Goal: Information Seeking & Learning: Learn about a topic

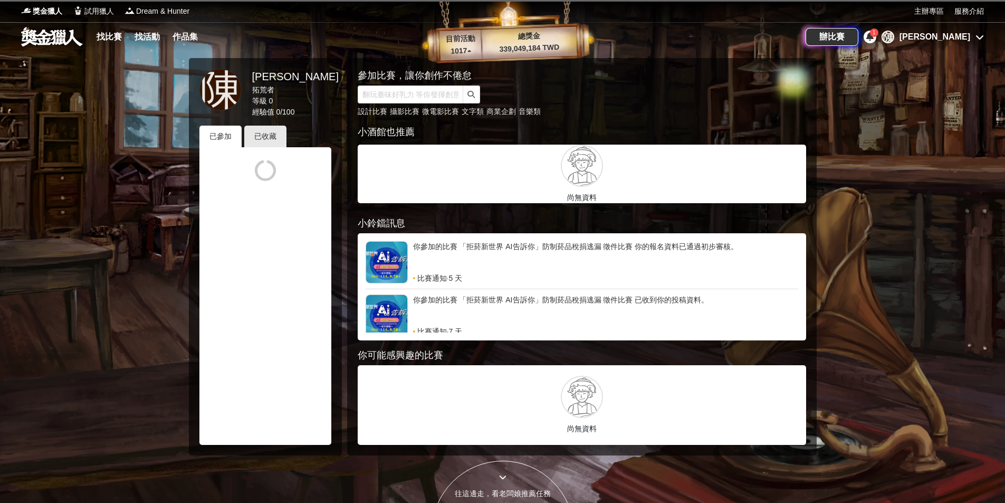
click at [958, 35] on div "[PERSON_NAME]" at bounding box center [935, 37] width 71 height 13
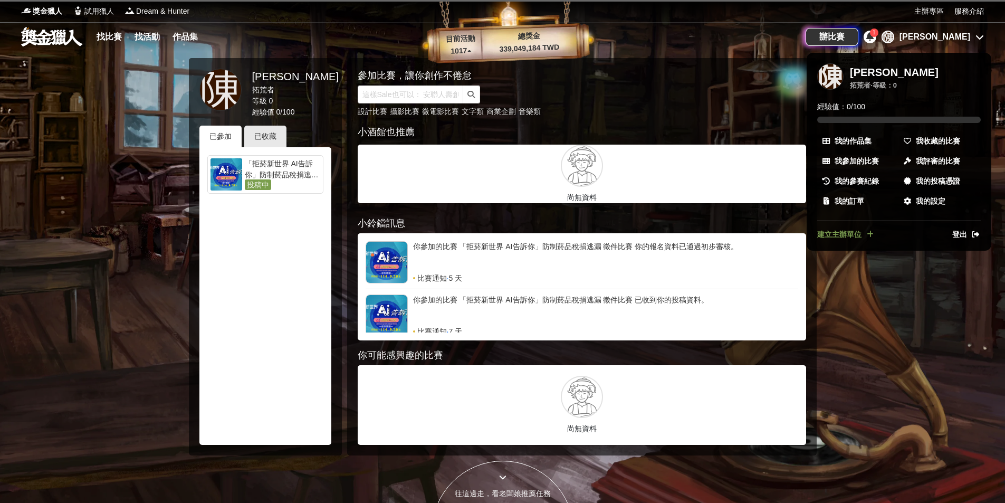
click at [982, 35] on div at bounding box center [502, 251] width 1005 height 503
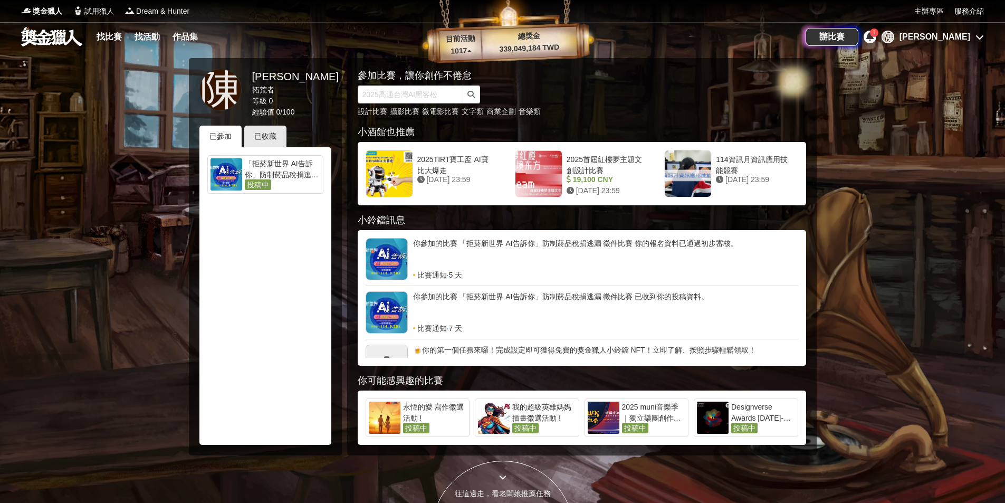
click at [256, 185] on span "投稿中" at bounding box center [258, 184] width 26 height 11
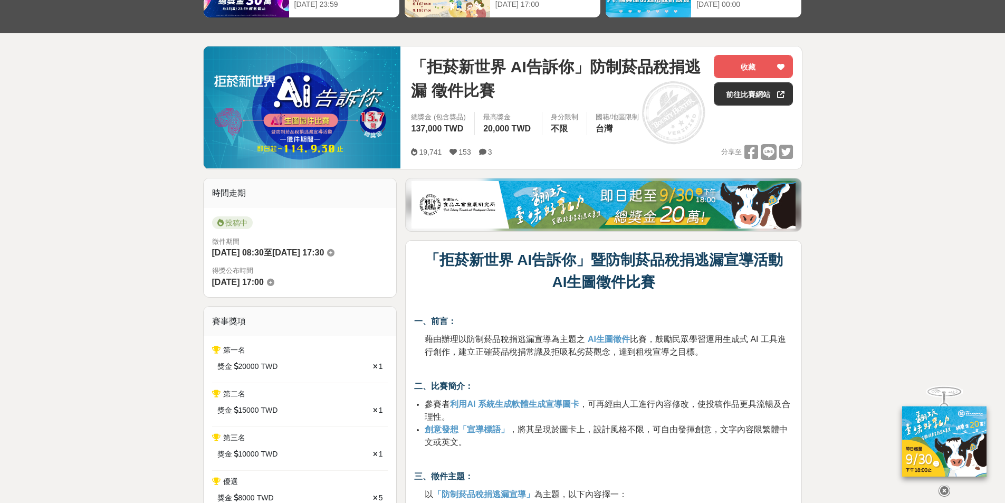
scroll to position [11, 0]
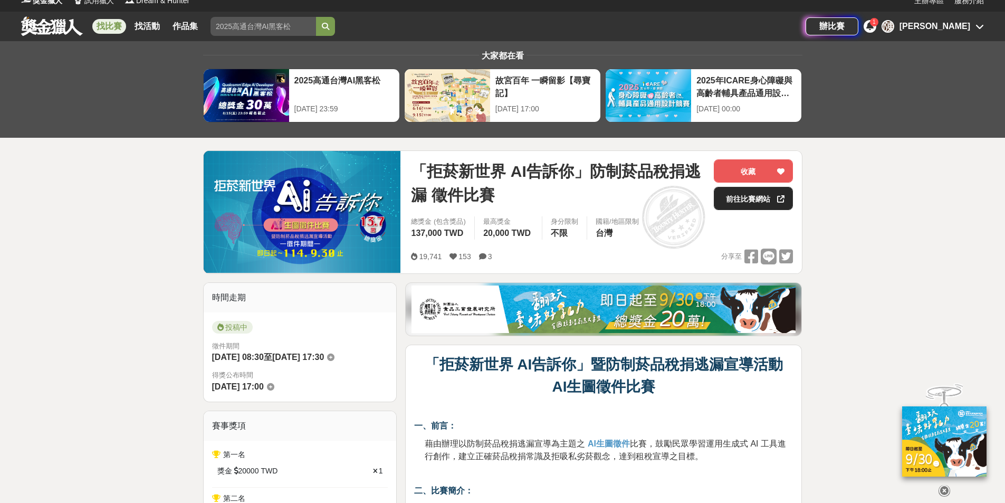
click at [763, 196] on link "前往比賽網站" at bounding box center [753, 198] width 79 height 23
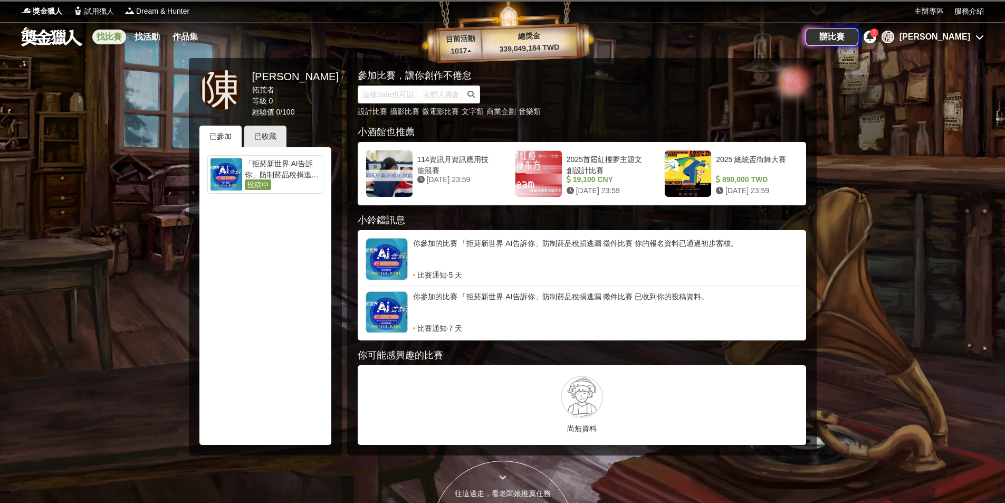
click at [108, 31] on link "找比賽" at bounding box center [109, 37] width 34 height 15
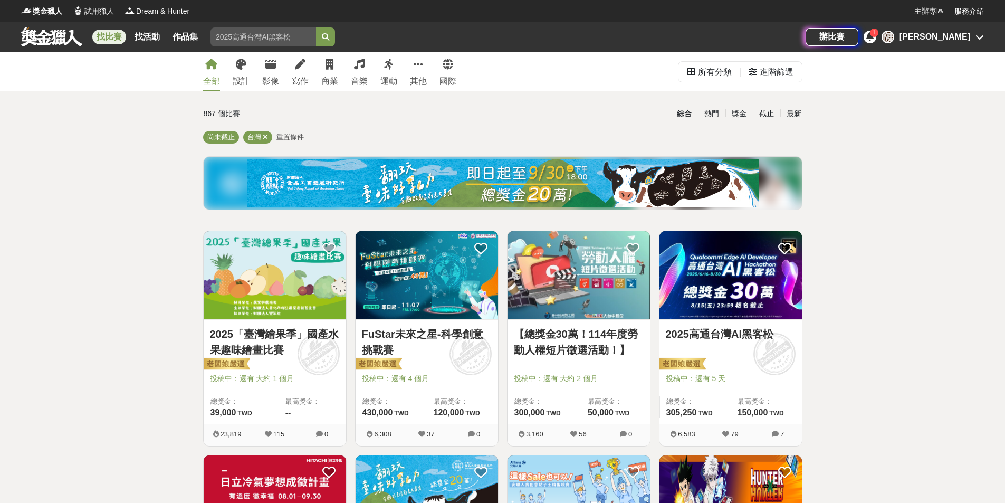
click at [272, 40] on input "search" at bounding box center [264, 36] width 106 height 19
click at [316, 27] on button "submit" at bounding box center [325, 36] width 19 height 19
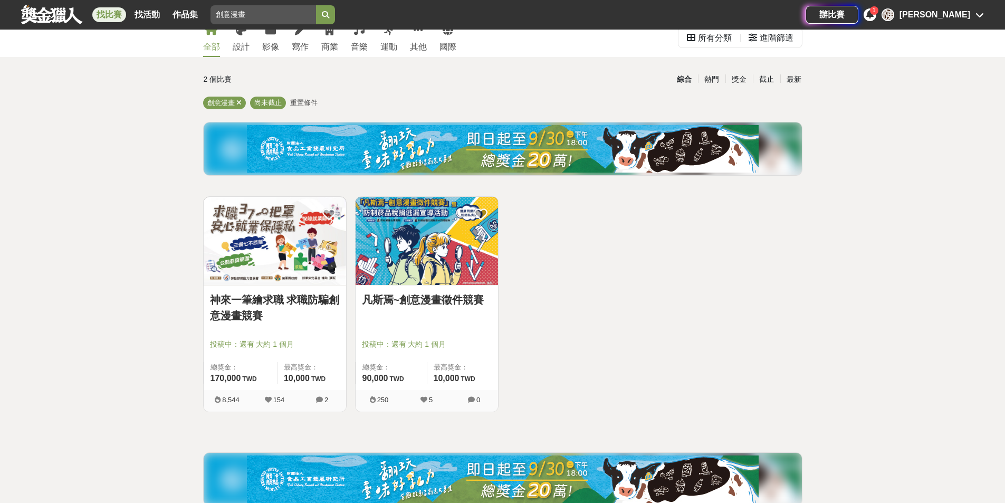
scroll to position [53, 0]
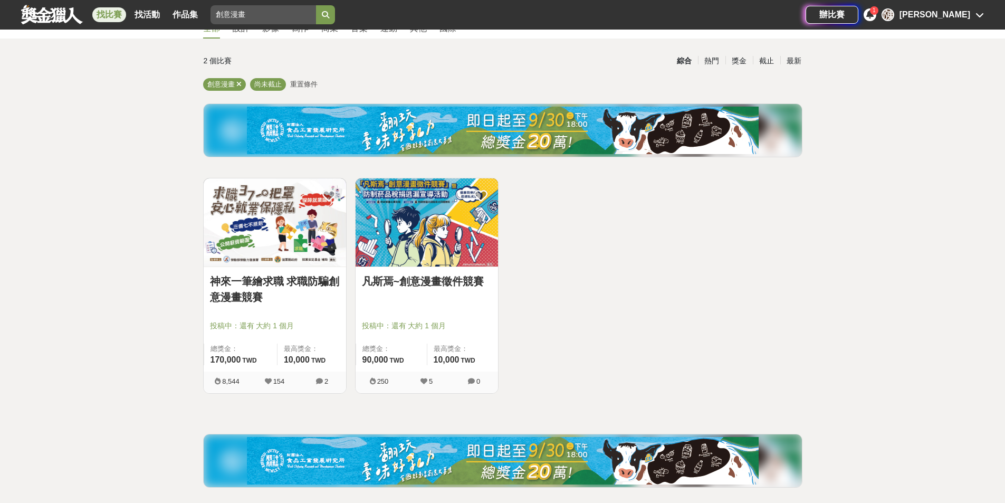
click at [402, 277] on link "凡斯焉~創意漫畫徵件競賽" at bounding box center [427, 281] width 130 height 16
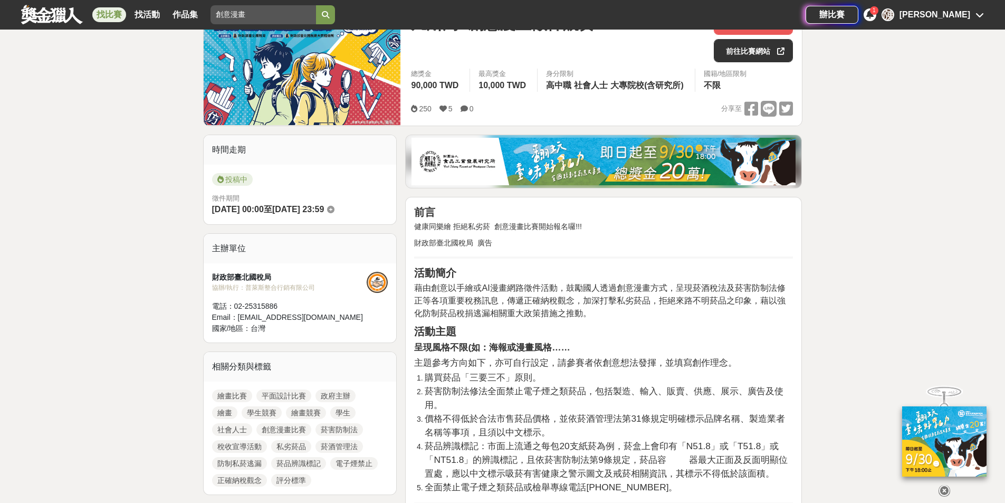
scroll to position [264, 0]
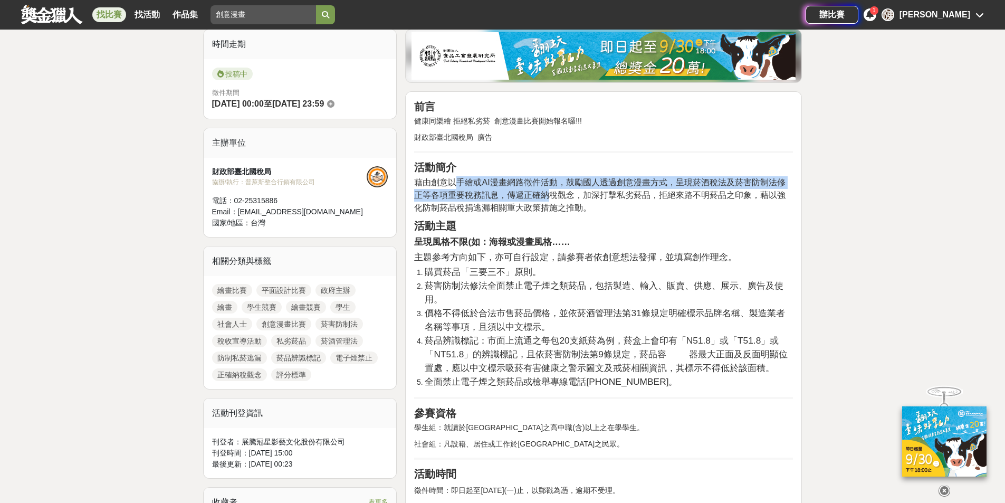
drag, startPoint x: 459, startPoint y: 182, endPoint x: 551, endPoint y: 190, distance: 92.2
click at [551, 190] on span "藉由創意以手繪或AI漫畫網路徵件活動，鼓勵國人透過創意漫畫方式，呈現菸酒稅法及菸害防制法修正等各項重要稅務訊息，傳遞正確納稅觀念，加深打擊私劣菸品，拒絕來路不…" at bounding box center [600, 195] width 372 height 34
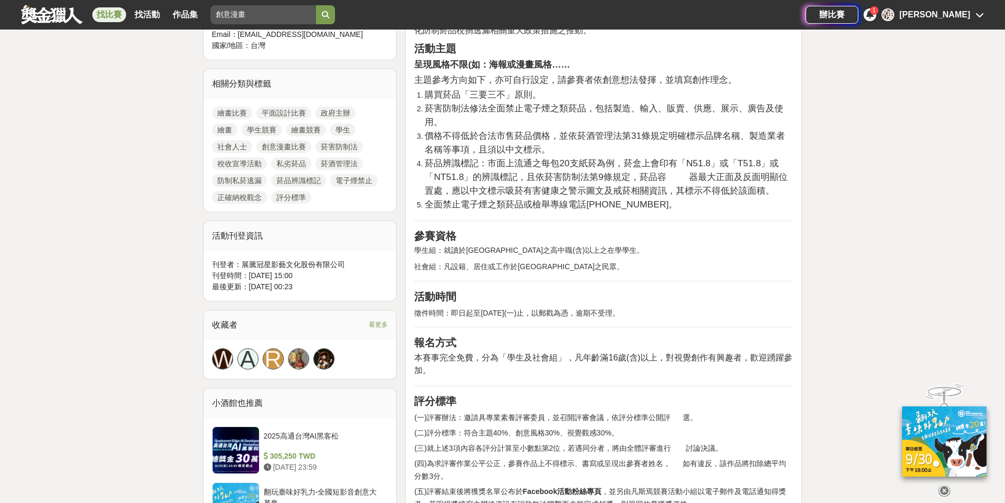
scroll to position [422, 0]
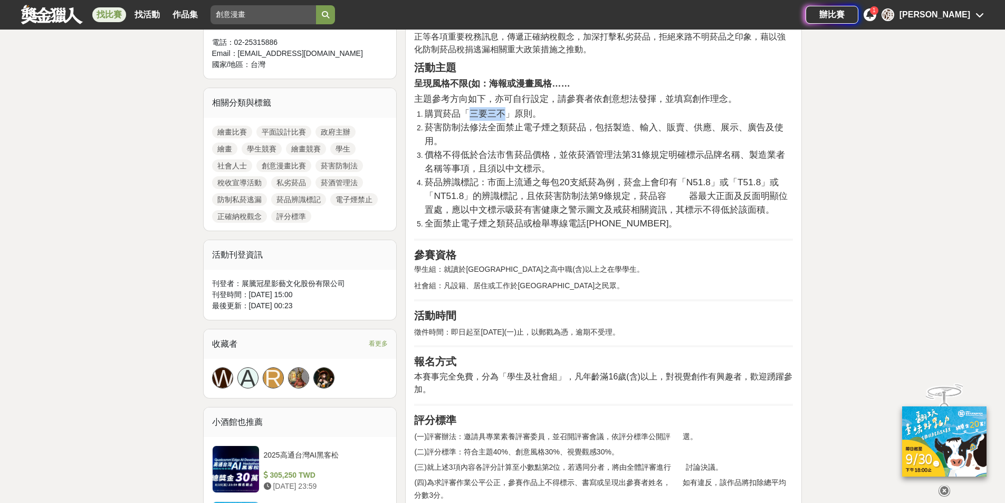
drag, startPoint x: 469, startPoint y: 116, endPoint x: 510, endPoint y: 118, distance: 41.2
click at [510, 118] on span "購買菸品「三要三不」原則。" at bounding box center [483, 113] width 117 height 11
drag, startPoint x: 510, startPoint y: 118, endPoint x: 463, endPoint y: 113, distance: 47.2
click at [463, 113] on span "購買菸品「三要三不」原則。" at bounding box center [483, 113] width 117 height 11
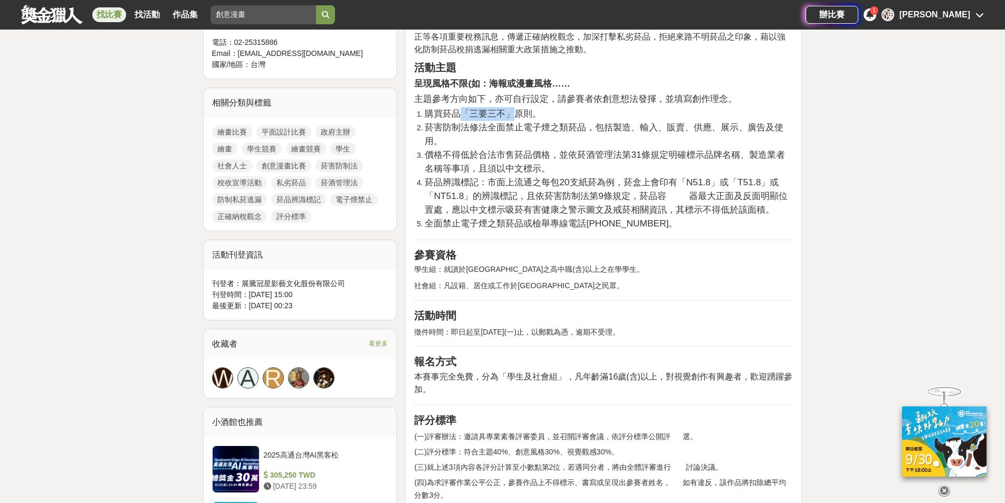
click at [463, 113] on span "購買菸品「三要三不」原則。" at bounding box center [483, 113] width 117 height 11
drag, startPoint x: 463, startPoint y: 113, endPoint x: 548, endPoint y: 119, distance: 84.7
click at [548, 119] on li "購買菸品「三要三不」原則。" at bounding box center [609, 114] width 368 height 14
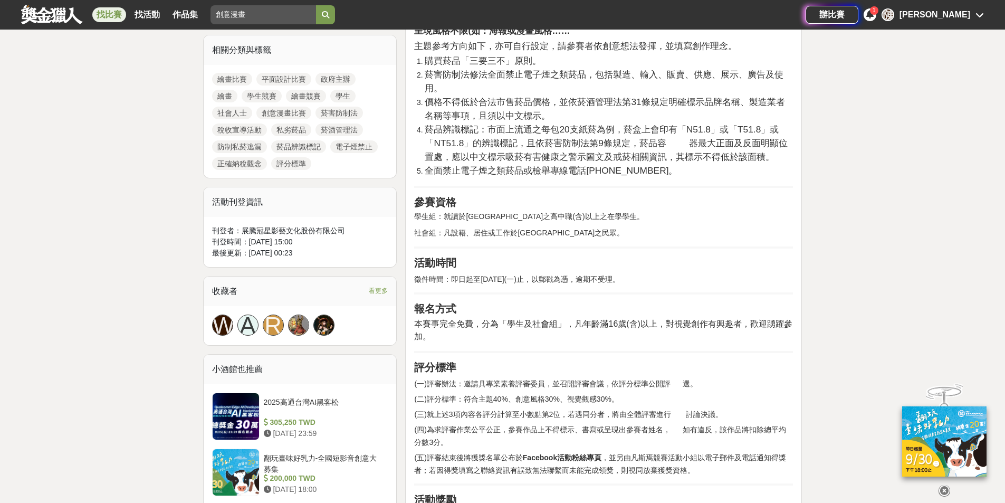
scroll to position [369, 0]
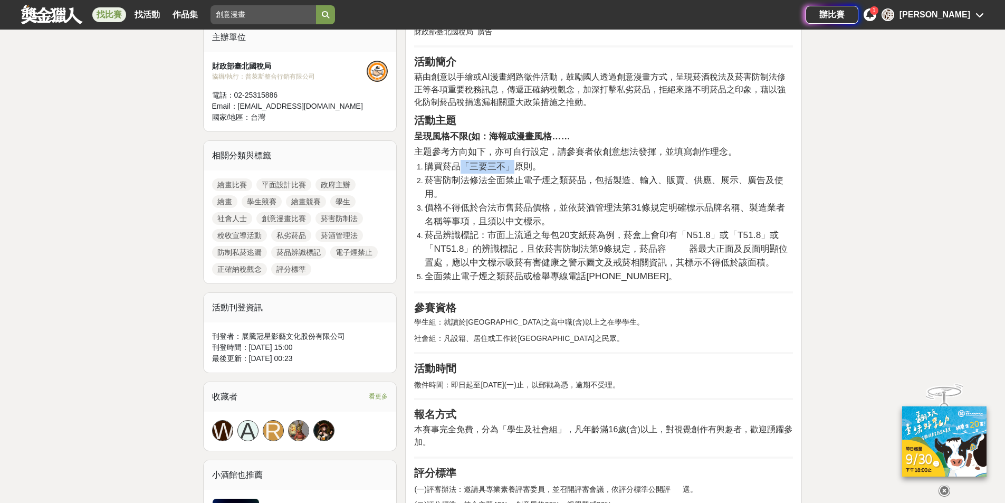
drag, startPoint x: 463, startPoint y: 167, endPoint x: 514, endPoint y: 171, distance: 51.3
click at [514, 171] on span "購買菸品「三要三不」原則。" at bounding box center [483, 166] width 117 height 11
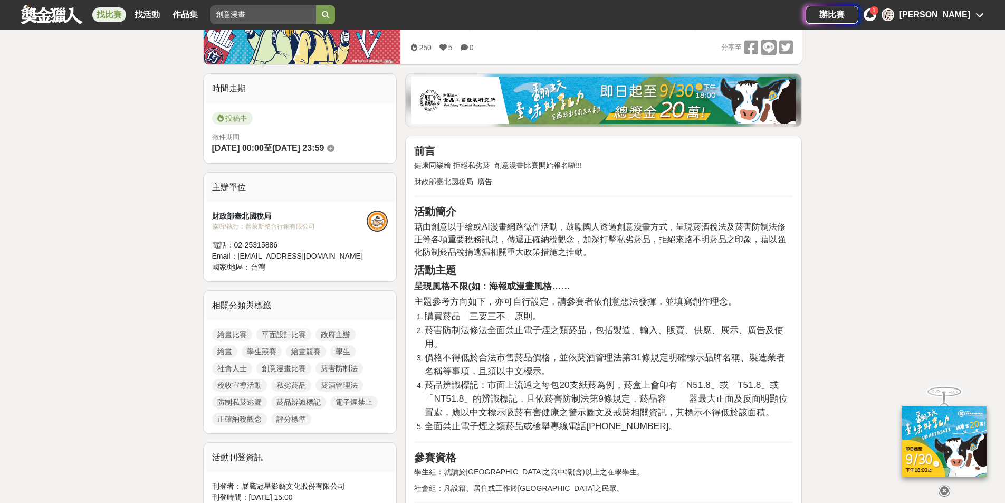
scroll to position [158, 0]
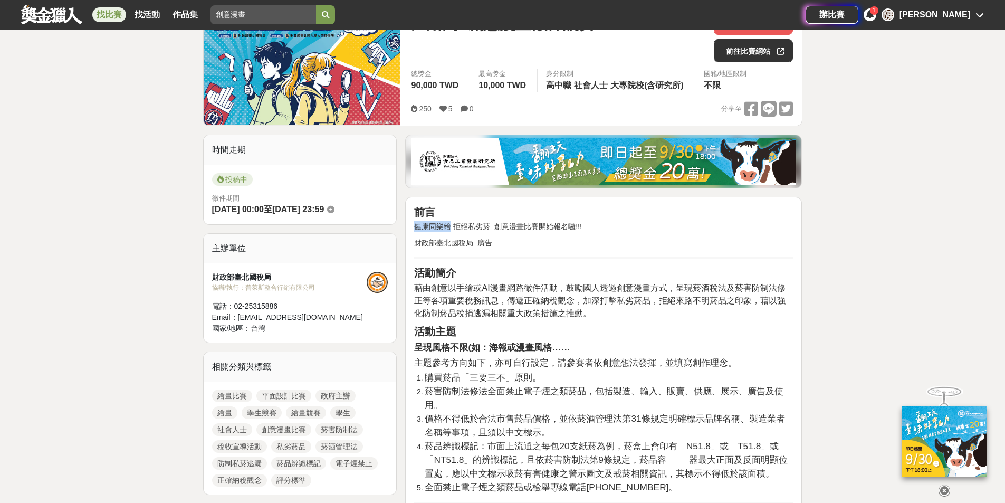
drag, startPoint x: 450, startPoint y: 222, endPoint x: 591, endPoint y: 215, distance: 141.1
click at [591, 215] on h2 "前言" at bounding box center [603, 212] width 379 height 13
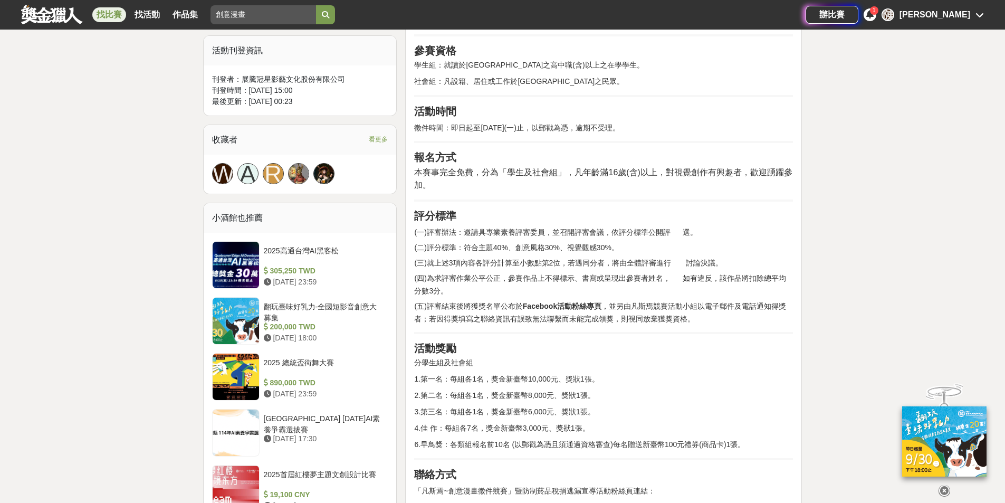
scroll to position [739, 0]
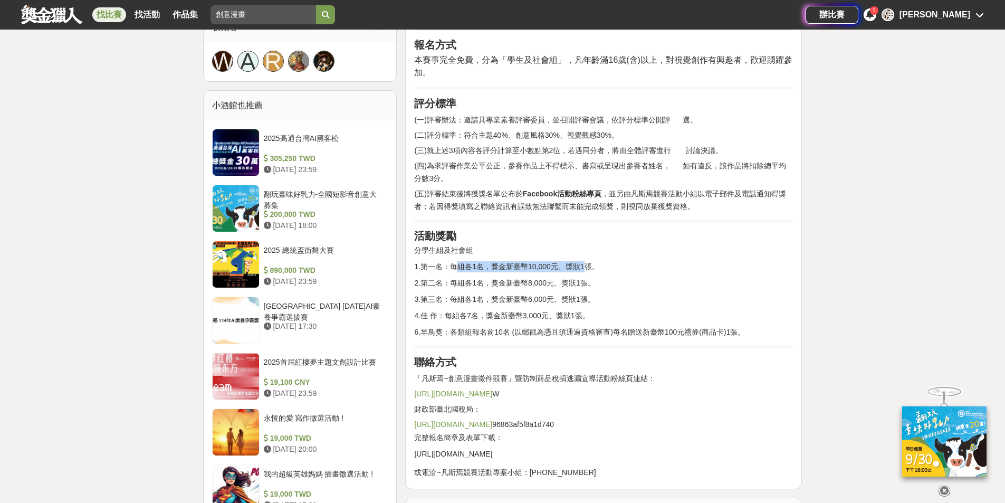
drag, startPoint x: 458, startPoint y: 268, endPoint x: 583, endPoint y: 263, distance: 125.7
click at [583, 263] on p "1.第一名：每組各1名，獎金新臺幣10,000元、獎狀1張。" at bounding box center [603, 266] width 379 height 11
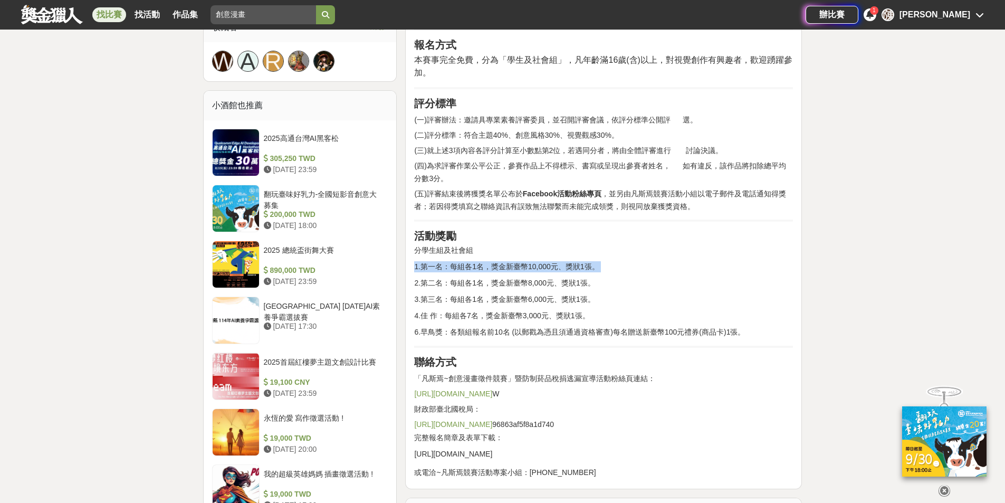
click at [585, 266] on p "1.第一名：每組各1名，獎金新臺幣10,000元、獎狀1張。" at bounding box center [603, 266] width 379 height 11
drag, startPoint x: 462, startPoint y: 319, endPoint x: 599, endPoint y: 316, distance: 137.3
click at [599, 316] on p "4.佳 作：每組各7名，獎金新臺幣3,000元、獎狀1張。" at bounding box center [603, 315] width 379 height 11
drag, startPoint x: 501, startPoint y: 330, endPoint x: 696, endPoint y: 318, distance: 195.1
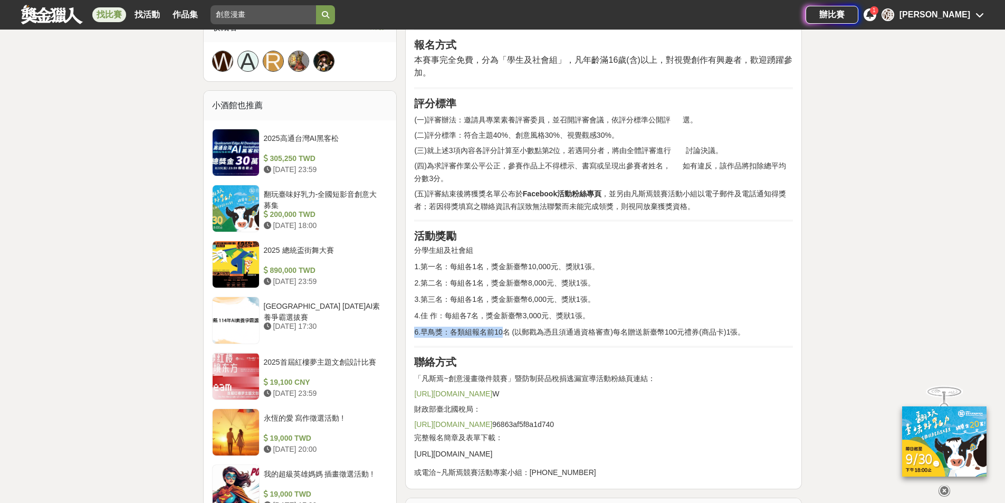
click at [696, 318] on div "前言 健康同樂繪 拒絕私劣菸 創意漫畫比賽開始報名囉!!! 財政部臺北國稅局 廣告 活動簡介 藉由創意以手繪或AI漫畫網路徵件活動，鼓勵國人透過創意漫畫方式，…" at bounding box center [603, 51] width 379 height 852
click at [696, 330] on p "6.早鳥獎：各類組報名前10名 (以郵戳為憑且須通過資格審查)每名贈送新臺幣100元禮券(商品卡)1張。" at bounding box center [603, 332] width 379 height 11
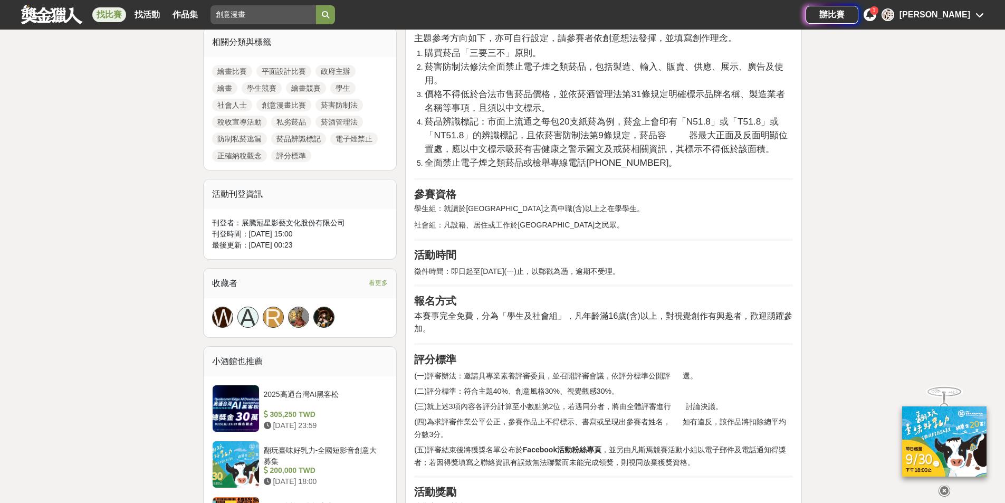
scroll to position [475, 0]
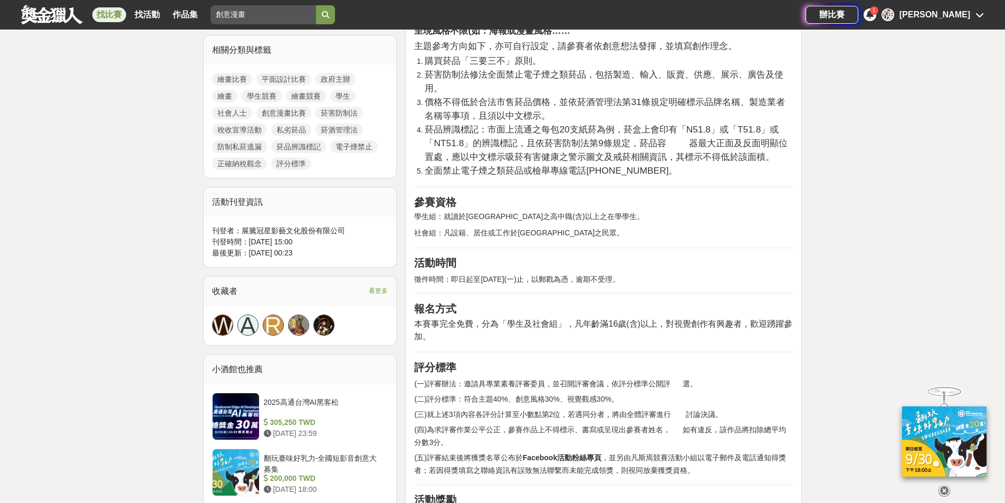
click at [384, 290] on span "看更多" at bounding box center [378, 291] width 19 height 12
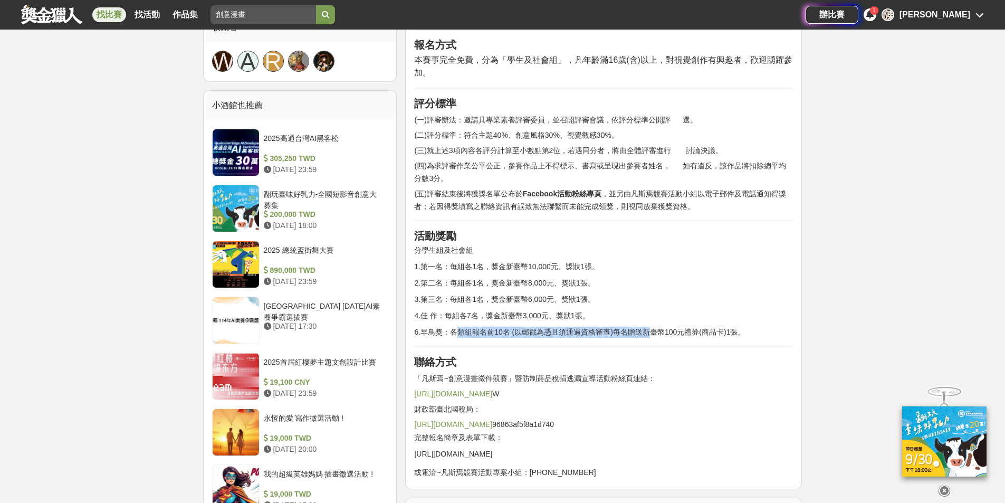
drag, startPoint x: 461, startPoint y: 326, endPoint x: 652, endPoint y: 330, distance: 191.1
click at [652, 330] on p "6.早鳥獎：各類組報名前10名 (以郵戳為憑且須通過資格審查)每名贈送新臺幣100元禮券(商品卡)1張。" at bounding box center [603, 332] width 379 height 11
drag, startPoint x: 652, startPoint y: 330, endPoint x: 704, endPoint y: 331, distance: 51.7
click at [704, 331] on p "6.早鳥獎：各類組報名前10名 (以郵戳為憑且須通過資格審查)每名贈送新臺幣100元禮券(商品卡)1張。" at bounding box center [603, 332] width 379 height 11
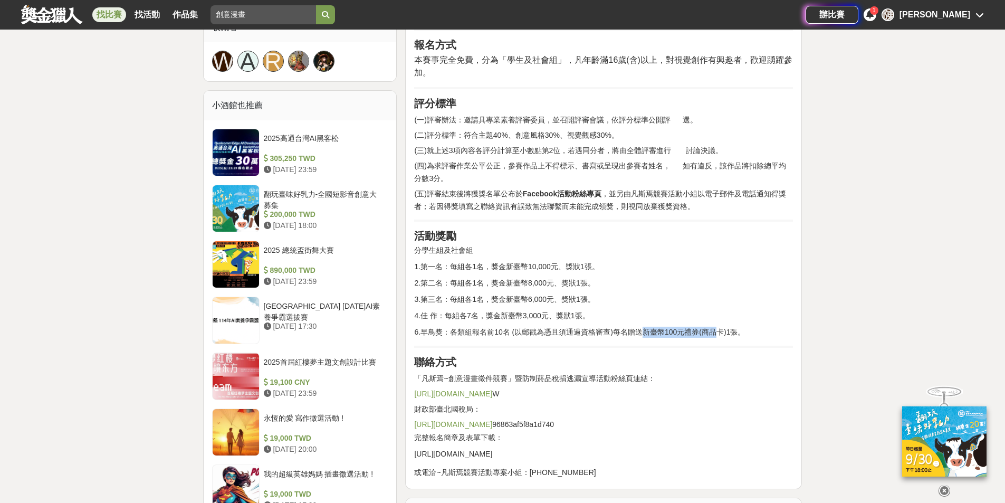
click at [704, 331] on p "6.早鳥獎：各類組報名前10名 (以郵戳為憑且須通過資格審查)每名贈送新臺幣100元禮券(商品卡)1張。" at bounding box center [603, 332] width 379 height 11
drag, startPoint x: 676, startPoint y: 333, endPoint x: 681, endPoint y: 334, distance: 5.4
click at [681, 334] on p "6.早鳥獎：各類組報名前10名 (以郵戳為憑且須通過資格審查)每名贈送新臺幣100元禮券(商品卡)1張。" at bounding box center [603, 332] width 379 height 11
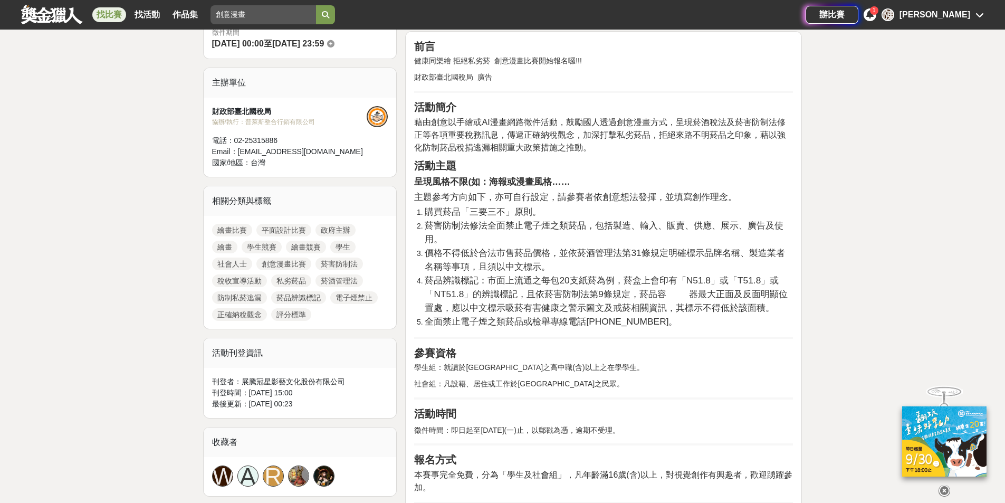
scroll to position [369, 0]
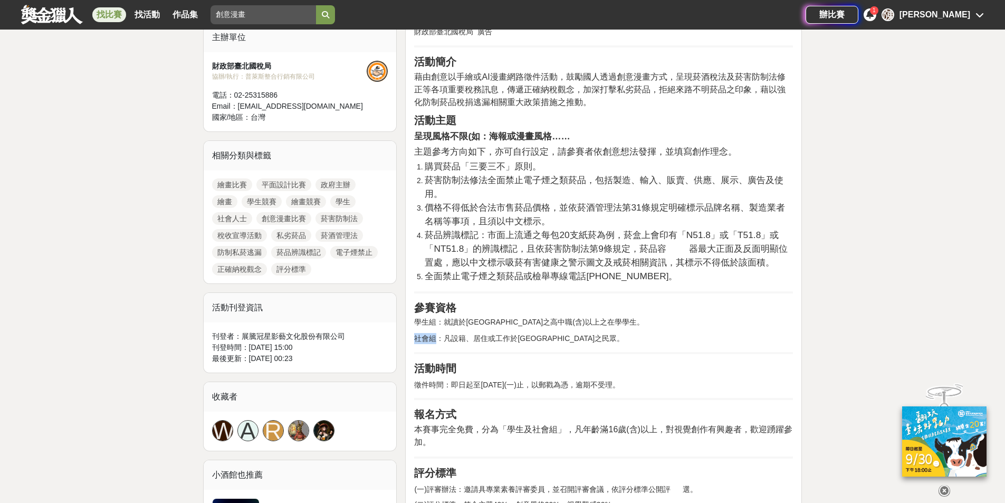
drag, startPoint x: 440, startPoint y: 337, endPoint x: 565, endPoint y: 344, distance: 125.3
click at [565, 344] on div "前言 健康同樂繪 拒絕私劣菸 創意漫畫比賽開始報名囉!!! 財政部臺北國稅局 廣告 活動簡介 藉由創意以手繪或AI漫畫網路徵件活動，鼓勵國人透過創意漫畫方式，…" at bounding box center [603, 421] width 379 height 852
click at [566, 342] on p "社會組：凡設籍、居住或工作於臺北市之民眾。" at bounding box center [603, 338] width 379 height 11
drag, startPoint x: 446, startPoint y: 319, endPoint x: 567, endPoint y: 320, distance: 121.4
click at [567, 320] on p "學生組：就讀於臺北市之高中職(含)以上之在學學生。" at bounding box center [603, 322] width 379 height 11
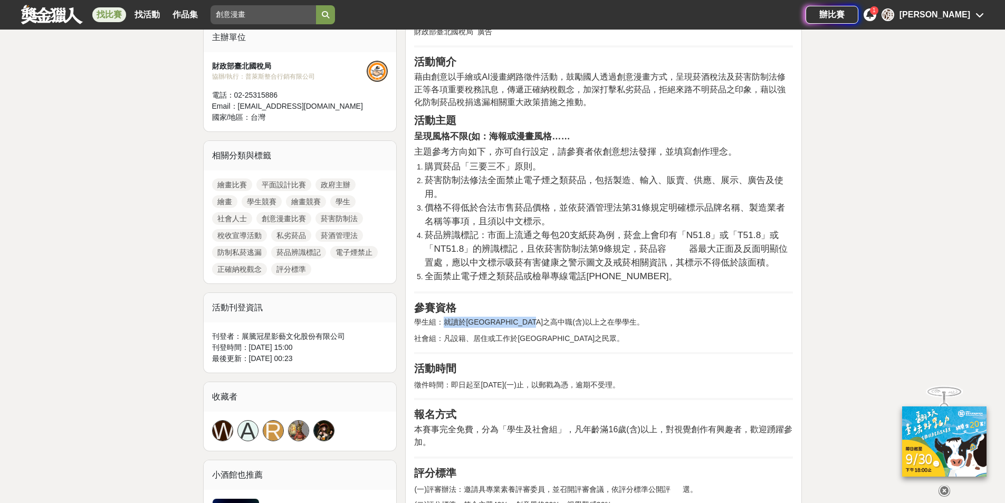
click at [567, 320] on p "學生組：就讀於臺北市之高中職(含)以上之在學學生。" at bounding box center [603, 322] width 379 height 11
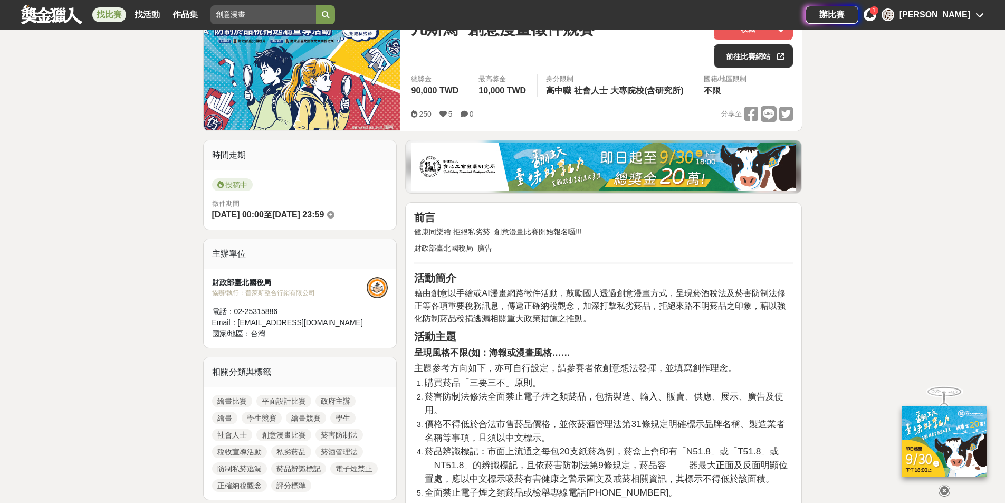
scroll to position [53, 0]
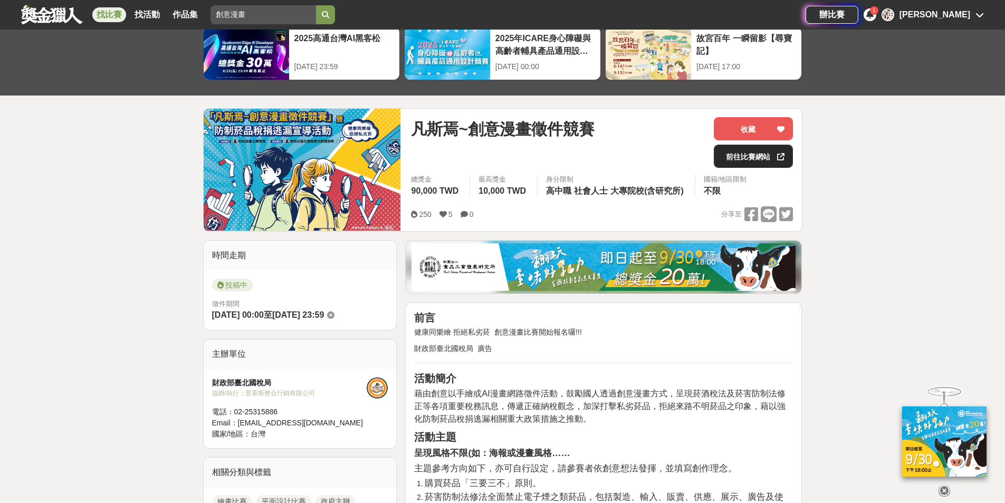
click at [744, 161] on link "前往比賽網站" at bounding box center [753, 156] width 79 height 23
drag, startPoint x: 629, startPoint y: 192, endPoint x: 668, endPoint y: 194, distance: 39.1
click at [668, 194] on span "大專院校(含研究所)" at bounding box center [647, 190] width 73 height 9
drag, startPoint x: 596, startPoint y: 191, endPoint x: 691, endPoint y: 193, distance: 95.5
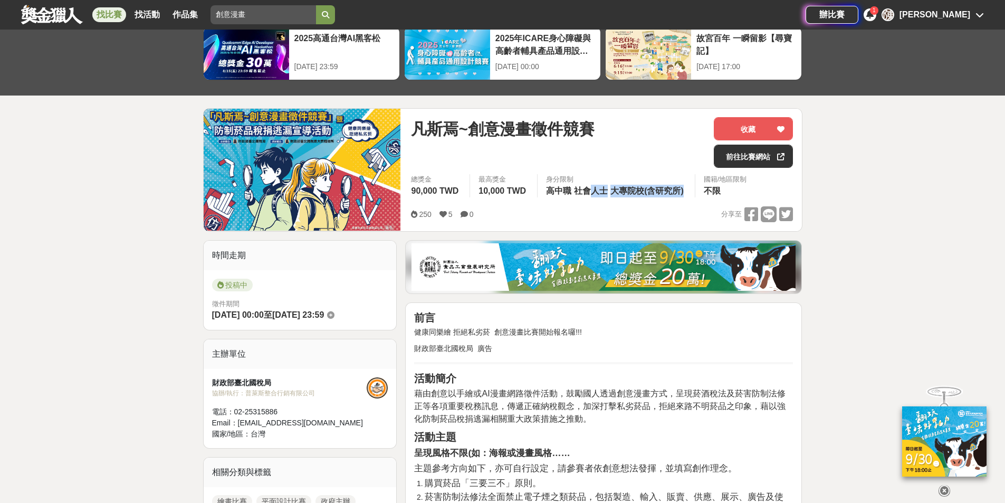
click at [691, 193] on div "身分限制 高中職 社會人士 大專院校(含研究所)" at bounding box center [616, 185] width 158 height 23
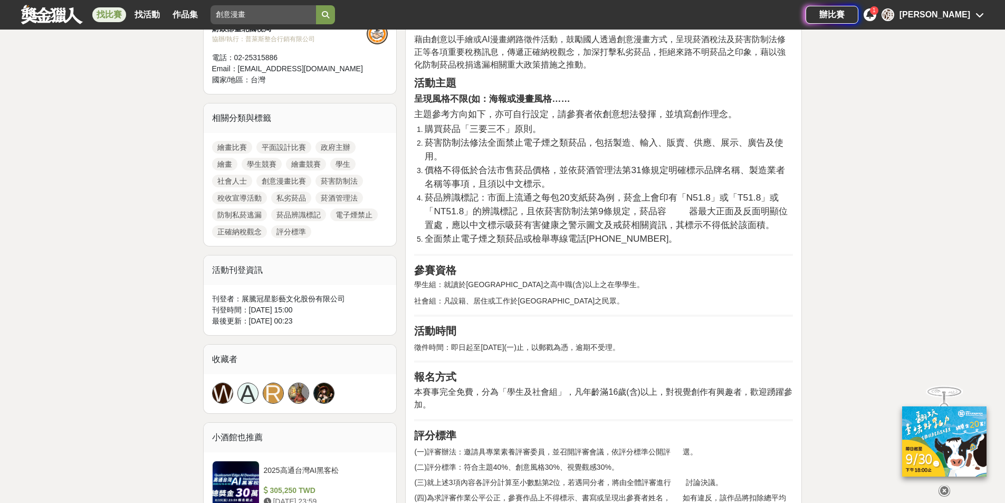
scroll to position [422, 0]
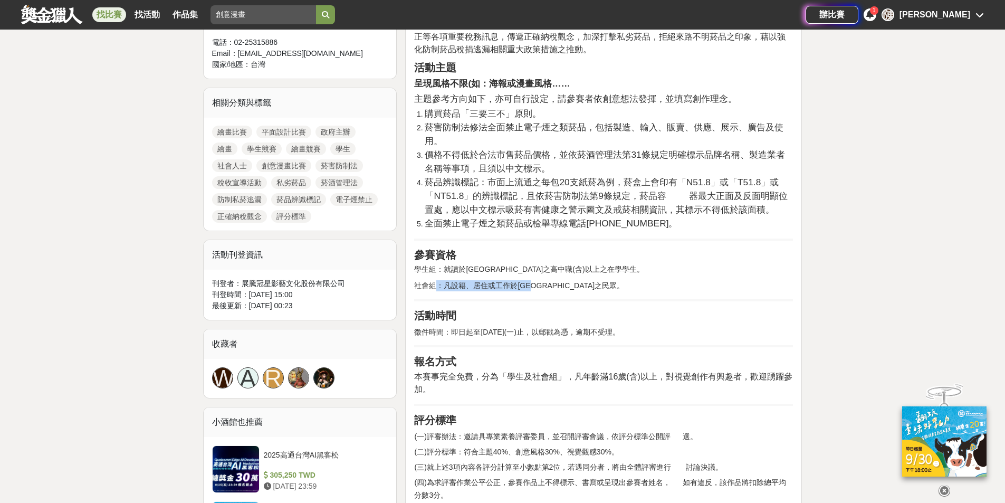
drag, startPoint x: 437, startPoint y: 285, endPoint x: 539, endPoint y: 280, distance: 102.5
click at [539, 280] on p "社會組：凡設籍、居住或工作於臺北市之民眾。" at bounding box center [603, 285] width 379 height 11
drag, startPoint x: 493, startPoint y: 269, endPoint x: 553, endPoint y: 271, distance: 59.7
click at [553, 271] on p "學生組：就讀於臺北市之高中職(含)以上之在學學生。" at bounding box center [603, 269] width 379 height 11
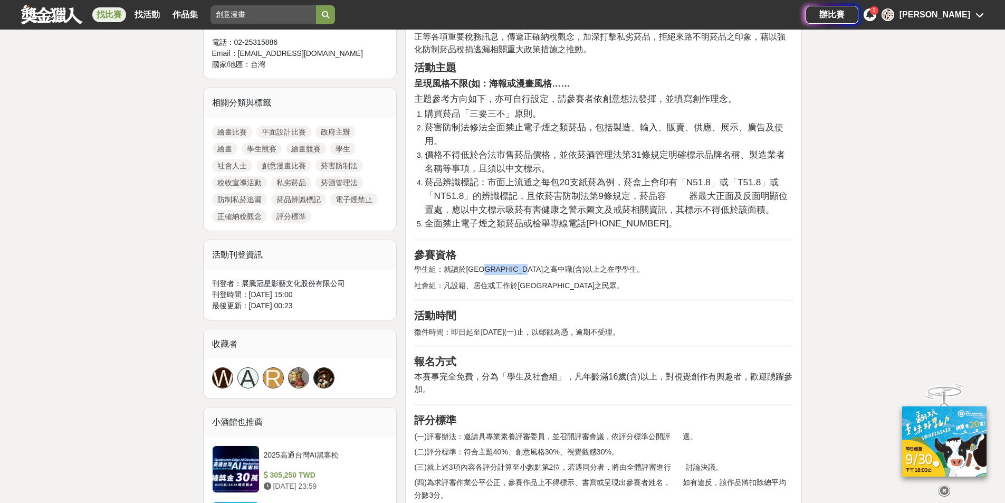
click at [553, 271] on p "學生組：就讀於臺北市之高中職(含)以上之在學學生。" at bounding box center [603, 269] width 379 height 11
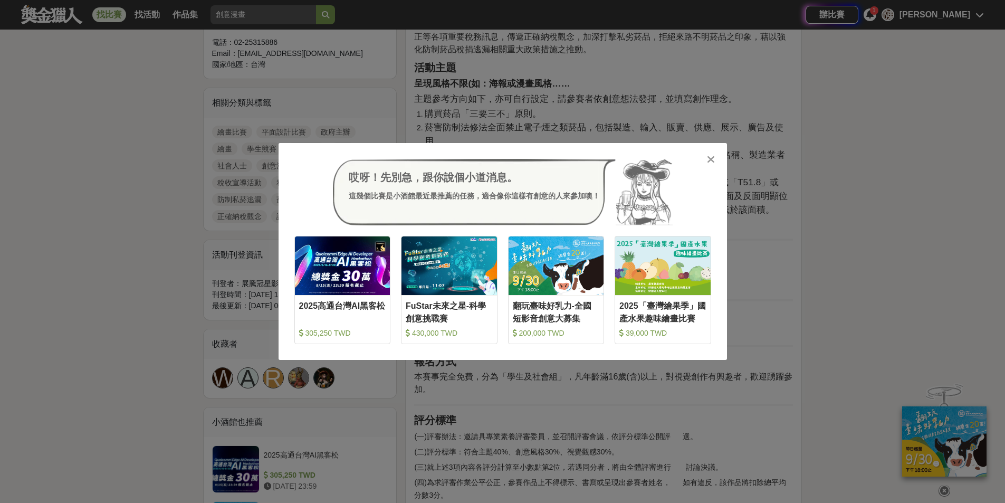
click at [715, 164] on icon at bounding box center [711, 159] width 8 height 11
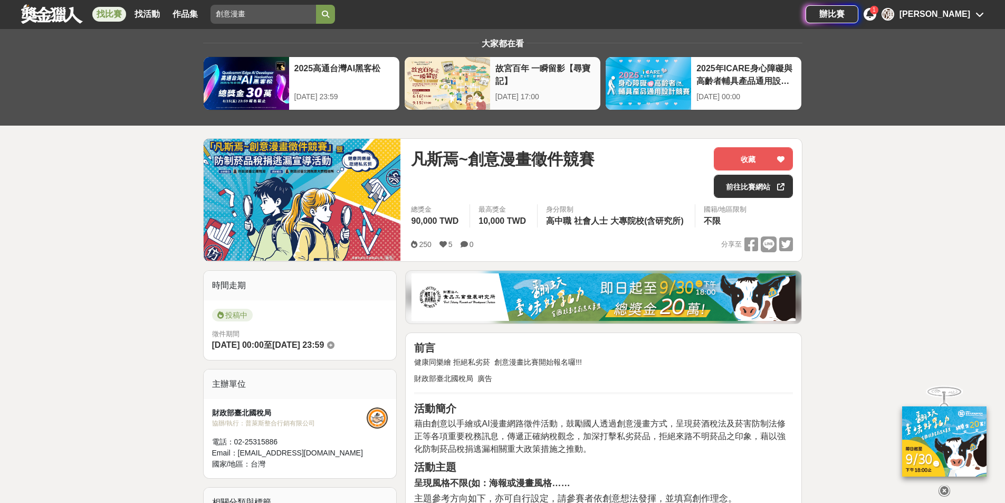
scroll to position [0, 0]
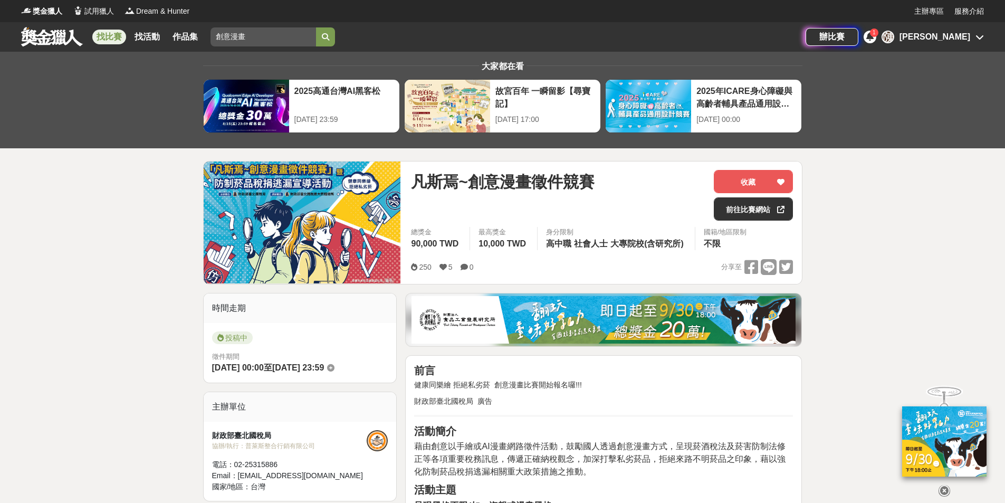
drag, startPoint x: 242, startPoint y: 35, endPoint x: 206, endPoint y: 46, distance: 38.1
click at [206, 46] on div "找比賽 找活動 作品集 創意漫畫" at bounding box center [413, 37] width 785 height 30
type input "資訊圖書館"
click at [316, 27] on button "submit" at bounding box center [325, 36] width 19 height 19
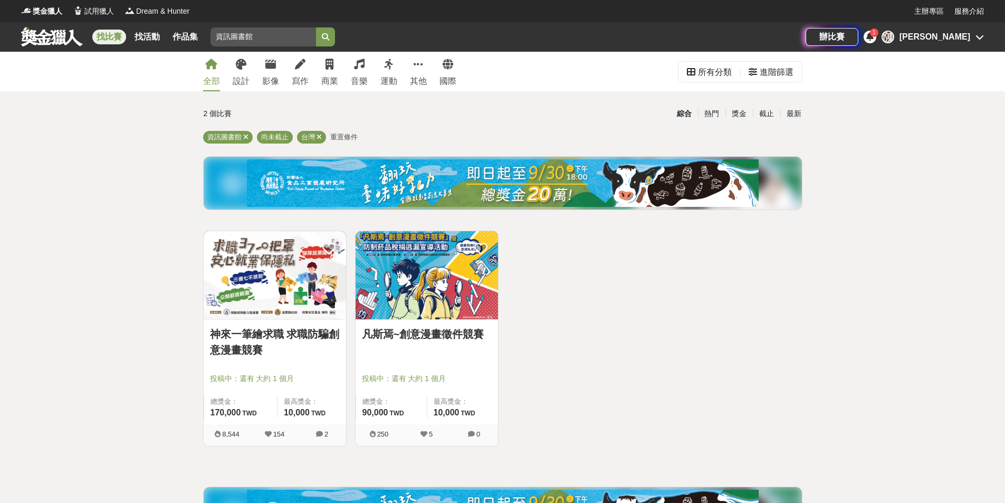
click at [325, 36] on button "submit" at bounding box center [325, 36] width 19 height 19
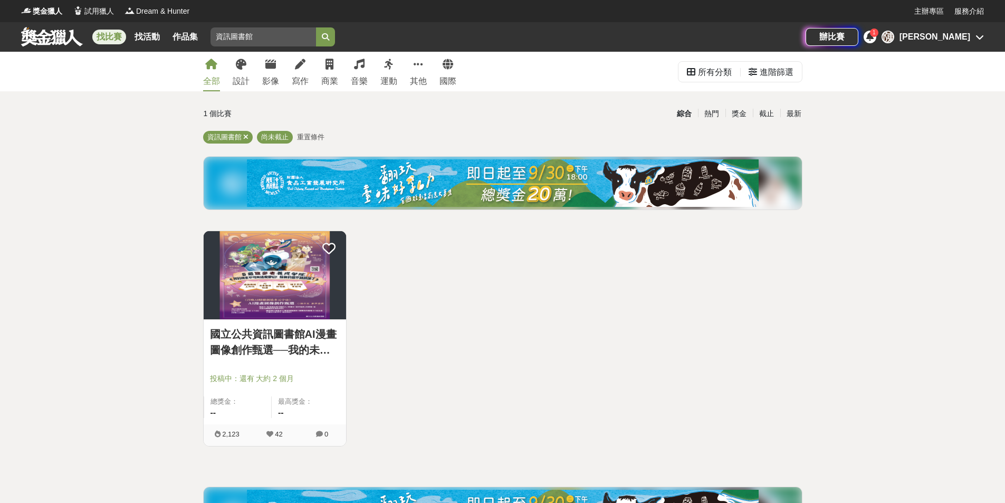
click at [266, 334] on link "國立公共資訊圖書館AI漫畫圖像創作甄選──我的未來職業想像" at bounding box center [275, 342] width 130 height 32
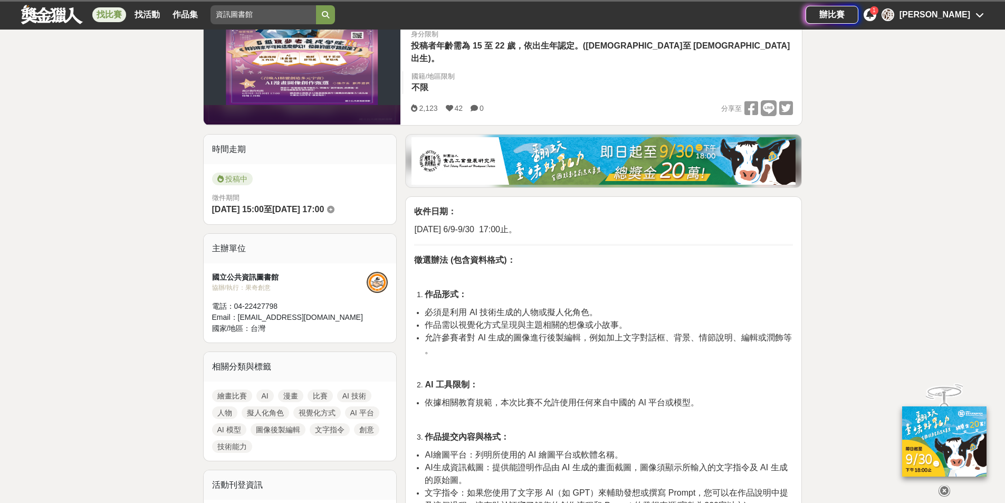
scroll to position [211, 0]
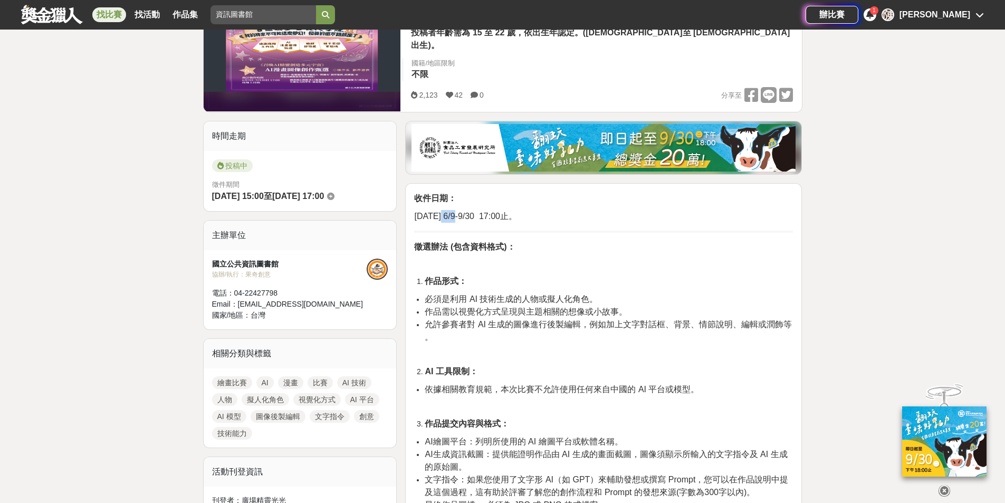
drag, startPoint x: 444, startPoint y: 179, endPoint x: 464, endPoint y: 184, distance: 21.1
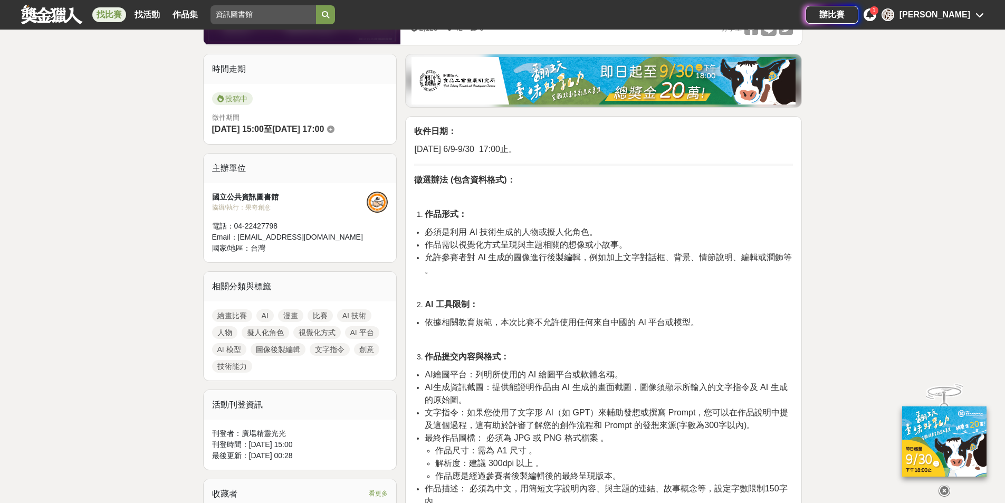
scroll to position [369, 0]
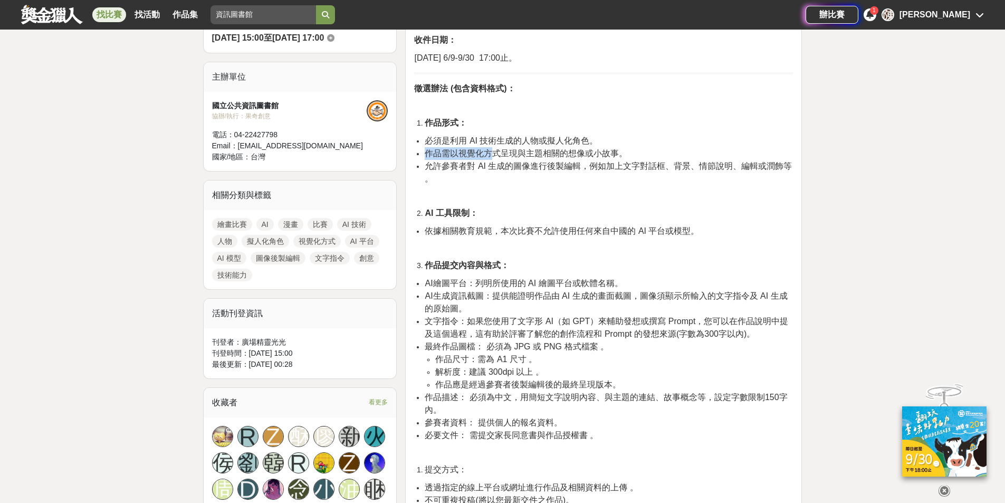
drag, startPoint x: 425, startPoint y: 115, endPoint x: 495, endPoint y: 115, distance: 70.2
click at [495, 149] on span "作品需以視覺化方式呈現與主題相關的想像或小故事。" at bounding box center [526, 153] width 203 height 9
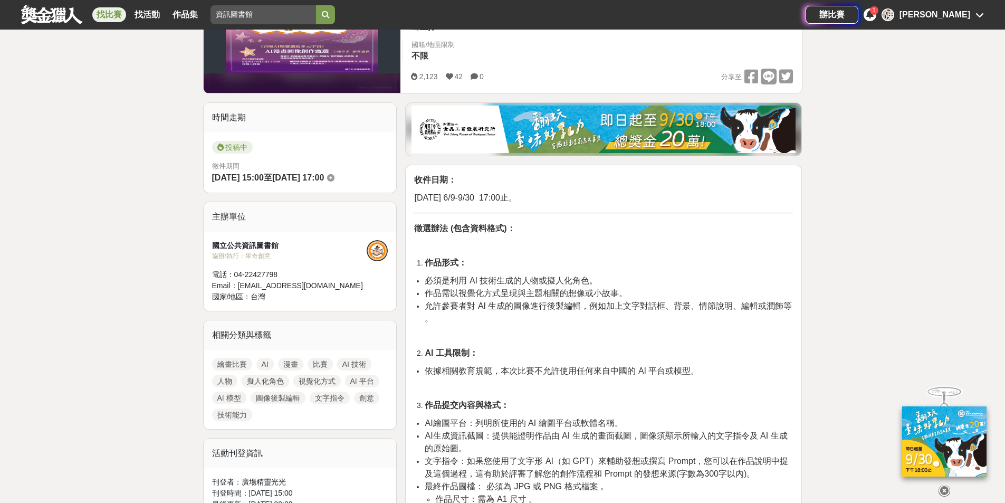
scroll to position [211, 0]
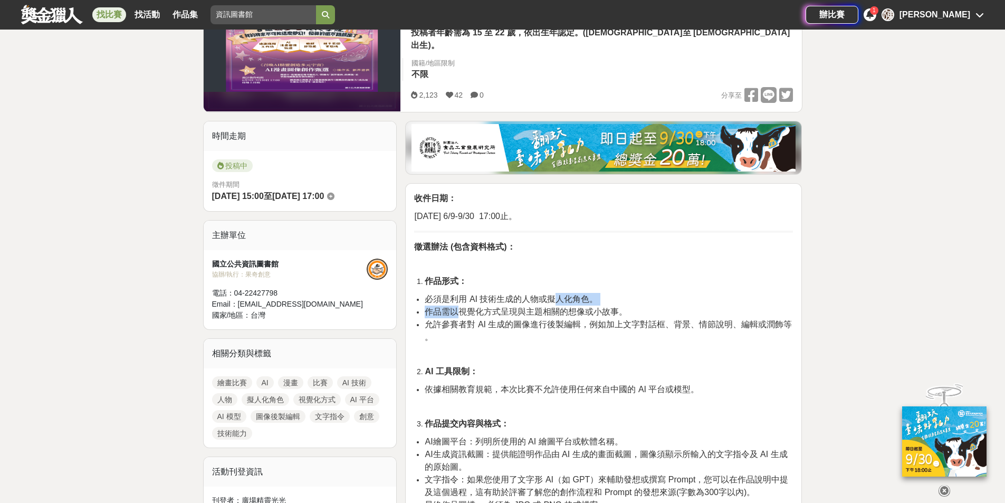
drag, startPoint x: 459, startPoint y: 267, endPoint x: 551, endPoint y: 264, distance: 91.9
click at [551, 293] on ul "必須是利用 AI 技術生成的人物或擬人化角色。 作品需以視覺化方式呈現與主題相關的想像或小故事。 允許參賽者對 AI 生成的圖像進行後製編輯，例如加上文字對話…" at bounding box center [603, 318] width 379 height 51
click at [551, 294] on span "必須是利用 AI 技術生成的人物或擬人化角色。" at bounding box center [511, 298] width 173 height 9
drag, startPoint x: 551, startPoint y: 264, endPoint x: 546, endPoint y: 264, distance: 5.8
click at [546, 294] on span "必須是利用 AI 技術生成的人物或擬人化角色。" at bounding box center [511, 298] width 173 height 9
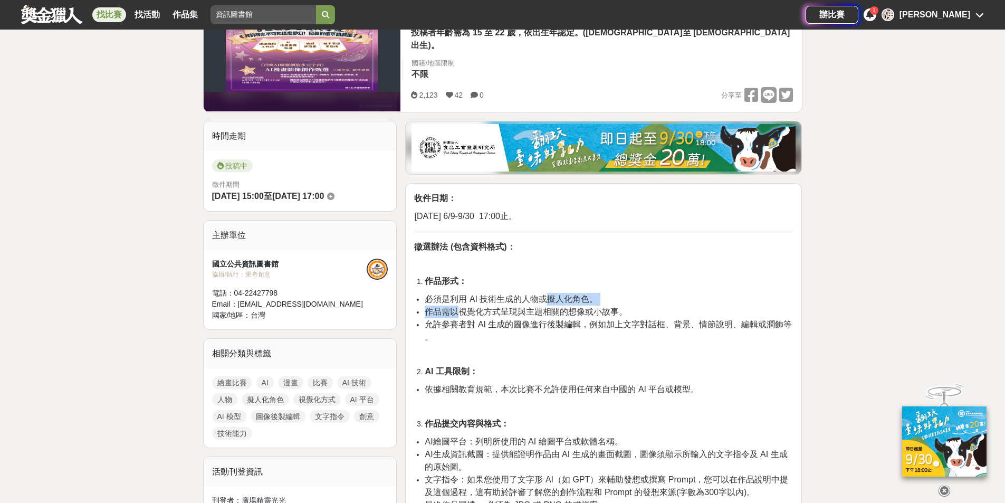
drag, startPoint x: 546, startPoint y: 264, endPoint x: 506, endPoint y: 279, distance: 42.9
click at [545, 294] on span "必須是利用 AI 技術生成的人物或擬人化角色。" at bounding box center [511, 298] width 173 height 9
click at [502, 320] on span "允許參賽者對 AI 生成的圖像進行後製編輯，例如加上文字對話框、背景、情節說明、編輯或潤飾等 。" at bounding box center [608, 331] width 367 height 22
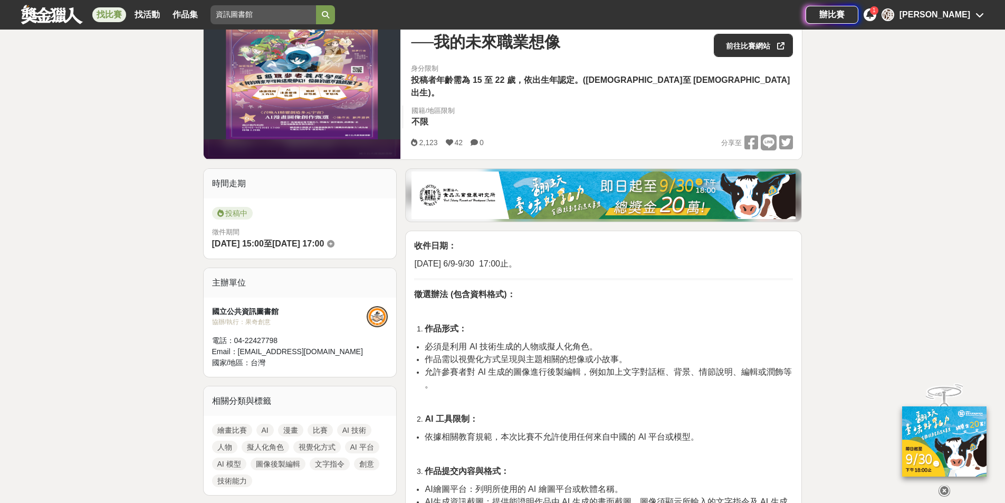
scroll to position [158, 0]
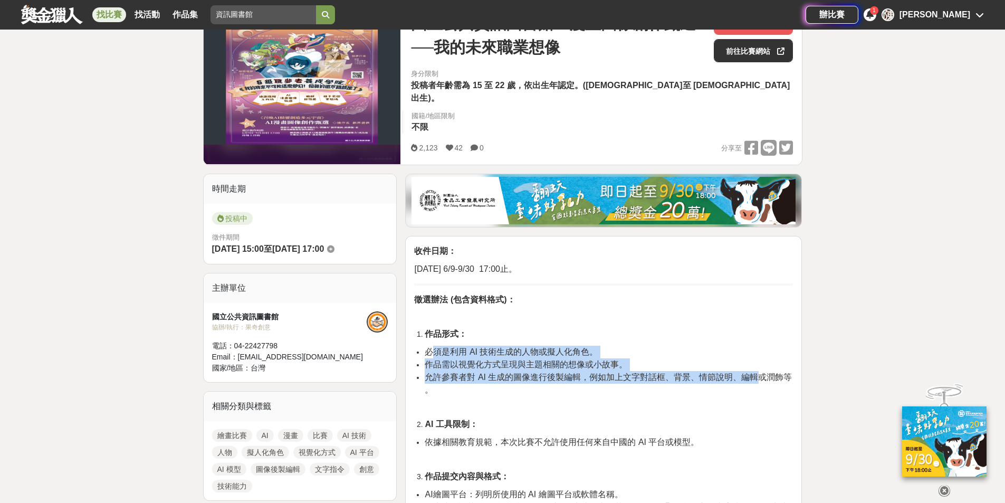
drag, startPoint x: 435, startPoint y: 311, endPoint x: 760, endPoint y: 338, distance: 326.8
click at [760, 346] on ul "必須是利用 AI 技術生成的人物或擬人化角色。 作品需以視覺化方式呈現與主題相關的想像或小故事。 允許參賽者對 AI 生成的圖像進行後製編輯，例如加上文字對話…" at bounding box center [603, 371] width 379 height 51
click at [760, 373] on span "允許參賽者對 AI 生成的圖像進行後製編輯，例如加上文字對話框、背景、情節說明、編輯或潤飾等 。" at bounding box center [608, 384] width 367 height 22
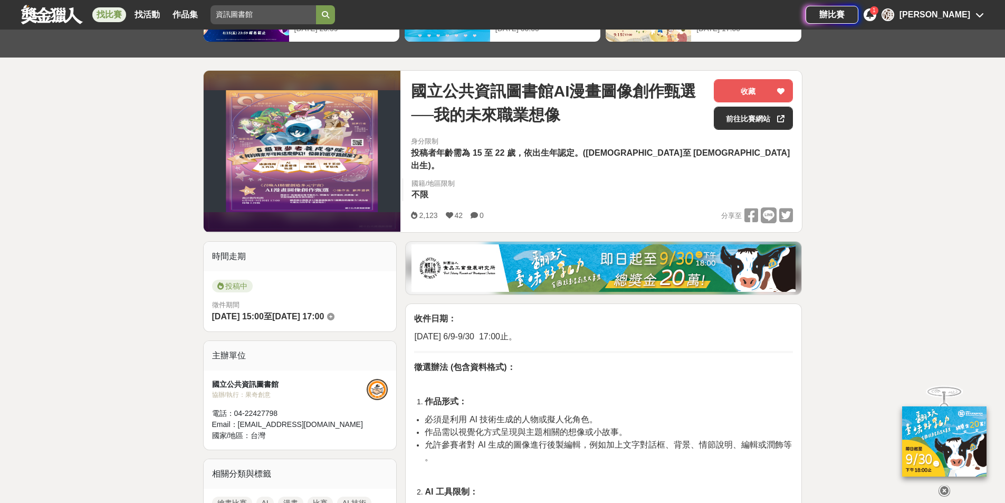
scroll to position [0, 0]
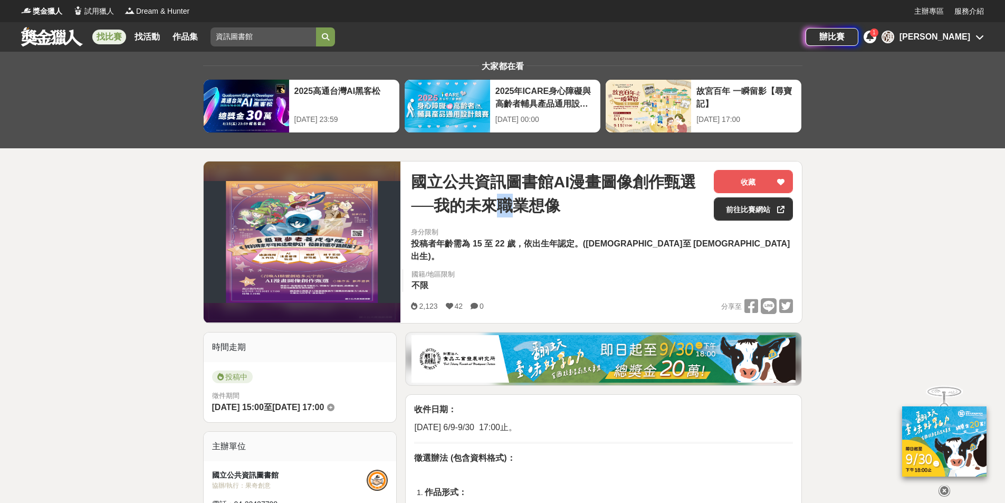
drag, startPoint x: 511, startPoint y: 203, endPoint x: 524, endPoint y: 205, distance: 13.3
click at [524, 205] on span "國立公共資訊圖書館AI漫畫圖像創作甄選──我的未來職業想像" at bounding box center [558, 193] width 294 height 47
click at [525, 205] on span "國立公共資訊圖書館AI漫畫圖像創作甄選──我的未來職業想像" at bounding box center [558, 193] width 294 height 47
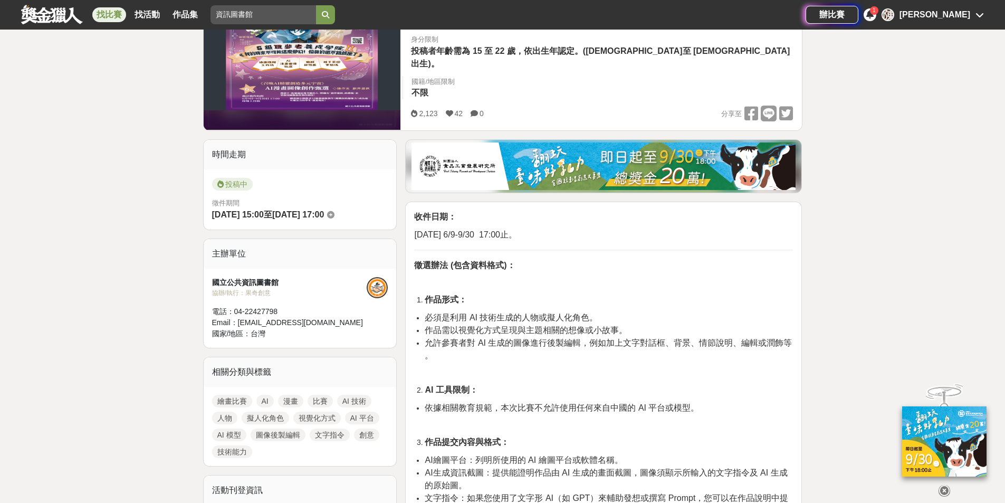
scroll to position [211, 0]
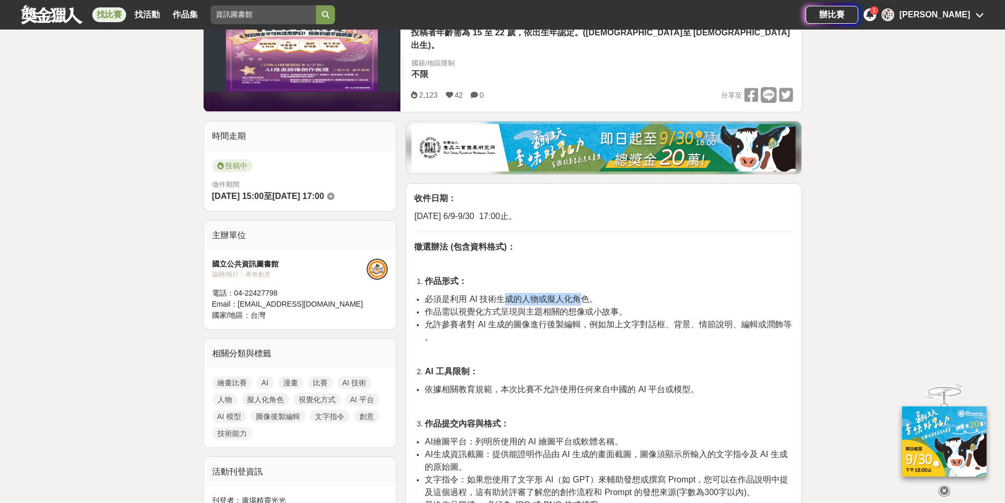
drag, startPoint x: 503, startPoint y: 264, endPoint x: 582, endPoint y: 265, distance: 78.1
click at [582, 294] on span "必須是利用 AI 技術生成的人物或擬人化角色。" at bounding box center [511, 298] width 173 height 9
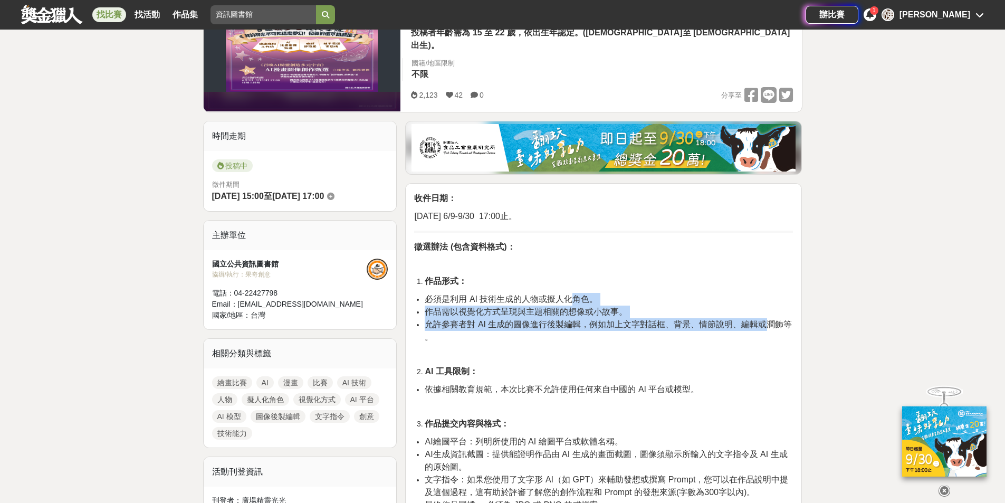
drag, startPoint x: 582, startPoint y: 265, endPoint x: 758, endPoint y: 290, distance: 178.6
click at [758, 293] on ul "必須是利用 AI 技術生成的人物或擬人化角色。 作品需以視覺化方式呈現與主題相關的想像或小故事。 允許參賽者對 AI 生成的圖像進行後製編輯，例如加上文字對話…" at bounding box center [603, 318] width 379 height 51
click at [758, 320] on span "允許參賽者對 AI 生成的圖像進行後製編輯，例如加上文字對話框、背景、情節說明、編輯或潤飾等 。" at bounding box center [608, 331] width 367 height 22
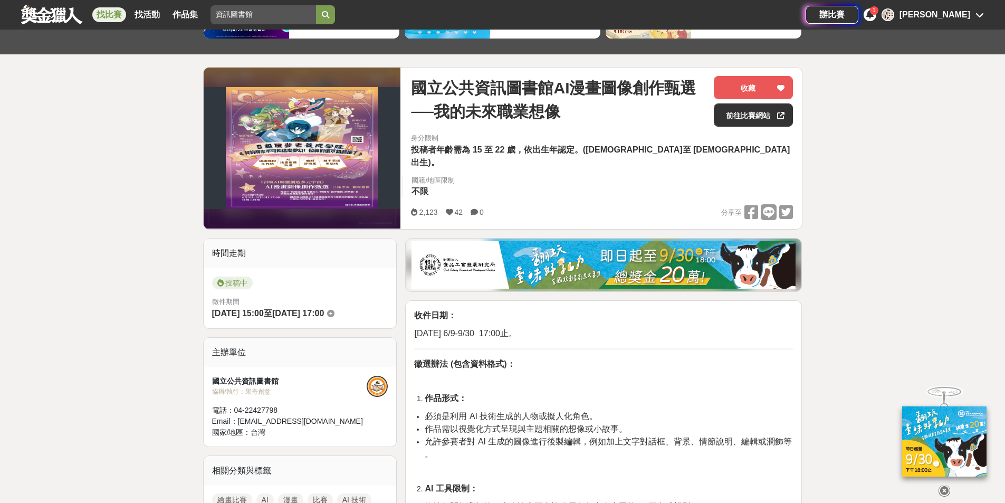
scroll to position [0, 0]
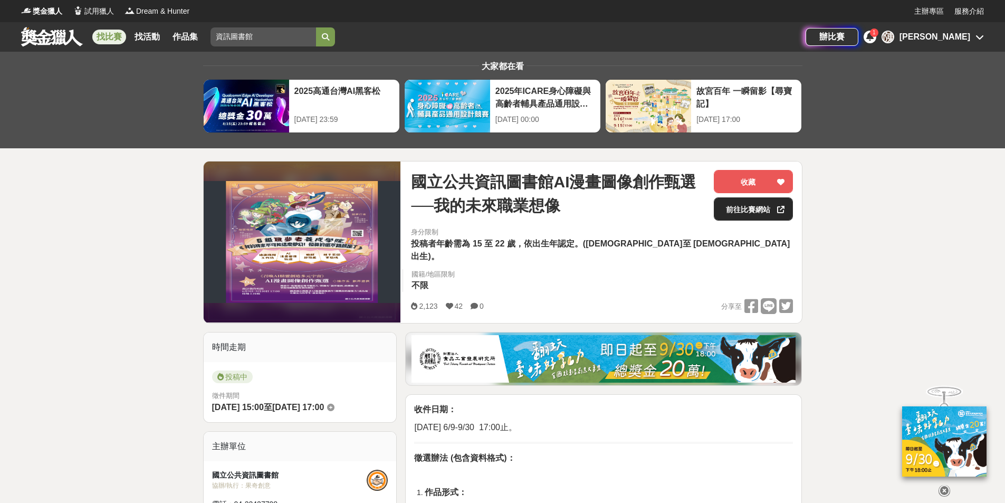
click at [759, 211] on link "前往比賽網站" at bounding box center [753, 208] width 79 height 23
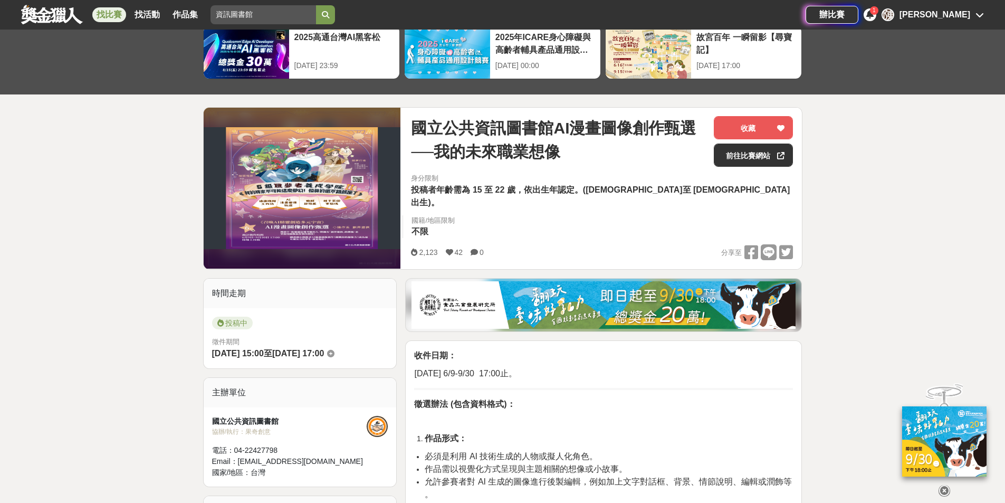
scroll to position [106, 0]
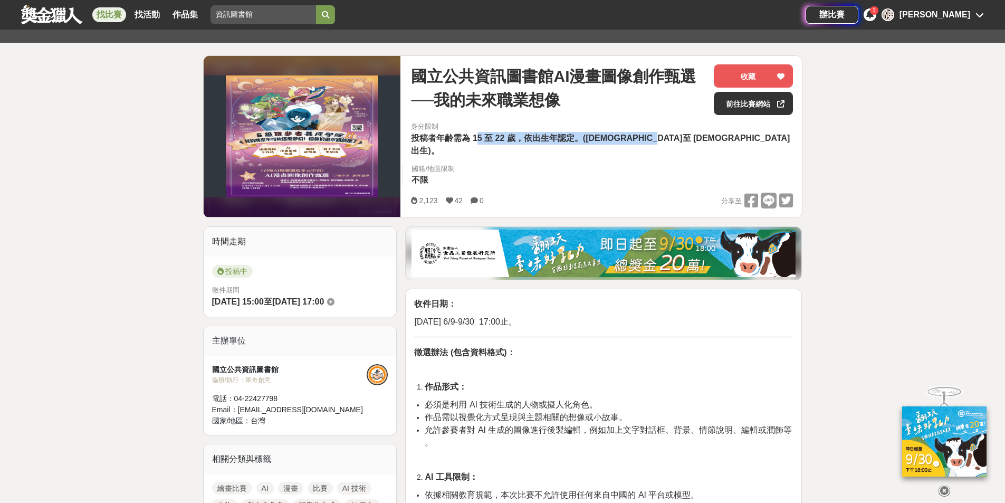
drag, startPoint x: 480, startPoint y: 139, endPoint x: 653, endPoint y: 144, distance: 173.2
click at [653, 144] on div "身分限制 投稿者年齡需為 15 至 22 歲，依出生年認定。(民國 92 年至 100 年 出生)。 國籍/地區限制 不限" at bounding box center [602, 156] width 399 height 71
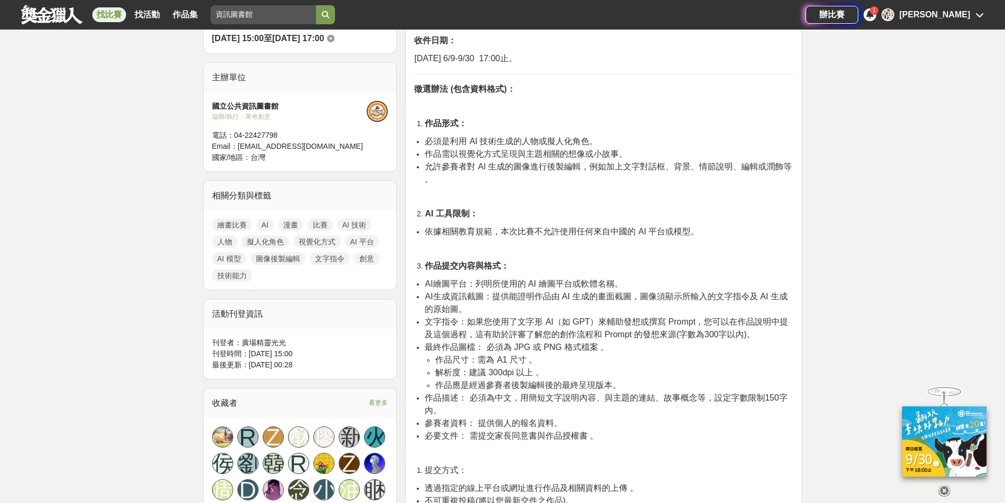
scroll to position [369, 0]
drag, startPoint x: 475, startPoint y: 305, endPoint x: 620, endPoint y: 315, distance: 144.4
click at [620, 340] on li "最終作品圖檔： 必須為 JPG 或 PNG 格式檔案 。 作品尺寸：需為 A1 尺寸 。 解析度：建議 300dpi 以上 。 作品應是經過參賽者後製編輯後的…" at bounding box center [609, 365] width 368 height 51
click at [620, 353] on li "作品尺寸：需為 A1 尺寸 。" at bounding box center [614, 359] width 358 height 13
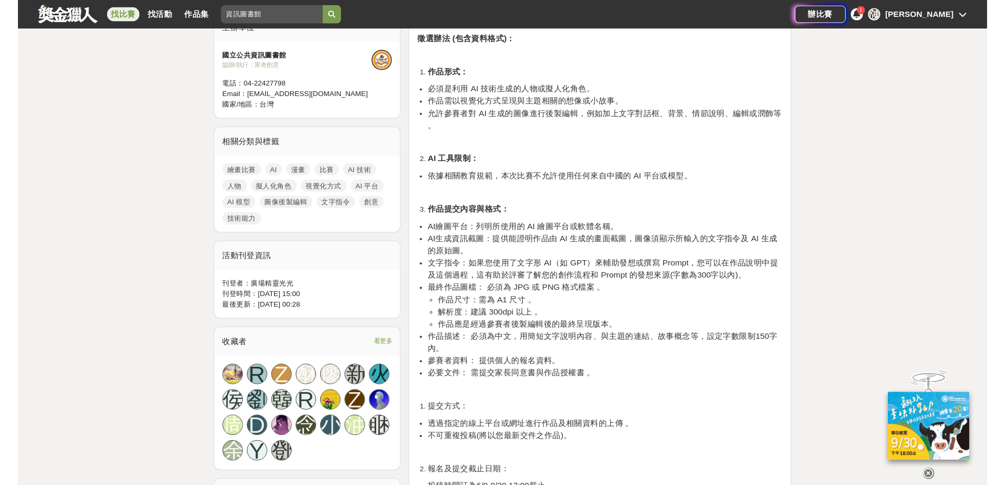
scroll to position [422, 0]
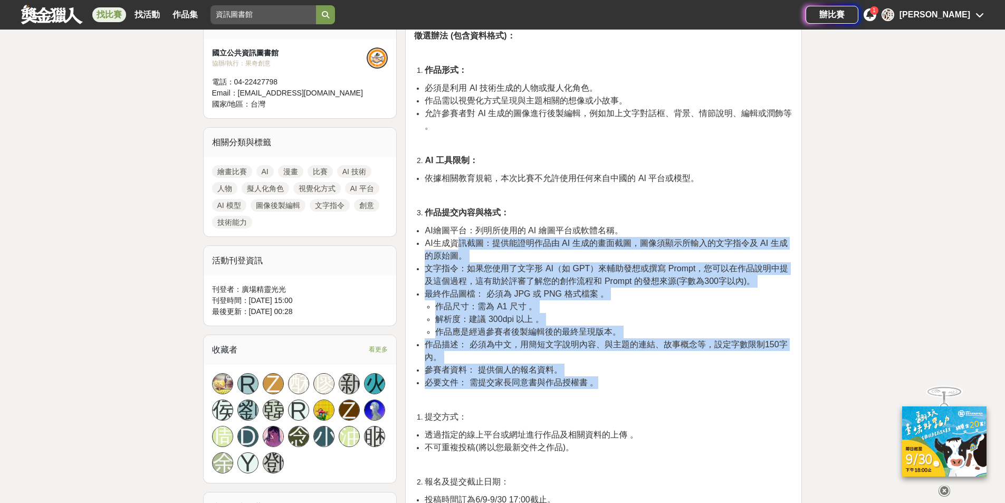
drag, startPoint x: 460, startPoint y: 204, endPoint x: 636, endPoint y: 339, distance: 222.1
click at [636, 339] on ul "AI繪圖平台：列明所使用的 AI 繪圖平台或軟體名稱。 AI生成資訊截圖：提供能證明作品由 AI 生成的畫面截圖，圖像須顯示所輸入的文字指令及 AI 生成的原…" at bounding box center [603, 306] width 379 height 165
click at [636, 376] on li "必要文件： 需提交家長同意書與作品授權書 。" at bounding box center [609, 382] width 368 height 13
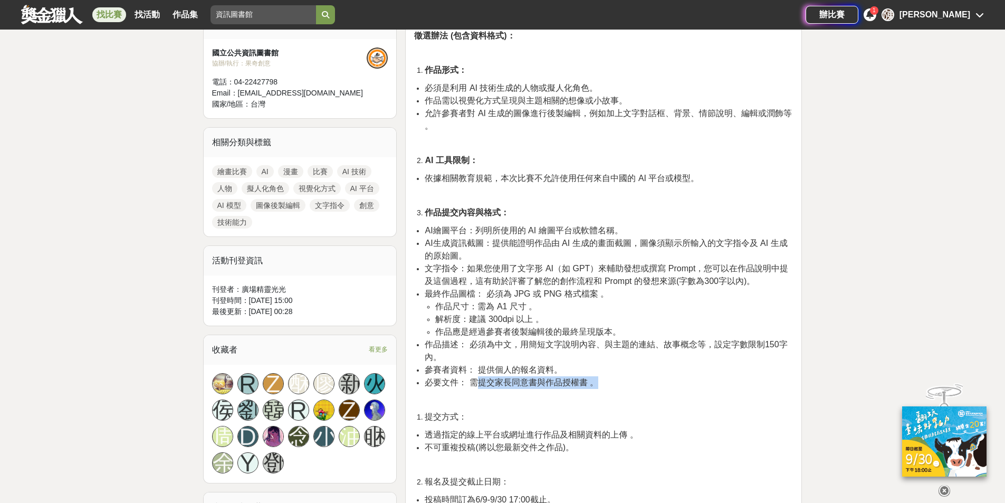
drag, startPoint x: 474, startPoint y: 347, endPoint x: 671, endPoint y: 337, distance: 197.1
click at [671, 376] on li "必要文件： 需提交家長同意書與作品授權書 。" at bounding box center [609, 382] width 368 height 13
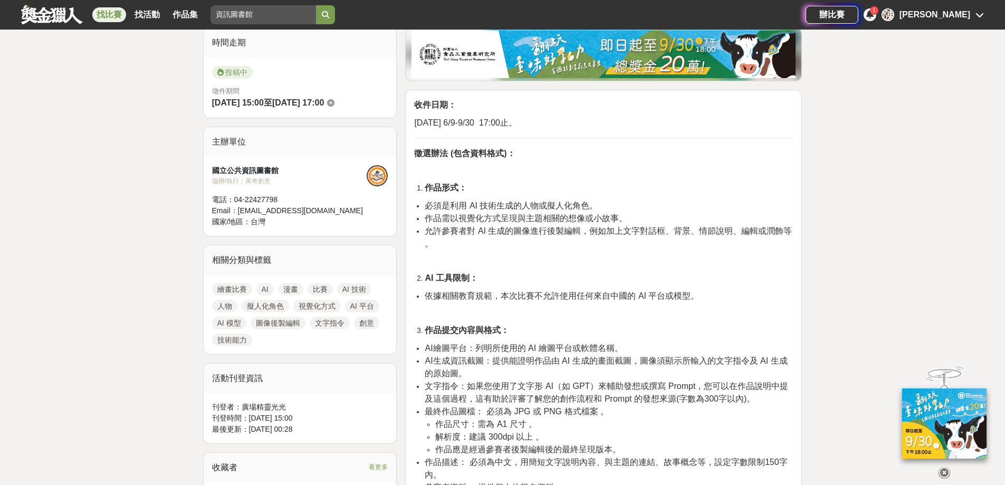
scroll to position [158, 0]
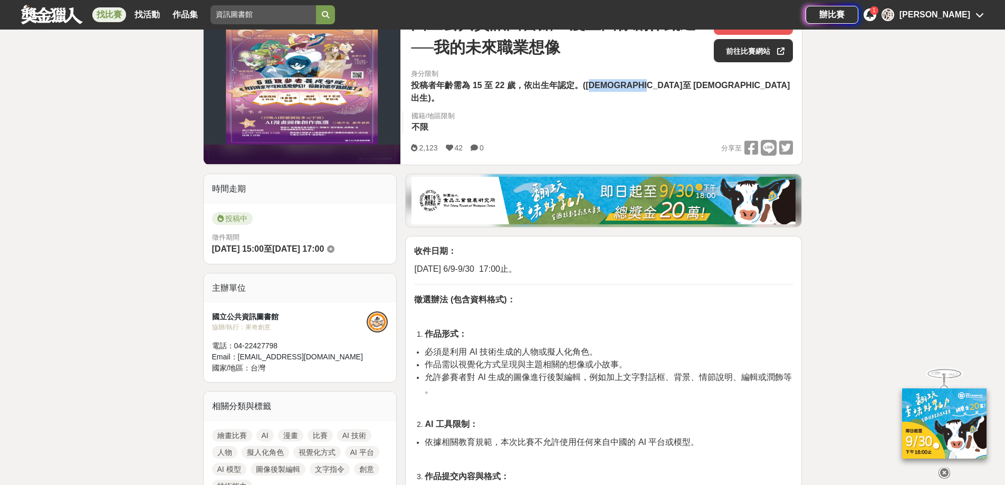
drag, startPoint x: 596, startPoint y: 83, endPoint x: 647, endPoint y: 87, distance: 51.3
click at [647, 87] on span "投稿者年齡需為 15 至 22 歲，依出生年認定。(民國 92 年至 100 年 出生)。" at bounding box center [600, 92] width 379 height 22
drag, startPoint x: 637, startPoint y: 87, endPoint x: 650, endPoint y: 85, distance: 13.2
click at [650, 85] on span "投稿者年齡需為 15 至 22 歲，依出生年認定。(民國 92 年至 100 年 出生)。" at bounding box center [600, 92] width 379 height 22
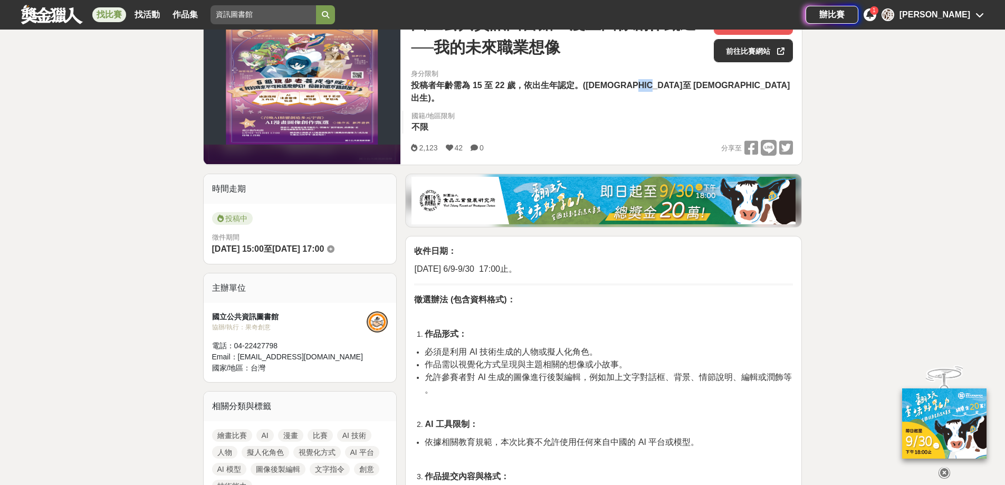
click at [650, 85] on span "投稿者年齡需為 15 至 22 歲，依出生年認定。(民國 92 年至 100 年 出生)。" at bounding box center [600, 92] width 379 height 22
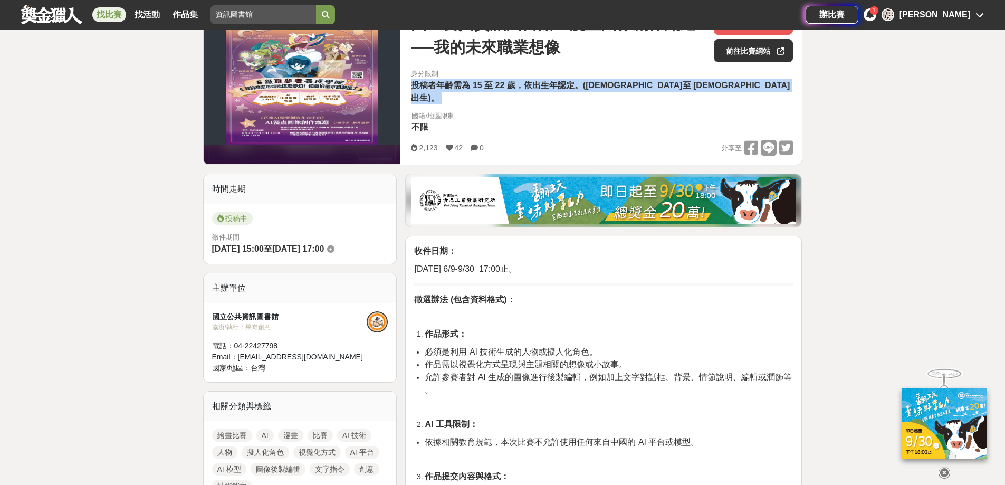
click at [650, 85] on span "投稿者年齡需為 15 至 22 歲，依出生年認定。(民國 92 年至 100 年 出生)。" at bounding box center [600, 92] width 379 height 22
click at [632, 98] on div "身分限制 投稿者年齡需為 15 至 22 歲，依出生年認定。(民國 92 年至 100 年 出生)。 國籍/地區限制 不限" at bounding box center [602, 104] width 382 height 71
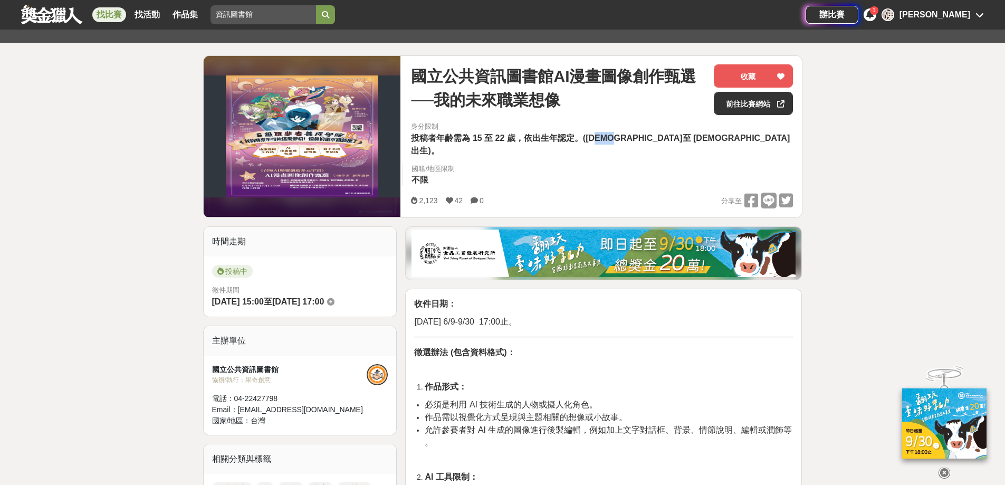
drag, startPoint x: 602, startPoint y: 138, endPoint x: 612, endPoint y: 135, distance: 10.7
click at [612, 135] on span "投稿者年齡需為 15 至 22 歲，依出生年認定。(民國 92 年至 100 年 出生)。" at bounding box center [600, 145] width 379 height 22
drag, startPoint x: 640, startPoint y: 140, endPoint x: 658, endPoint y: 137, distance: 17.7
click at [658, 137] on span "投稿者年齡需為 15 至 22 歲，依出生年認定。(民國 92 年至 100 年 出生)。" at bounding box center [600, 145] width 379 height 22
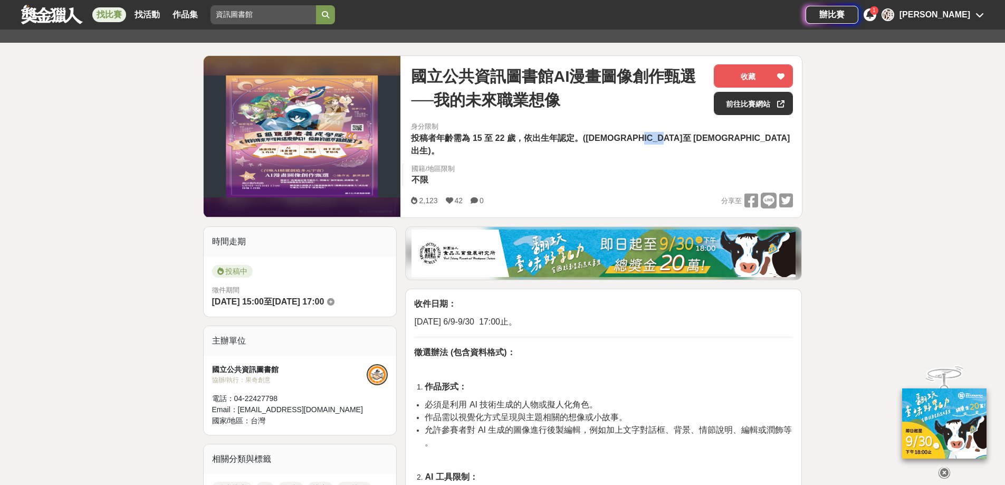
click at [658, 137] on span "投稿者年齡需為 15 至 22 歲，依出生年認定。(民國 92 年至 100 年 出生)。" at bounding box center [600, 145] width 379 height 22
drag, startPoint x: 658, startPoint y: 137, endPoint x: 643, endPoint y: 135, distance: 14.9
click at [643, 135] on span "投稿者年齡需為 15 至 22 歲，依出生年認定。(民國 92 年至 100 年 出生)。" at bounding box center [600, 145] width 379 height 22
drag, startPoint x: 637, startPoint y: 136, endPoint x: 659, endPoint y: 138, distance: 22.2
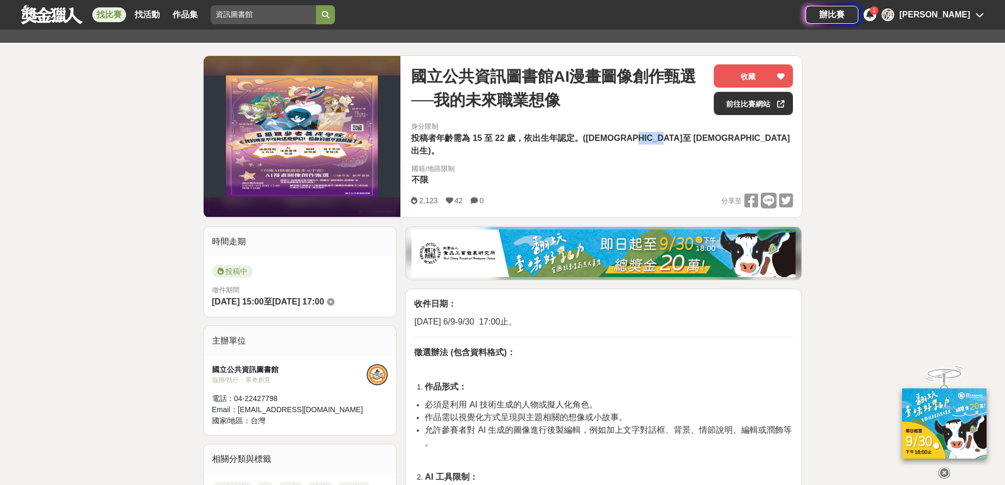
click at [659, 138] on span "投稿者年齡需為 15 至 22 歲，依出生年認定。(民國 92 年至 100 年 出生)。" at bounding box center [600, 145] width 379 height 22
drag, startPoint x: 454, startPoint y: 283, endPoint x: 498, endPoint y: 282, distance: 44.3
click at [498, 317] on span "114年 6/9-9/30 17:00止。" at bounding box center [465, 321] width 102 height 9
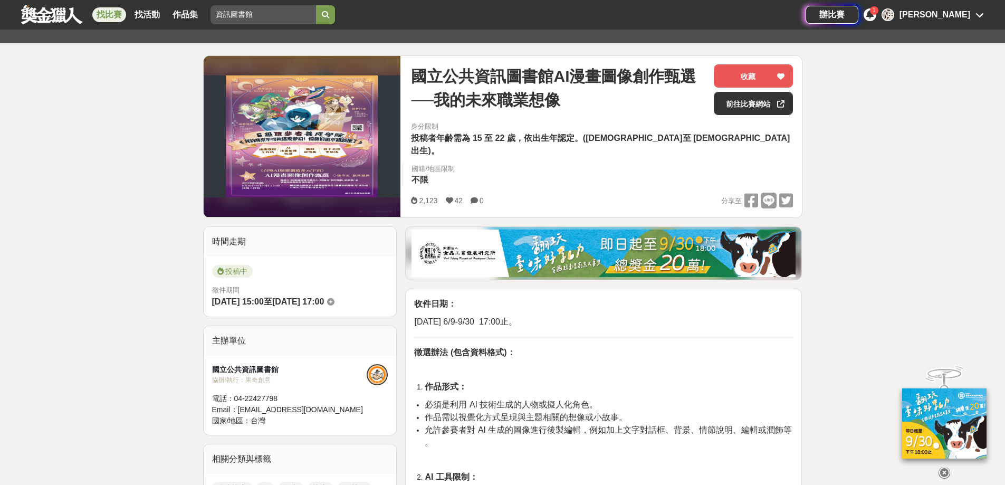
drag, startPoint x: 636, startPoint y: 138, endPoint x: 654, endPoint y: 140, distance: 18.0
click at [654, 140] on span "投稿者年齡需為 15 至 22 歲，依出生年認定。(民國 92 年至 100 年 出生)。" at bounding box center [600, 145] width 379 height 22
drag, startPoint x: 557, startPoint y: 185, endPoint x: 788, endPoint y: 63, distance: 262.0
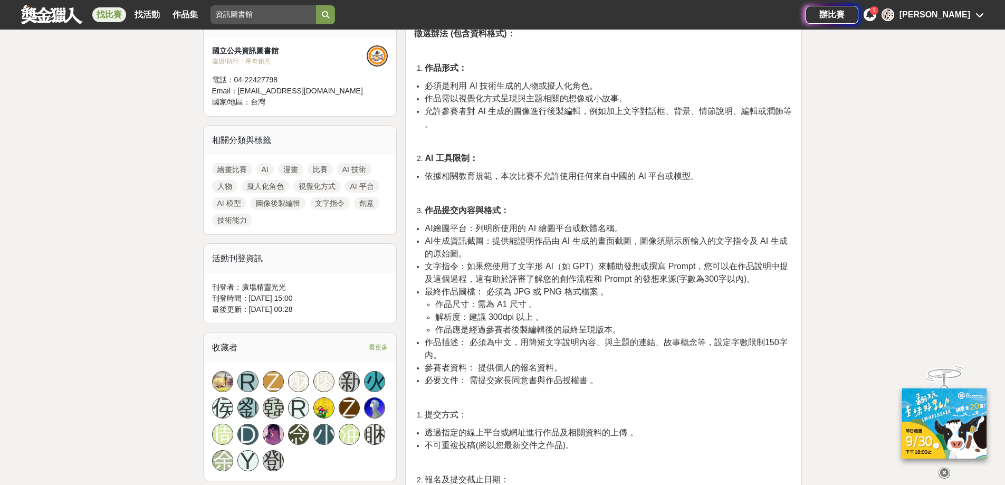
scroll to position [475, 0]
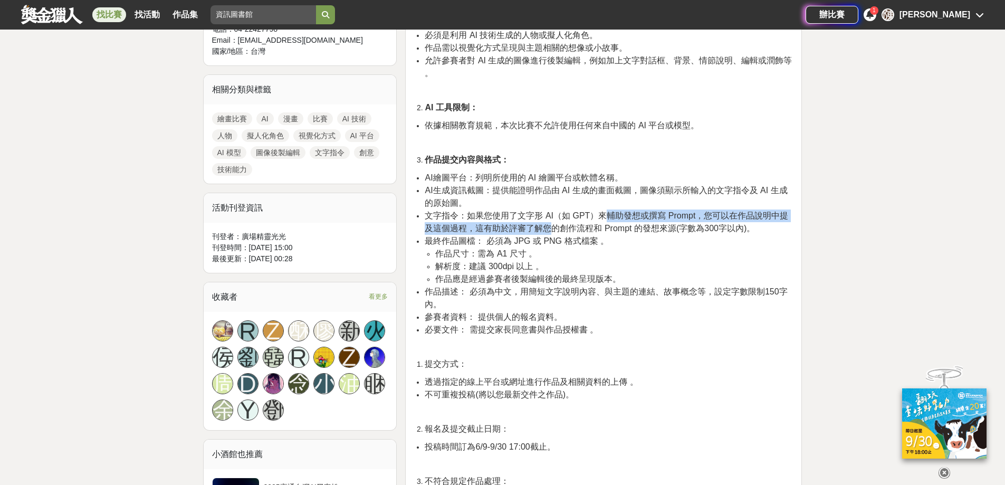
drag, startPoint x: 554, startPoint y: 185, endPoint x: 626, endPoint y: 178, distance: 72.1
click at [625, 211] on span "文字指令：如果您使用了文字形 AI（如 GPT）來輔助發想或撰寫 Prompt，您可以在作品說明中提及這個過程，這有助於評審了解您的創作流程和 Prompt …" at bounding box center [607, 222] width 364 height 22
click at [626, 211] on span "文字指令：如果您使用了文字形 AI（如 GPT）來輔助發想或撰寫 Prompt，您可以在作品說明中提及這個過程，這有助於評審了解您的創作流程和 Prompt …" at bounding box center [607, 222] width 364 height 22
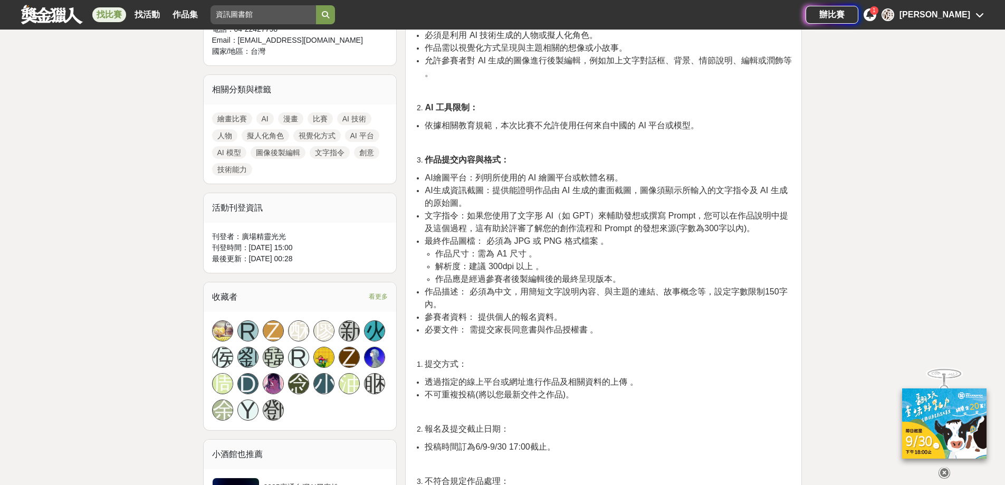
drag, startPoint x: 613, startPoint y: 189, endPoint x: 579, endPoint y: 188, distance: 33.8
click at [611, 211] on span "文字指令：如果您使用了文字形 AI（如 GPT）來輔助發想或撰寫 Prompt，您可以在作品說明中提及這個過程，這有助於評審了解您的創作流程和 Prompt …" at bounding box center [607, 222] width 364 height 22
drag, startPoint x: 579, startPoint y: 188, endPoint x: 668, endPoint y: 198, distance: 89.2
click at [668, 198] on ul "AI繪圖平台：列明所使用的 AI 繪圖平台或軟體名稱。 AI生成資訊截圖：提供能證明作品由 AI 生成的畫面截圖，圖像須顯示所輸入的文字指令及 AI 生成的原…" at bounding box center [603, 254] width 379 height 165
click at [665, 235] on li "最終作品圖檔： 必須為 JPG 或 PNG 格式檔案 。 作品尺寸：需為 A1 尺寸 。 解析度：建議 300dpi 以上 。 作品應是經過參賽者後製編輯後的…" at bounding box center [609, 260] width 368 height 51
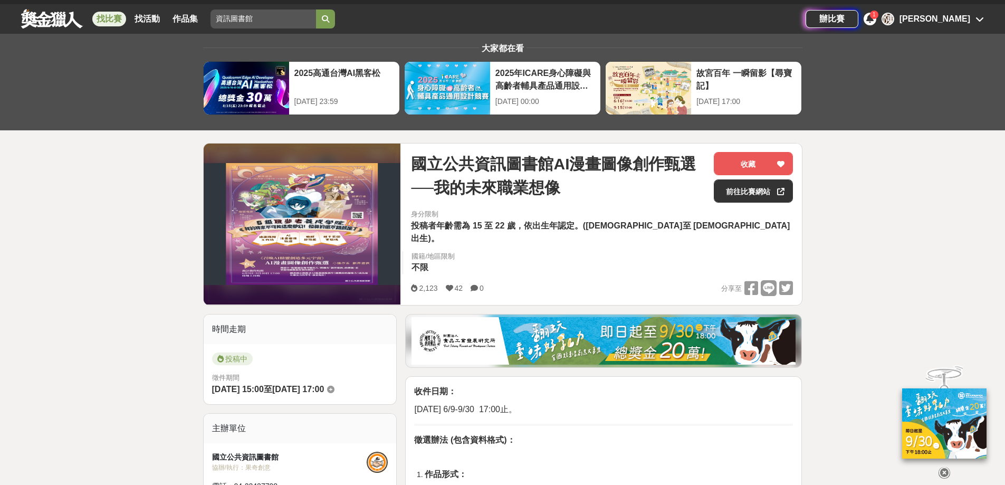
scroll to position [0, 0]
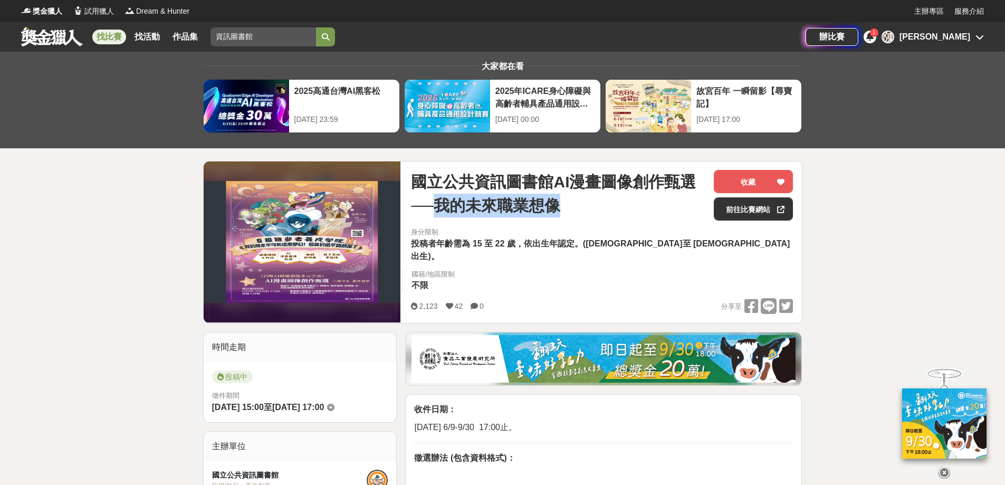
drag, startPoint x: 447, startPoint y: 208, endPoint x: 575, endPoint y: 218, distance: 128.6
click at [575, 218] on div "國立公共資訊圖書館AI漫畫圖像創作甄選──我的未來職業想像" at bounding box center [558, 195] width 294 height 51
drag, startPoint x: 575, startPoint y: 218, endPoint x: 568, endPoint y: 215, distance: 7.6
click at [573, 217] on div "國立公共資訊圖書館AI漫畫圖像創作甄選──我的未來職業想像" at bounding box center [558, 195] width 294 height 51
drag, startPoint x: 568, startPoint y: 215, endPoint x: 446, endPoint y: 211, distance: 122.0
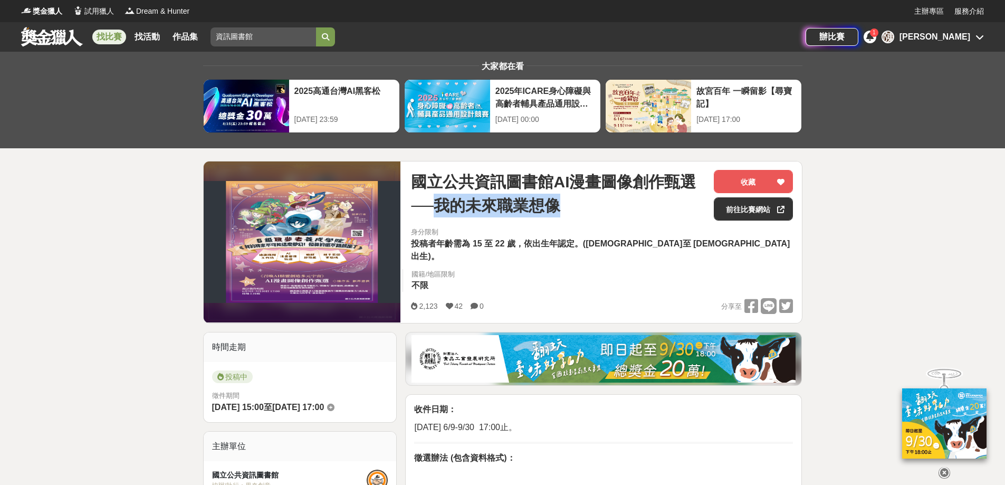
click at [446, 211] on span "國立公共資訊圖書館AI漫畫圖像創作甄選──我的未來職業想像" at bounding box center [558, 193] width 294 height 47
drag, startPoint x: 446, startPoint y: 211, endPoint x: 575, endPoint y: 215, distance: 128.3
click at [575, 215] on span "國立公共資訊圖書館AI漫畫圖像創作甄選──我的未來職業想像" at bounding box center [558, 193] width 294 height 47
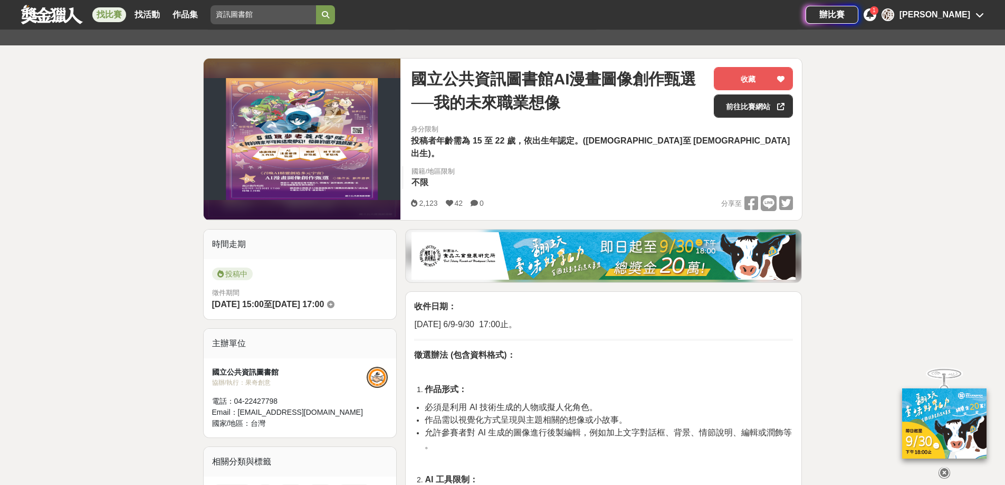
scroll to position [106, 0]
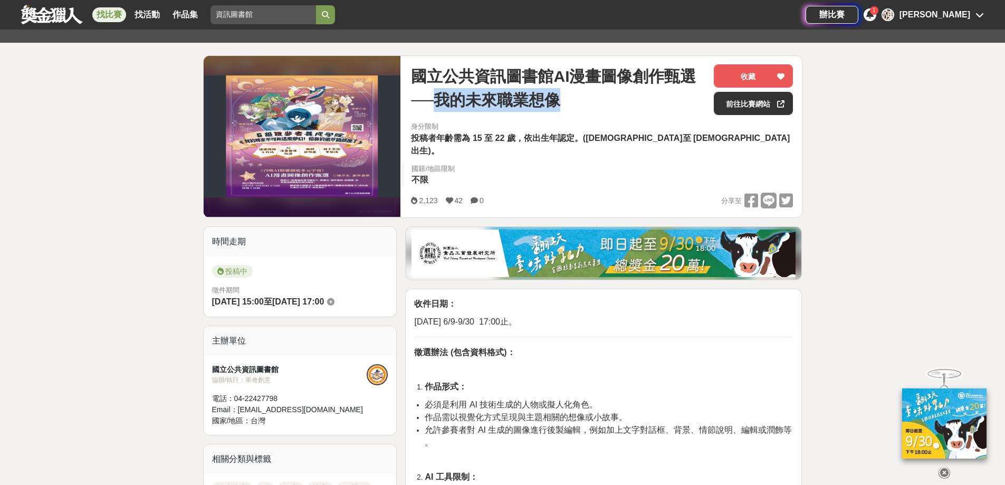
drag, startPoint x: 450, startPoint y: 98, endPoint x: 613, endPoint y: 110, distance: 163.5
click at [613, 110] on span "國立公共資訊圖書館AI漫畫圖像創作甄選──我的未來職業想像" at bounding box center [558, 87] width 294 height 47
drag, startPoint x: 613, startPoint y: 110, endPoint x: 447, endPoint y: 110, distance: 165.2
click at [447, 110] on span "國立公共資訊圖書館AI漫畫圖像創作甄選──我的未來職業想像" at bounding box center [558, 87] width 294 height 47
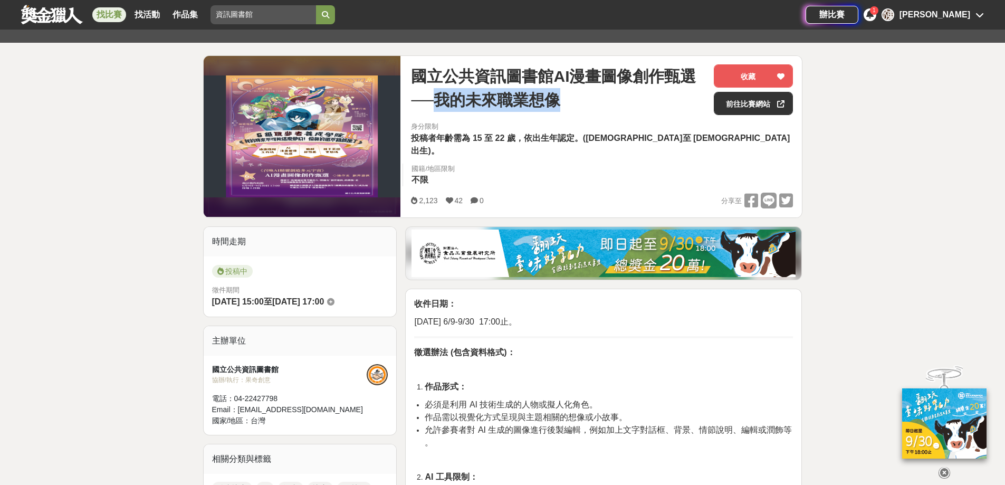
click at [454, 111] on span "國立公共資訊圖書館AI漫畫圖像創作甄選──我的未來職業想像" at bounding box center [558, 87] width 294 height 47
click at [464, 109] on span "國立公共資訊圖書館AI漫畫圖像創作甄選──我的未來職業想像" at bounding box center [558, 87] width 294 height 47
drag, startPoint x: 467, startPoint y: 108, endPoint x: 516, endPoint y: 107, distance: 49.1
click at [469, 108] on span "國立公共資訊圖書館AI漫畫圖像創作甄選──我的未來職業想像" at bounding box center [558, 87] width 294 height 47
click at [516, 107] on span "國立公共資訊圖書館AI漫畫圖像創作甄選──我的未來職業想像" at bounding box center [558, 87] width 294 height 47
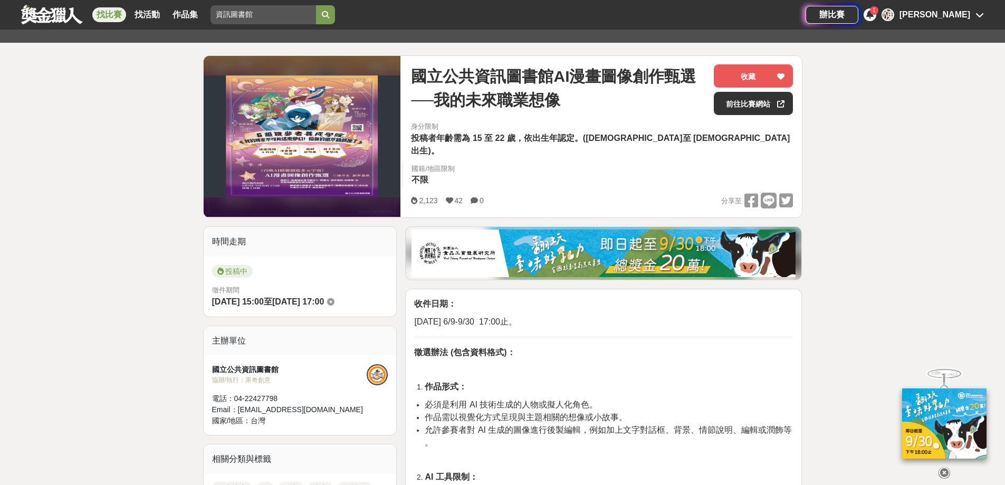
drag, startPoint x: 636, startPoint y: 107, endPoint x: 563, endPoint y: 104, distance: 73.9
click at [614, 105] on span "國立公共資訊圖書館AI漫畫圖像創作甄選──我的未來職業想像" at bounding box center [558, 87] width 294 height 47
drag, startPoint x: 563, startPoint y: 104, endPoint x: 437, endPoint y: 107, distance: 125.1
click at [437, 107] on span "國立公共資訊圖書館AI漫畫圖像創作甄選──我的未來職業想像" at bounding box center [558, 87] width 294 height 47
drag, startPoint x: 437, startPoint y: 107, endPoint x: 445, endPoint y: 109, distance: 8.3
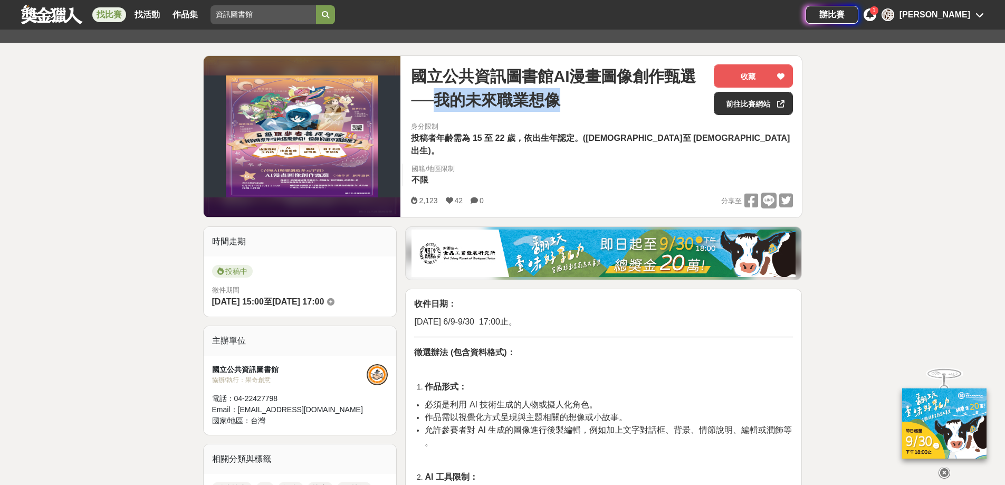
click at [437, 107] on span "國立公共資訊圖書館AI漫畫圖像創作甄選──我的未來職業想像" at bounding box center [558, 87] width 294 height 47
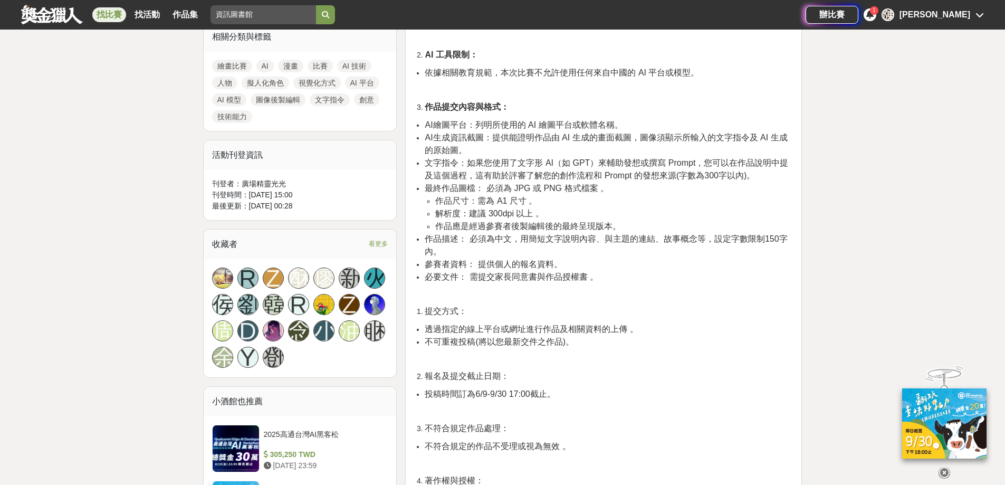
click at [557, 289] on p at bounding box center [603, 294] width 379 height 11
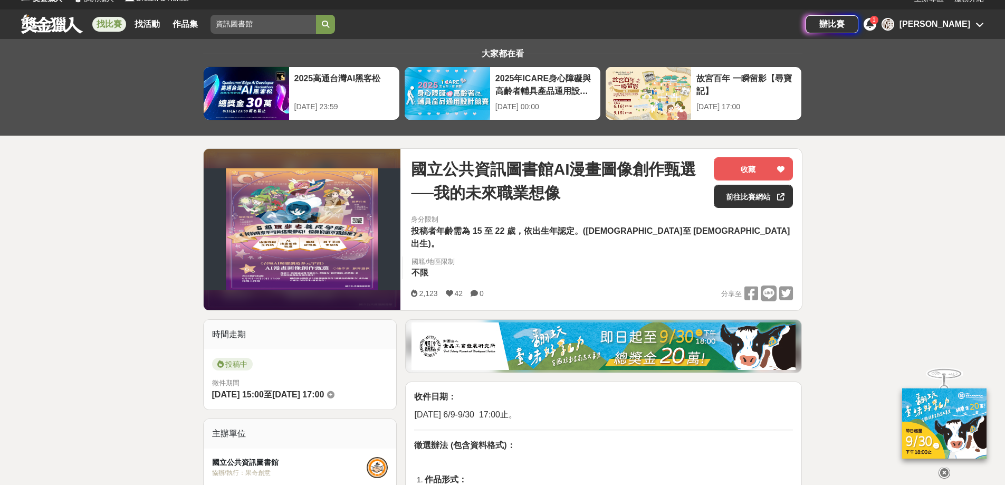
scroll to position [11, 0]
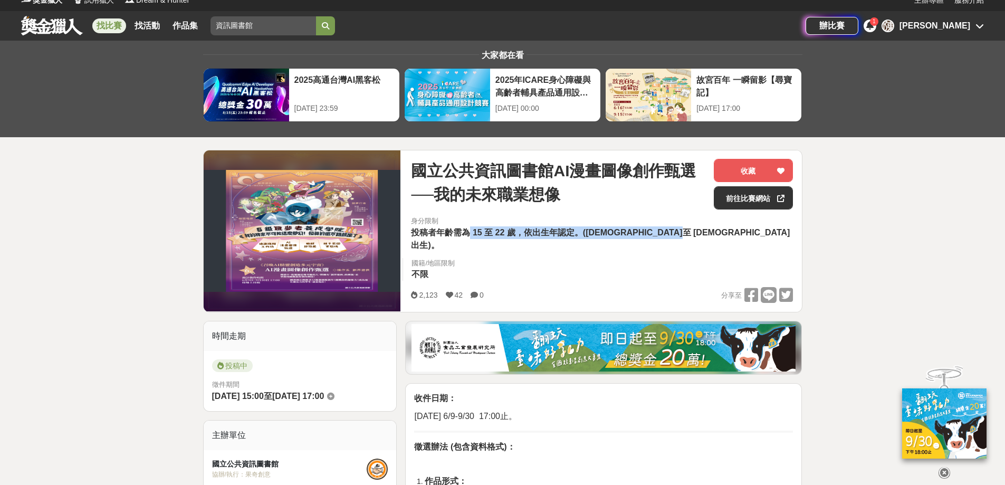
drag, startPoint x: 470, startPoint y: 236, endPoint x: 685, endPoint y: 237, distance: 214.8
click at [685, 237] on span "投稿者年齡需為 15 至 22 歲，依出生年認定。(民國 92 年至 100 年 出生)。" at bounding box center [600, 239] width 379 height 22
drag, startPoint x: 683, startPoint y: 237, endPoint x: 652, endPoint y: 246, distance: 31.8
click at [652, 246] on div "身分限制 投稿者年齡需為 15 至 22 歲，依出生年認定。(民國 92 年至 100 年 出生)。 國籍/地區限制 不限" at bounding box center [602, 251] width 382 height 71
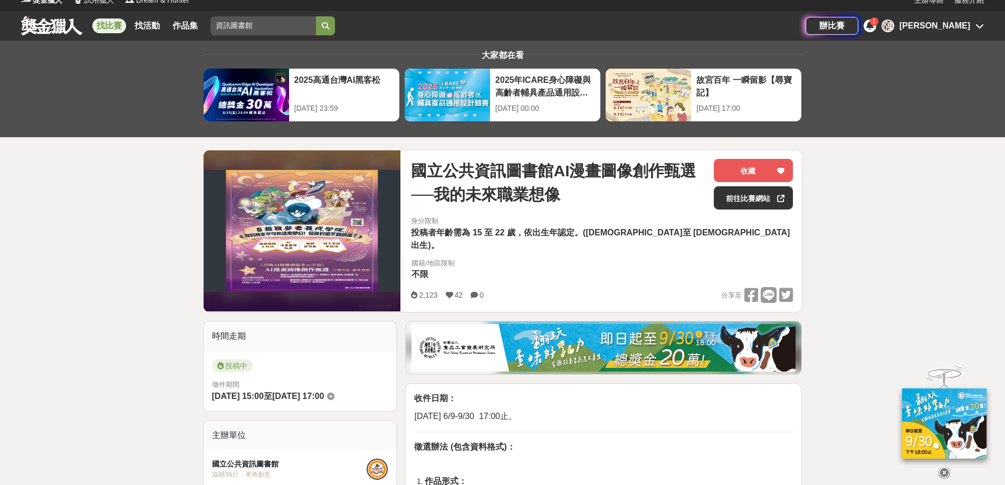
click at [635, 233] on span "投稿者年齡需為 15 至 22 歲，依出生年認定。(民國 92 年至 100 年 出生)。" at bounding box center [600, 239] width 379 height 22
drag, startPoint x: 635, startPoint y: 233, endPoint x: 645, endPoint y: 233, distance: 10.0
click at [645, 233] on span "投稿者年齡需為 15 至 22 歲，依出生年認定。(民國 92 年至 100 年 出生)。" at bounding box center [600, 239] width 379 height 22
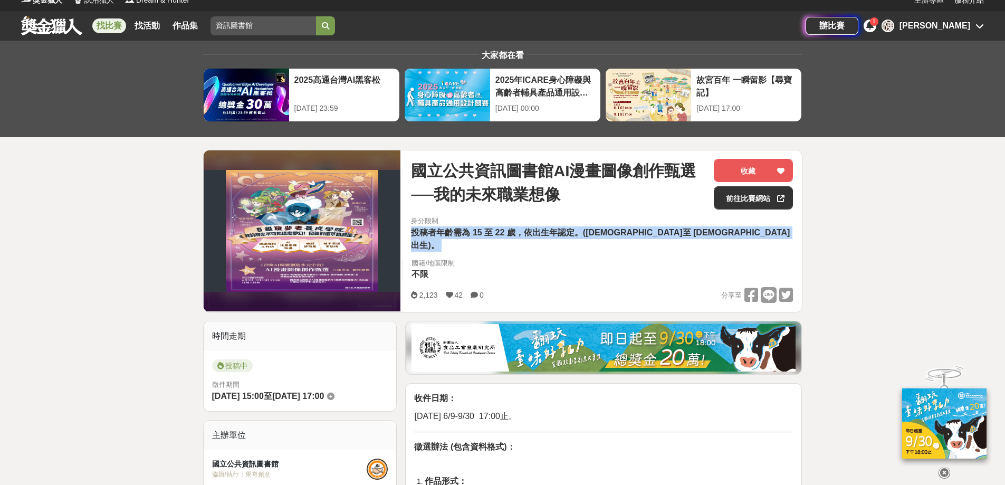
click at [645, 233] on span "投稿者年齡需為 15 至 22 歲，依出生年認定。(民國 92 年至 100 年 出生)。" at bounding box center [600, 239] width 379 height 22
click at [645, 235] on span "投稿者年齡需為 15 至 22 歲，依出生年認定。(民國 92 年至 100 年 出生)。" at bounding box center [600, 239] width 379 height 22
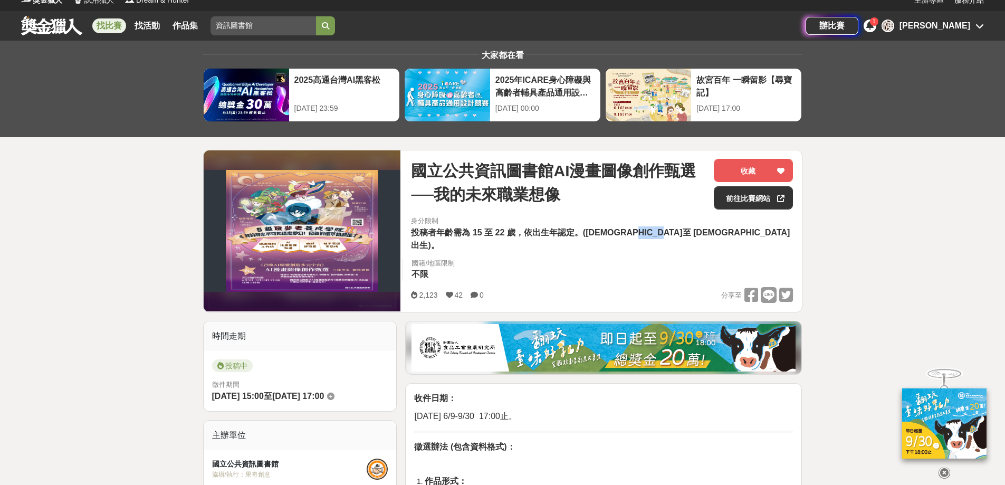
drag, startPoint x: 637, startPoint y: 235, endPoint x: 658, endPoint y: 232, distance: 20.3
click at [658, 232] on span "投稿者年齡需為 15 至 22 歲，依出生年認定。(民國 92 年至 100 年 出生)。" at bounding box center [600, 239] width 379 height 22
drag, startPoint x: 658, startPoint y: 232, endPoint x: 641, endPoint y: 233, distance: 16.4
click at [641, 233] on span "投稿者年齡需為 15 至 22 歲，依出生年認定。(民國 92 年至 100 年 出生)。" at bounding box center [600, 239] width 379 height 22
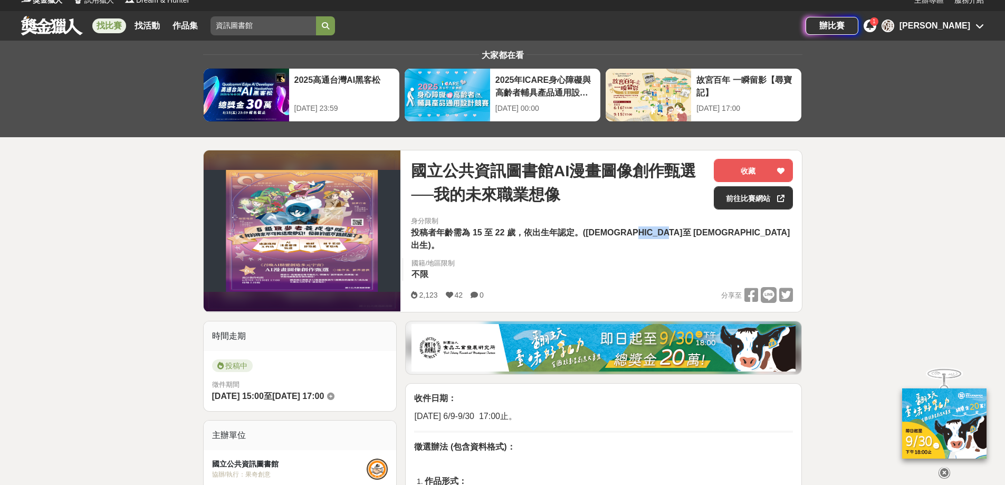
drag, startPoint x: 641, startPoint y: 233, endPoint x: 631, endPoint y: 254, distance: 23.6
click at [641, 234] on span "投稿者年齡需為 15 至 22 歲，依出生年認定。(民國 92 年至 100 年 出生)。" at bounding box center [600, 239] width 379 height 22
click at [630, 235] on span "投稿者年齡需為 15 至 22 歲，依出生年認定。(民國 92 年至 100 年 出生)。" at bounding box center [600, 239] width 379 height 22
drag, startPoint x: 636, startPoint y: 234, endPoint x: 658, endPoint y: 233, distance: 21.1
click at [658, 233] on span "投稿者年齡需為 15 至 22 歲，依出生年認定。(民國 92 年至 100 年 出生)。" at bounding box center [600, 239] width 379 height 22
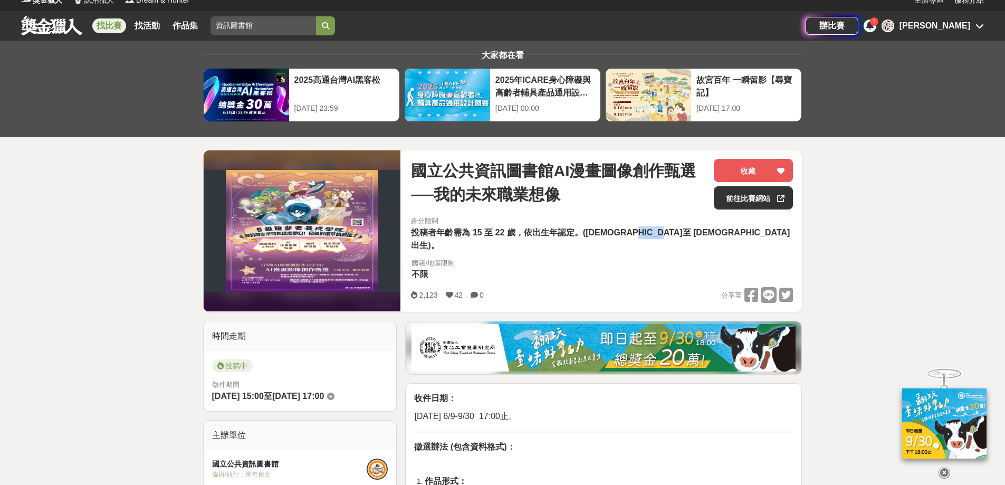
click at [658, 233] on span "投稿者年齡需為 15 至 22 歲，依出生年認定。(民國 92 年至 100 年 出生)。" at bounding box center [600, 239] width 379 height 22
drag, startPoint x: 658, startPoint y: 233, endPoint x: 642, endPoint y: 233, distance: 15.3
click at [642, 233] on span "投稿者年齡需為 15 至 22 歲，依出生年認定。(民國 92 年至 100 年 出生)。" at bounding box center [600, 239] width 379 height 22
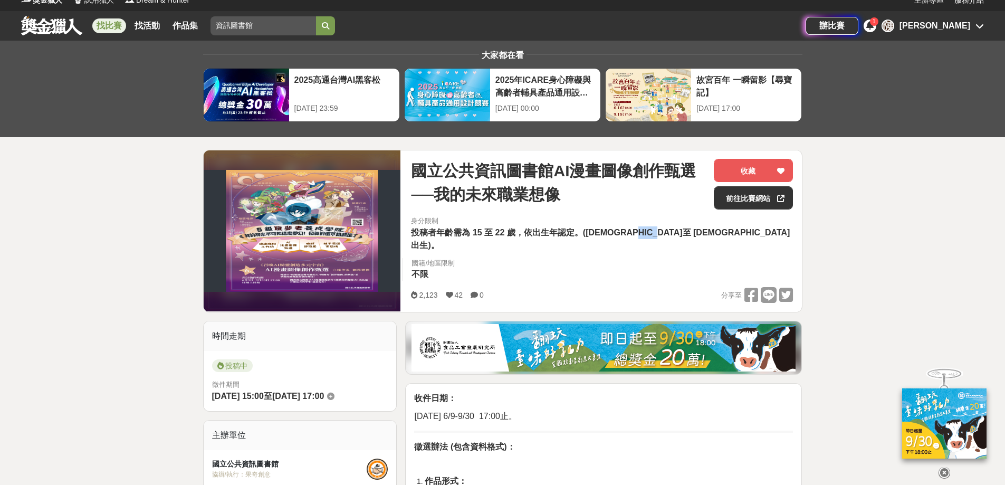
click at [642, 233] on span "投稿者年齡需為 15 至 22 歲，依出生年認定。(民國 92 年至 100 年 出生)。" at bounding box center [600, 239] width 379 height 22
drag, startPoint x: 636, startPoint y: 231, endPoint x: 658, endPoint y: 232, distance: 21.1
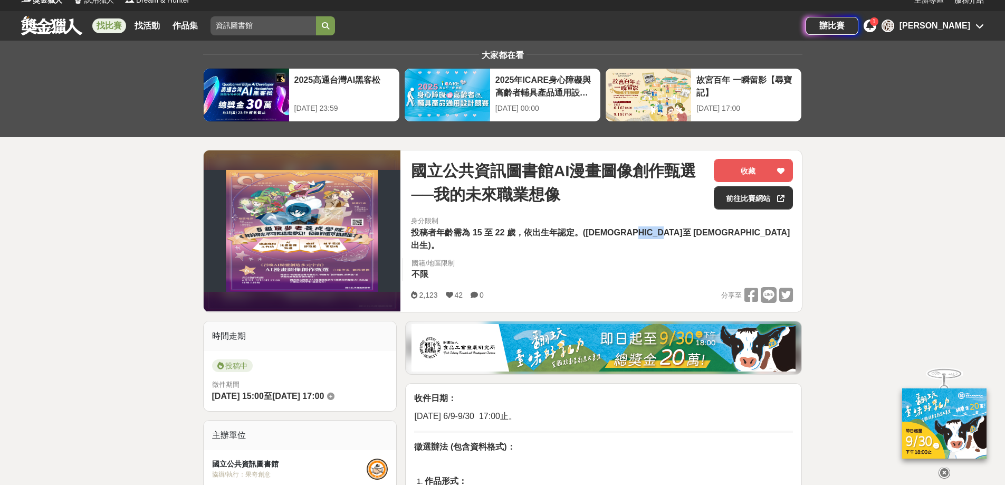
click at [658, 232] on span "投稿者年齡需為 15 至 22 歲，依出生年認定。(民國 92 年至 100 年 出生)。" at bounding box center [600, 239] width 379 height 22
drag, startPoint x: 506, startPoint y: 223, endPoint x: 465, endPoint y: 251, distance: 49.0
click at [491, 237] on div "身分限制 投稿者年齡需為 15 至 22 歲，依出生年認定。(民國 92 年至 100 年 出生)。" at bounding box center [602, 234] width 399 height 36
click at [477, 228] on span "投稿者年齡需為 15 至 22 歲，依出生年認定。(民國 92 年至 100 年 出生)。" at bounding box center [600, 239] width 379 height 22
drag, startPoint x: 478, startPoint y: 230, endPoint x: 481, endPoint y: 236, distance: 6.6
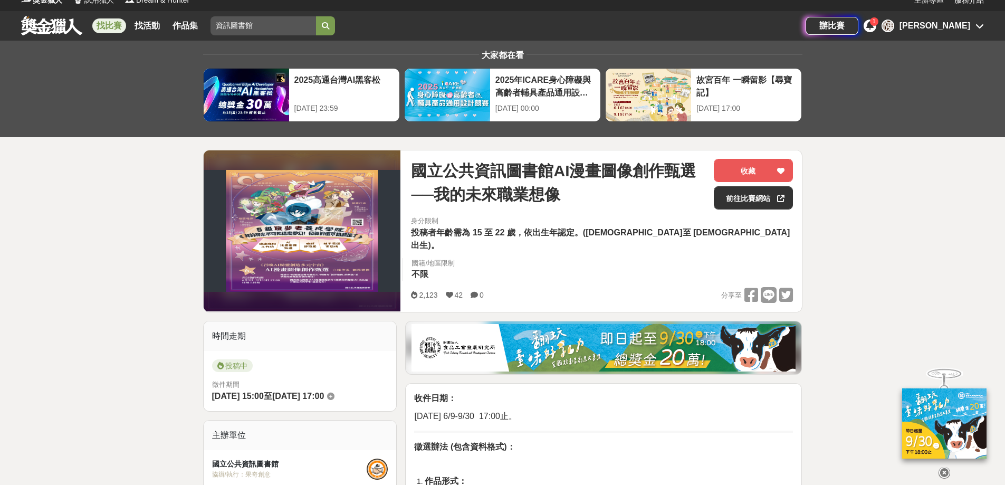
click at [478, 231] on span "投稿者年齡需為 15 至 22 歲，依出生年認定。(民國 92 年至 100 年 出生)。" at bounding box center [600, 239] width 379 height 22
drag, startPoint x: 481, startPoint y: 236, endPoint x: 474, endPoint y: 233, distance: 7.4
click at [474, 233] on span "投稿者年齡需為 15 至 22 歲，依出生年認定。(民國 92 年至 100 年 出生)。" at bounding box center [600, 239] width 379 height 22
click at [607, 235] on span "投稿者年齡需為 15 至 22 歲，依出生年認定。(民國 92 年至 100 年 出生)。" at bounding box center [600, 239] width 379 height 22
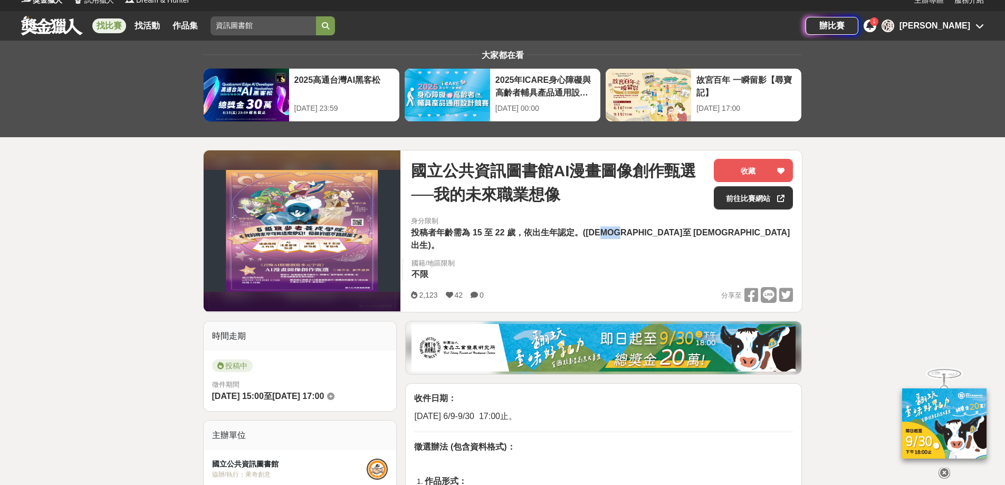
drag, startPoint x: 607, startPoint y: 235, endPoint x: 194, endPoint y: 73, distance: 443.3
click at [606, 235] on span "投稿者年齡需為 15 至 22 歲，依出生年認定。(民國 92 年至 100 年 出生)。" at bounding box center [600, 239] width 379 height 22
click at [638, 231] on span "投稿者年齡需為 15 至 22 歲，依出生年認定。(民國 92 年至 100 年 出生)。" at bounding box center [600, 239] width 379 height 22
drag, startPoint x: 635, startPoint y: 237, endPoint x: 648, endPoint y: 237, distance: 13.2
click at [648, 237] on span "投稿者年齡需為 15 至 22 歲，依出生年認定。(民國 92 年至 100 年 出生)。" at bounding box center [600, 239] width 379 height 22
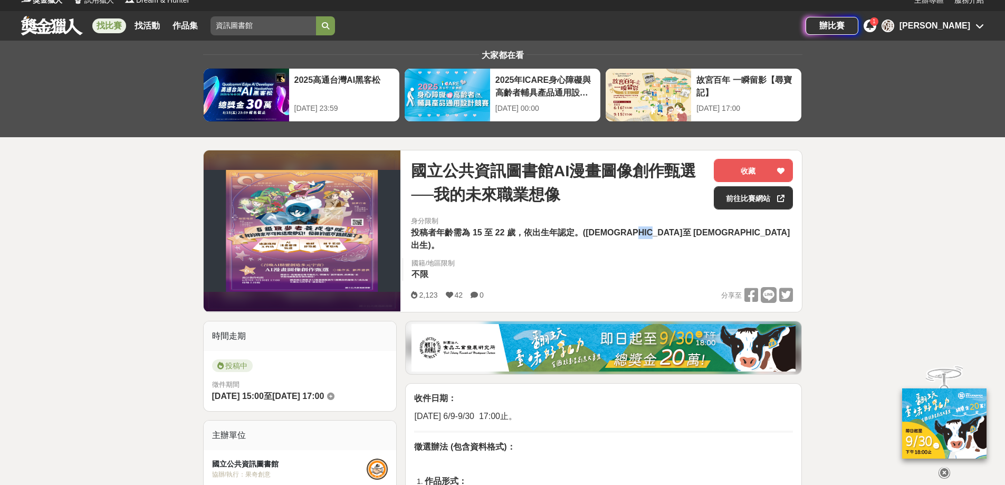
click at [648, 237] on span "投稿者年齡需為 15 至 22 歲，依出生年認定。(民國 92 年至 100 年 出生)。" at bounding box center [600, 239] width 379 height 22
click at [644, 236] on span "投稿者年齡需為 15 至 22 歲，依出生年認定。(民國 92 年至 100 年 出生)。" at bounding box center [600, 239] width 379 height 22
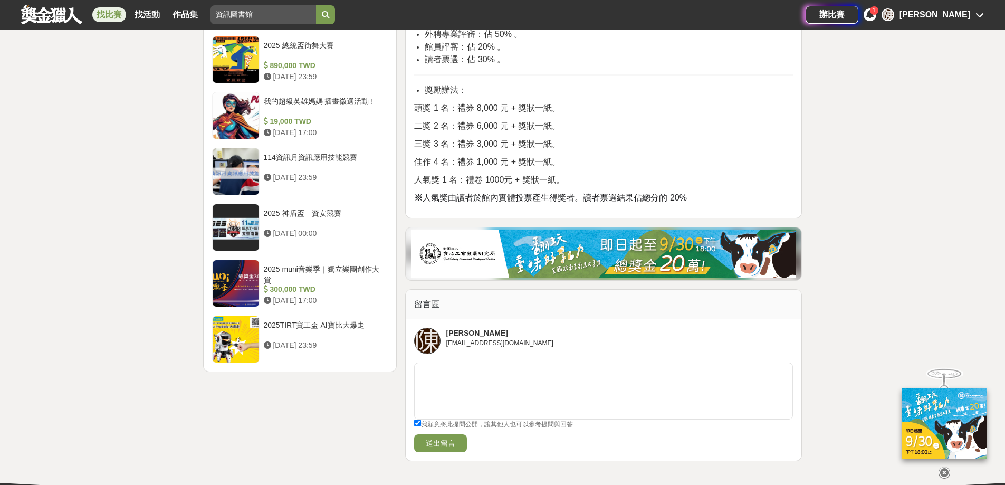
scroll to position [1225, 0]
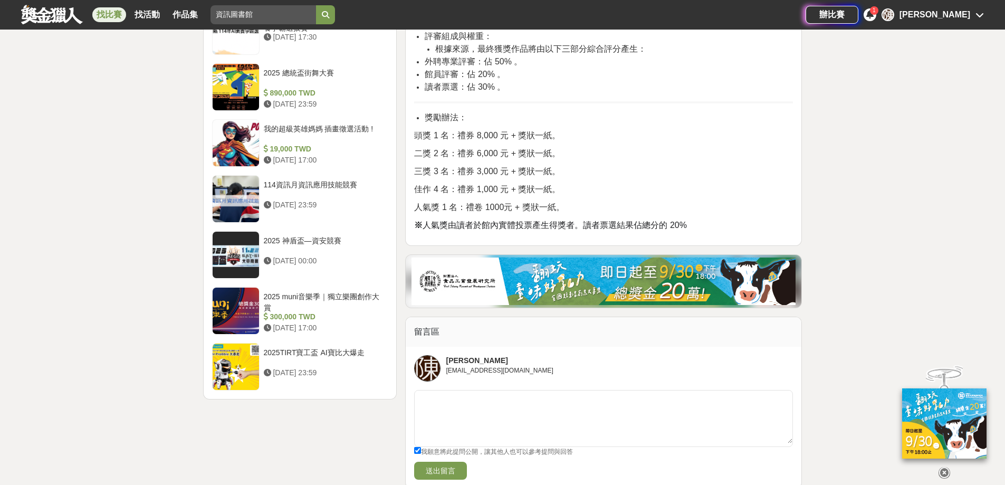
click at [422, 448] on span "我願意將此提問公開，讓其他人也可以參考提問與回答" at bounding box center [497, 451] width 152 height 7
click at [421, 447] on input "我願意將此提問公開，讓其他人也可以參考提問與回答" at bounding box center [417, 450] width 7 height 7
checkbox input "false"
click at [432, 391] on textarea at bounding box center [604, 417] width 378 height 53
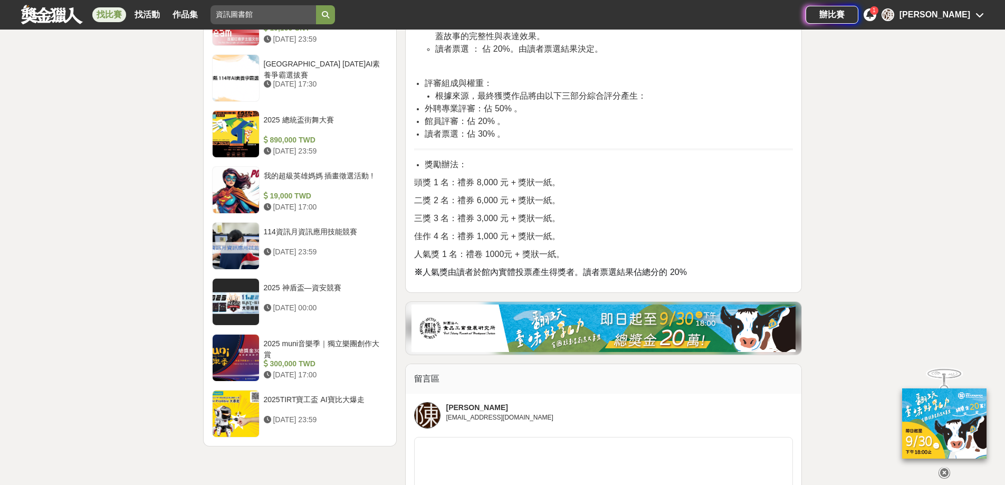
scroll to position [1278, 0]
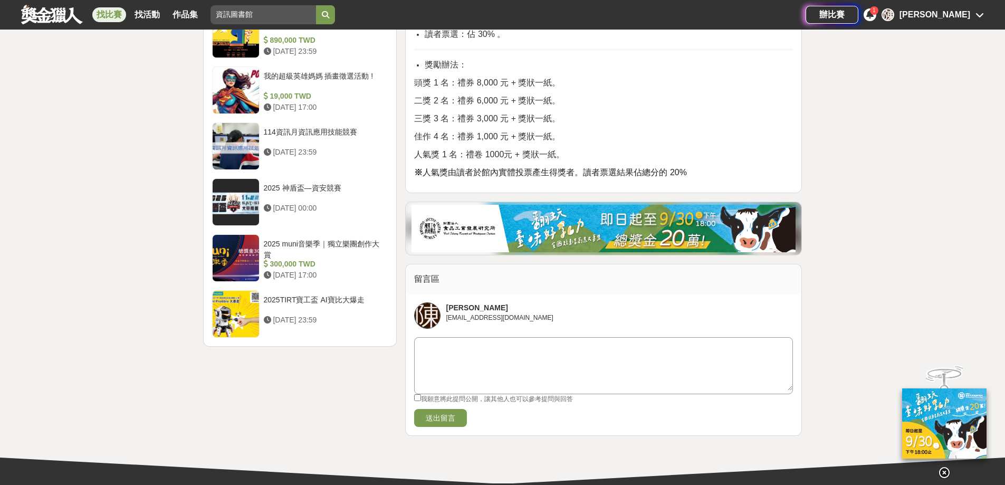
click at [450, 338] on textarea at bounding box center [604, 364] width 378 height 53
type textarea "不好意思"
click at [448, 338] on textarea at bounding box center [604, 364] width 378 height 53
click at [451, 338] on textarea at bounding box center [604, 364] width 378 height 53
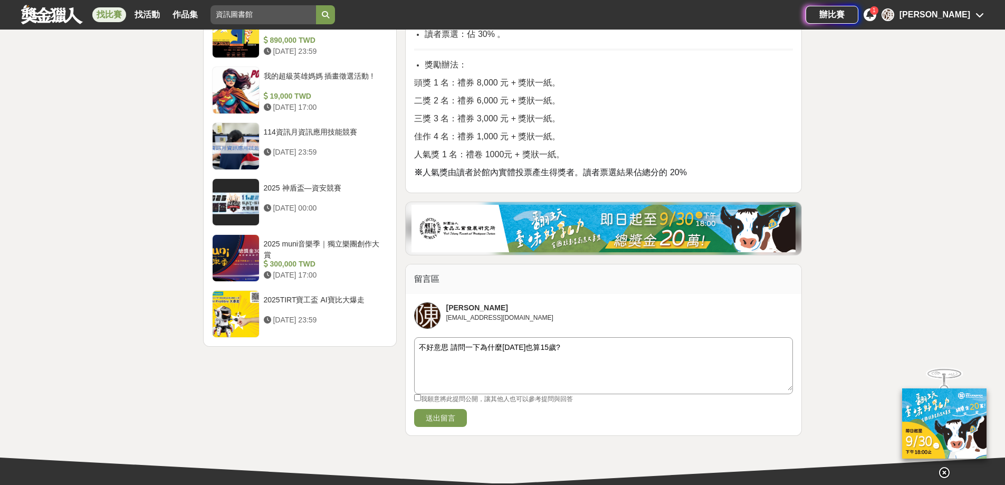
drag, startPoint x: 417, startPoint y: 309, endPoint x: 618, endPoint y: 318, distance: 201.8
click at [618, 338] on textarea "不好意思 請問一下為什麼100年也算15歲?" at bounding box center [604, 364] width 378 height 53
type textarea "不好意思 請問一下為什麼100年也算15歲?"
click at [598, 338] on textarea "不好意思 請問一下為什麼100年也算15歲?" at bounding box center [604, 364] width 378 height 53
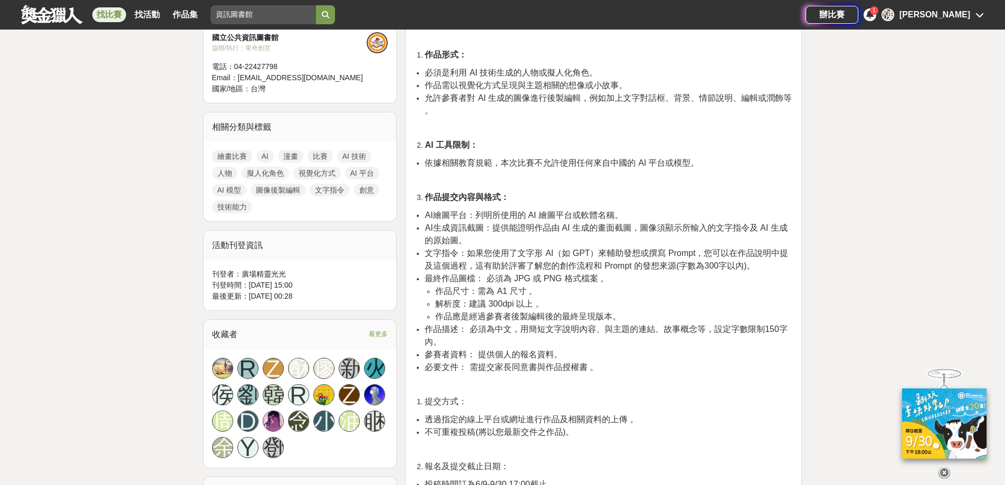
scroll to position [433, 0]
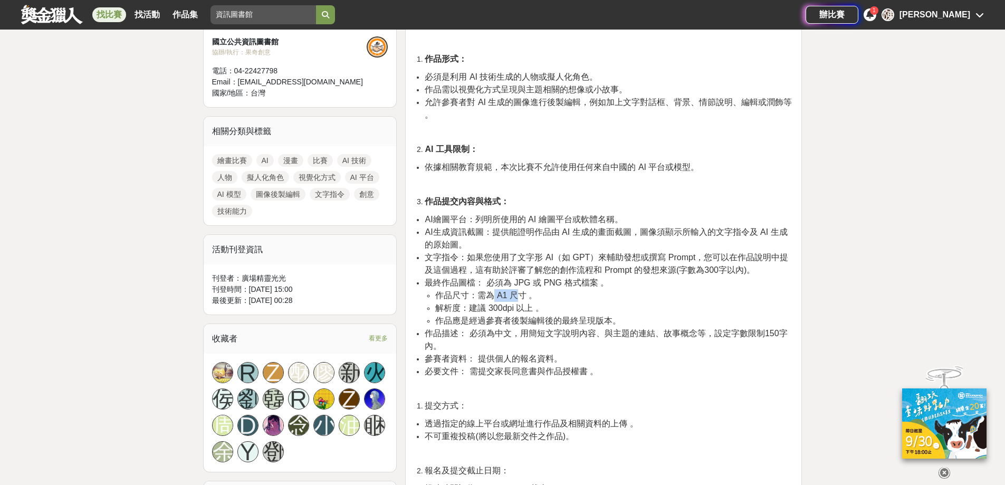
drag, startPoint x: 493, startPoint y: 258, endPoint x: 515, endPoint y: 258, distance: 21.1
click at [515, 291] on span "作品尺寸：需為 A1 尺寸 。" at bounding box center [486, 295] width 102 height 9
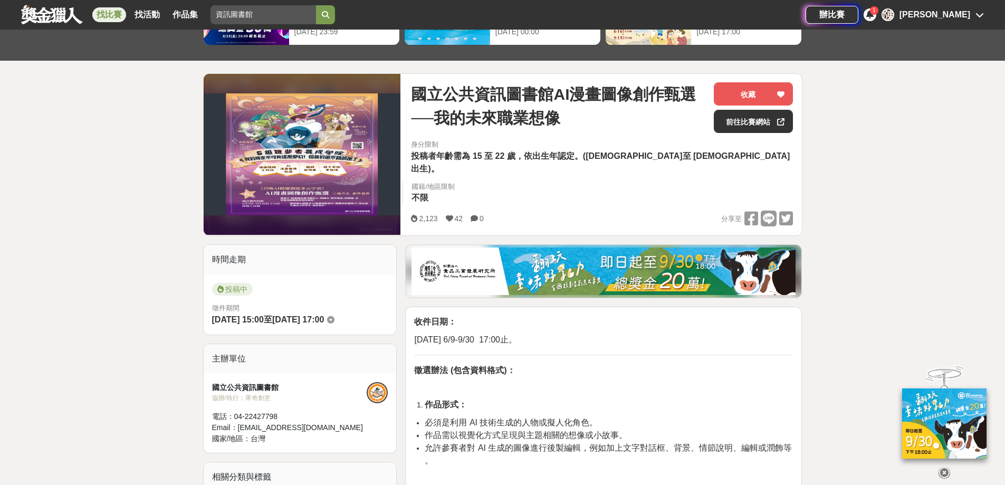
scroll to position [222, 0]
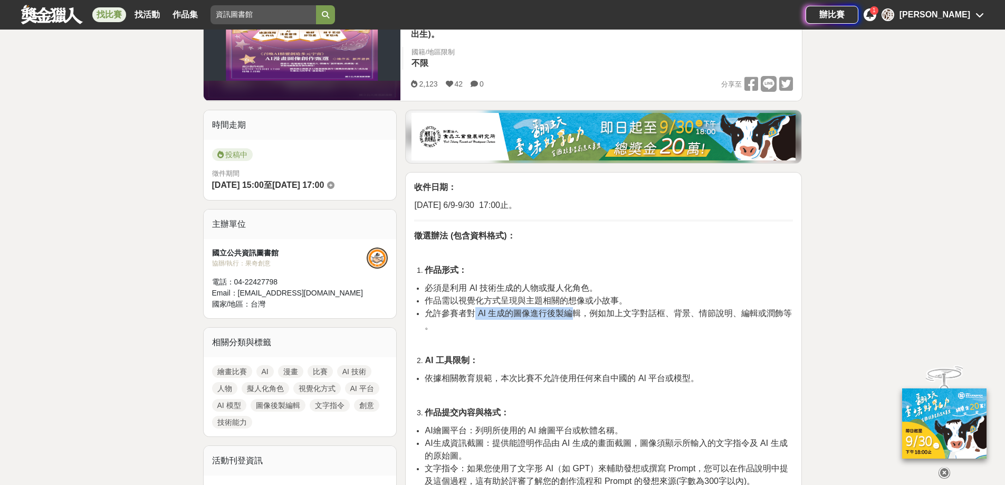
drag, startPoint x: 475, startPoint y: 276, endPoint x: 569, endPoint y: 277, distance: 93.4
click at [569, 309] on span "允許參賽者對 AI 生成的圖像進行後製編輯，例如加上文字對話框、背景、情節說明、編輯或潤飾等 。" at bounding box center [608, 320] width 367 height 22
drag, startPoint x: 430, startPoint y: 260, endPoint x: 589, endPoint y: 261, distance: 159.4
click at [589, 296] on span "作品需以視覺化方式呈現與主題相關的想像或小故事。" at bounding box center [526, 300] width 203 height 9
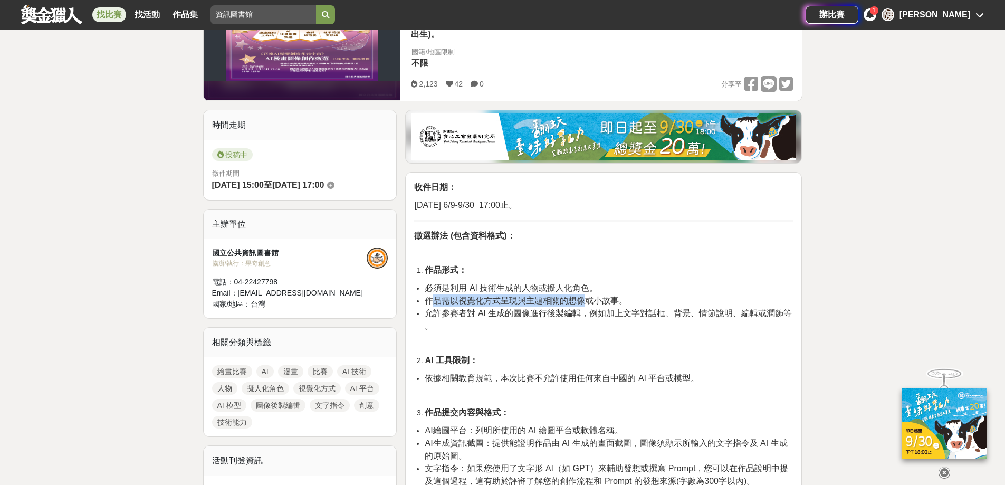
click at [589, 296] on span "作品需以視覺化方式呈現與主題相關的想像或小故事。" at bounding box center [526, 300] width 203 height 9
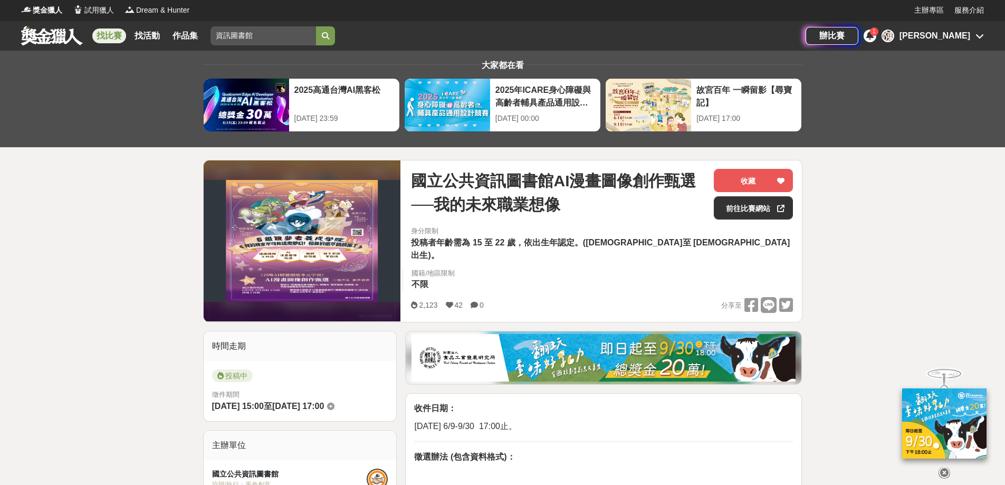
scroll to position [0, 0]
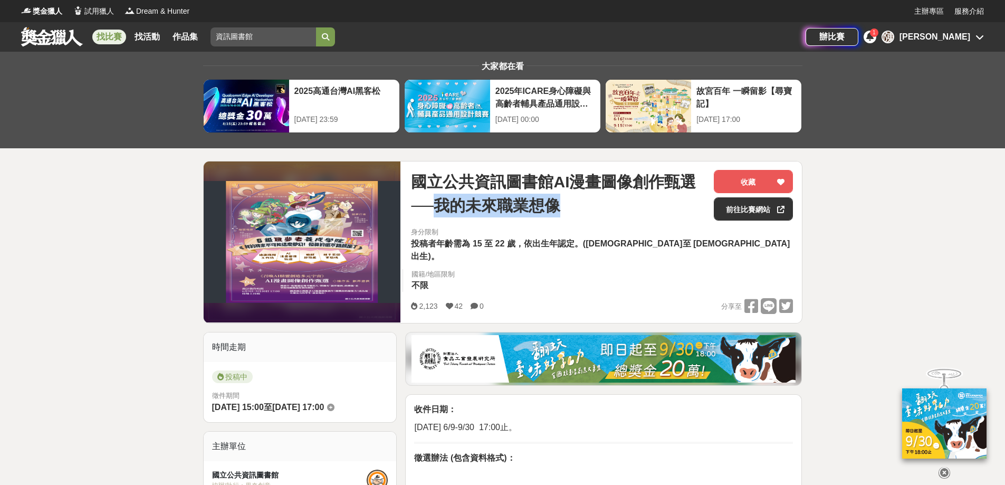
drag, startPoint x: 438, startPoint y: 195, endPoint x: 576, endPoint y: 211, distance: 138.6
click at [576, 211] on span "國立公共資訊圖書館AI漫畫圖像創作甄選──我的未來職業想像" at bounding box center [558, 193] width 294 height 47
copy span "我的未來職業想像"
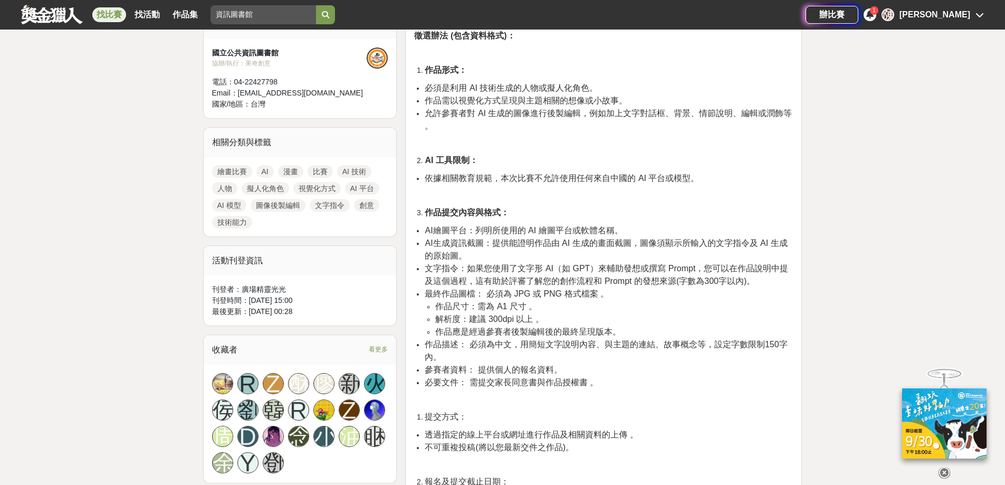
drag, startPoint x: 636, startPoint y: 134, endPoint x: 635, endPoint y: 163, distance: 29.0
click at [636, 174] on span "依據相關教育規範，本次比賽不允許使用任何來自中國的 AI 平台或模型。" at bounding box center [562, 178] width 274 height 9
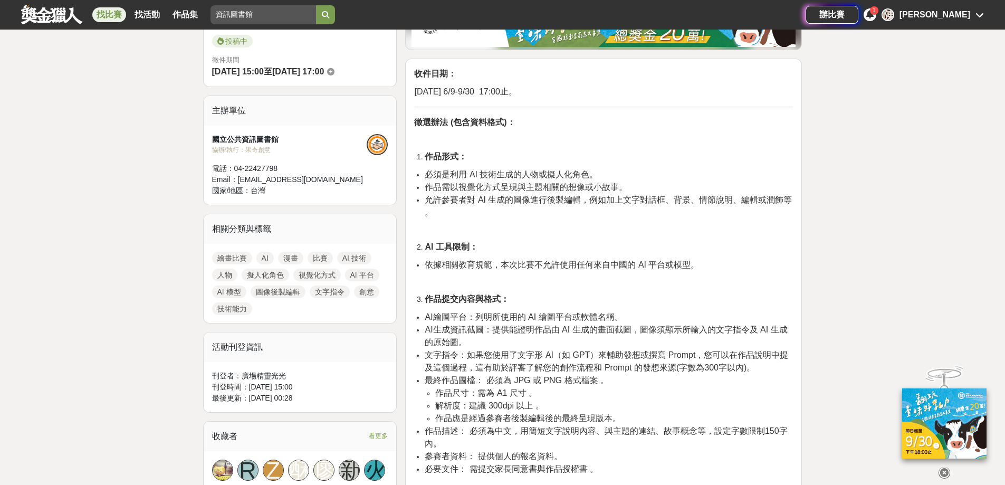
scroll to position [317, 0]
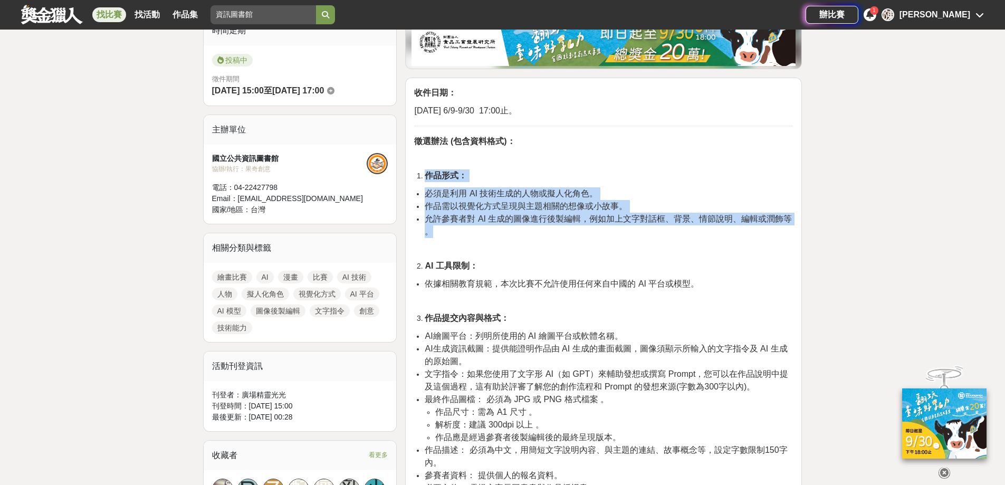
drag, startPoint x: 427, startPoint y: 139, endPoint x: 746, endPoint y: 188, distance: 322.5
copy div "作品形式： 必須是利用 AI 技術生成的人物或擬人化角色。 作品需以視覺化方式呈現與主題相關的想像或小故事。 允許參賽者對 AI 生成的圖像進行後製編輯，例如…"
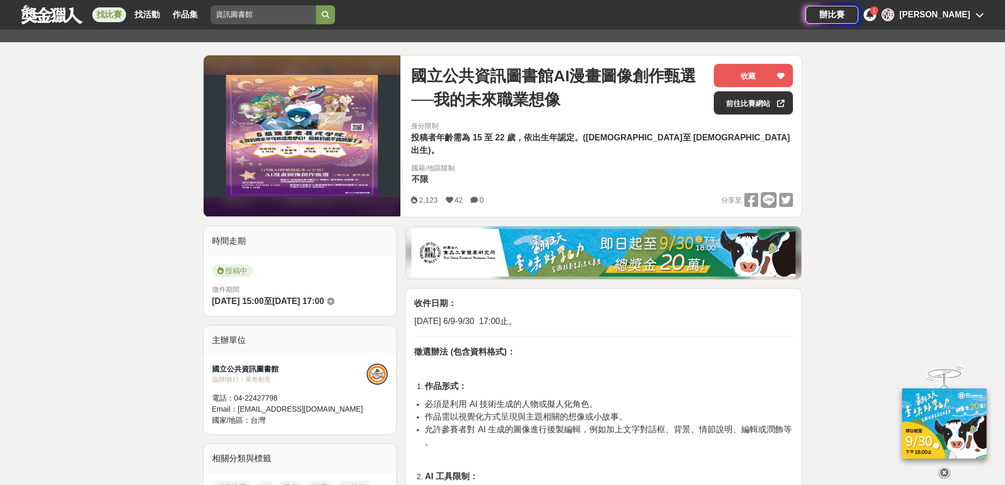
scroll to position [106, 0]
drag, startPoint x: 451, startPoint y: 106, endPoint x: 586, endPoint y: 113, distance: 135.3
click at [586, 113] on div "國立公共資訊圖書館AI漫畫圖像創作甄選──我的未來職業想像" at bounding box center [558, 89] width 294 height 51
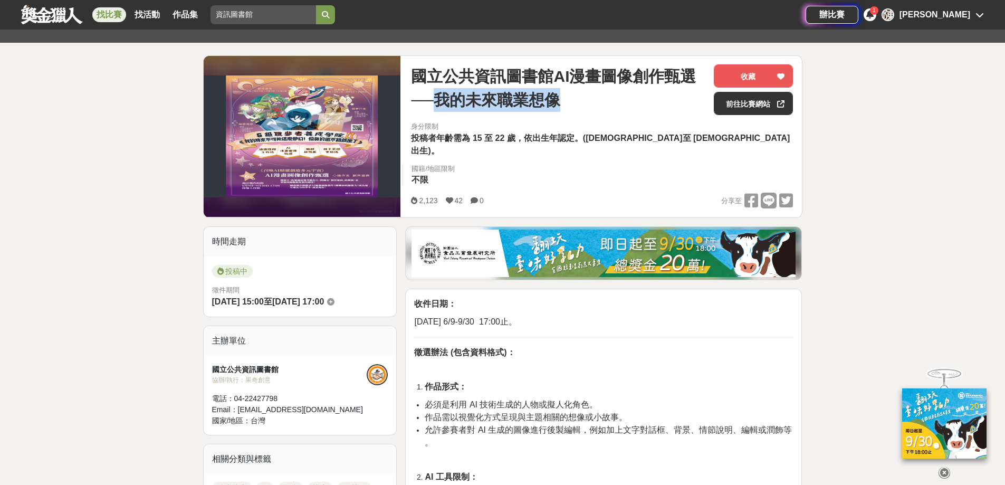
drag, startPoint x: 577, startPoint y: 110, endPoint x: 435, endPoint y: 108, distance: 142.0
click at [435, 108] on span "國立公共資訊圖書館AI漫畫圖像創作甄選──我的未來職業想像" at bounding box center [558, 87] width 294 height 47
copy span "我的未來職業想像"
click at [606, 346] on p "徵選辦法 (包含資料格式)：" at bounding box center [603, 352] width 379 height 13
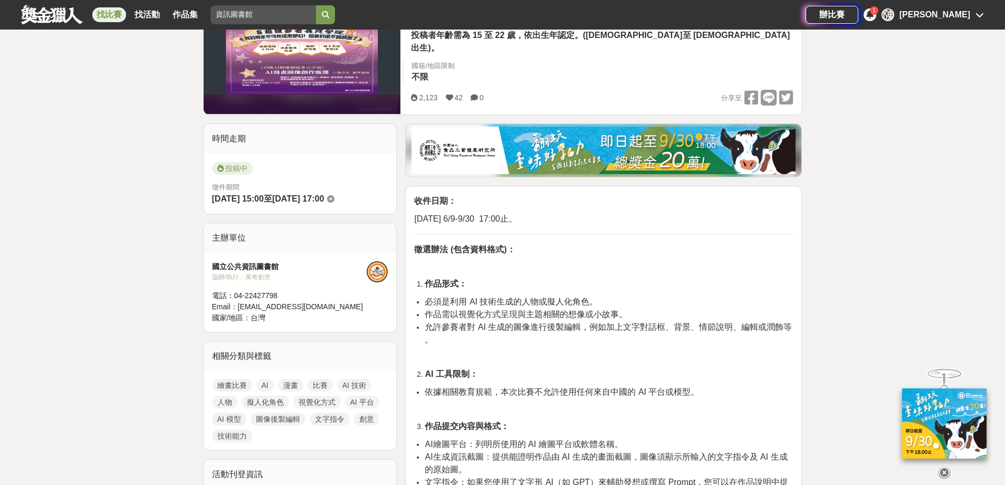
scroll to position [211, 0]
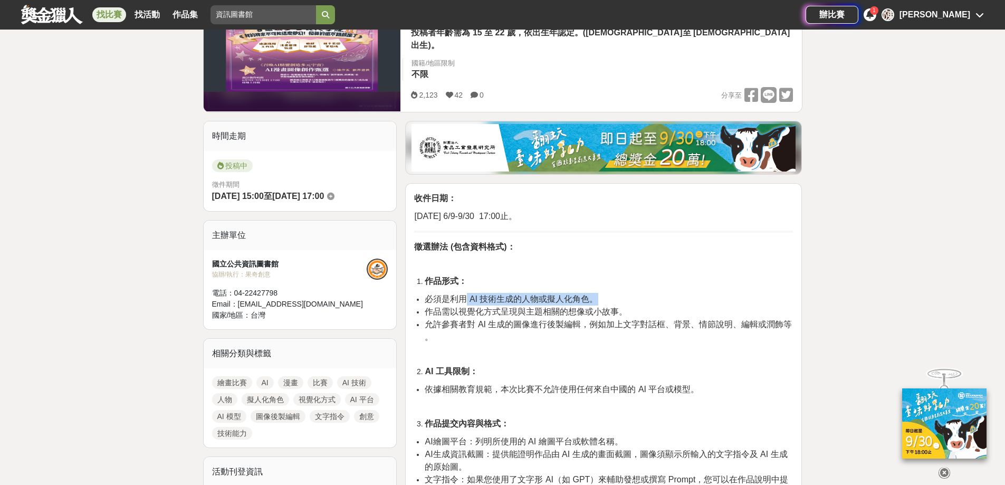
drag, startPoint x: 466, startPoint y: 259, endPoint x: 646, endPoint y: 263, distance: 179.5
click at [646, 293] on li "必須是利用 AI 技術生成的人物或擬人化角色。" at bounding box center [609, 299] width 368 height 13
drag, startPoint x: 646, startPoint y: 263, endPoint x: 434, endPoint y: 261, distance: 211.6
click at [434, 293] on li "必須是利用 AI 技術生成的人物或擬人化角色。" at bounding box center [609, 299] width 368 height 13
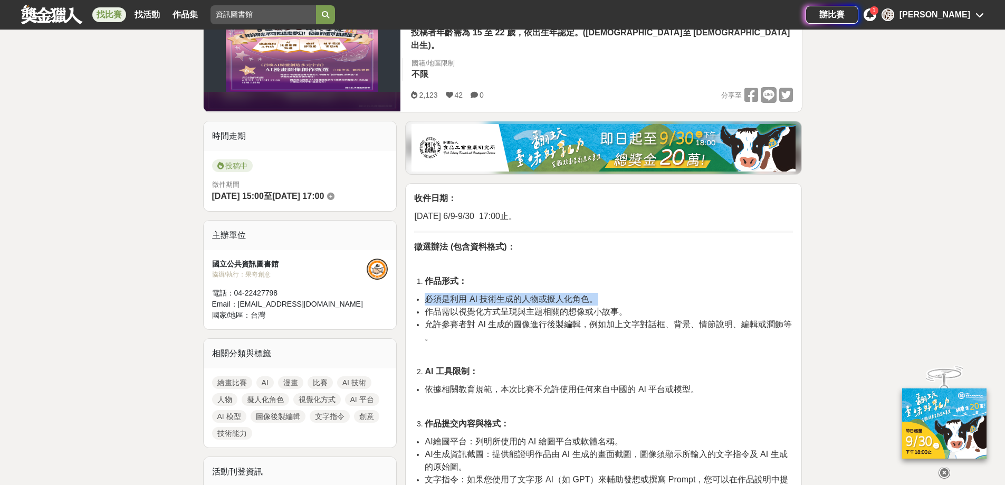
click at [434, 294] on span "必須是利用 AI 技術生成的人物或擬人化角色。" at bounding box center [511, 298] width 173 height 9
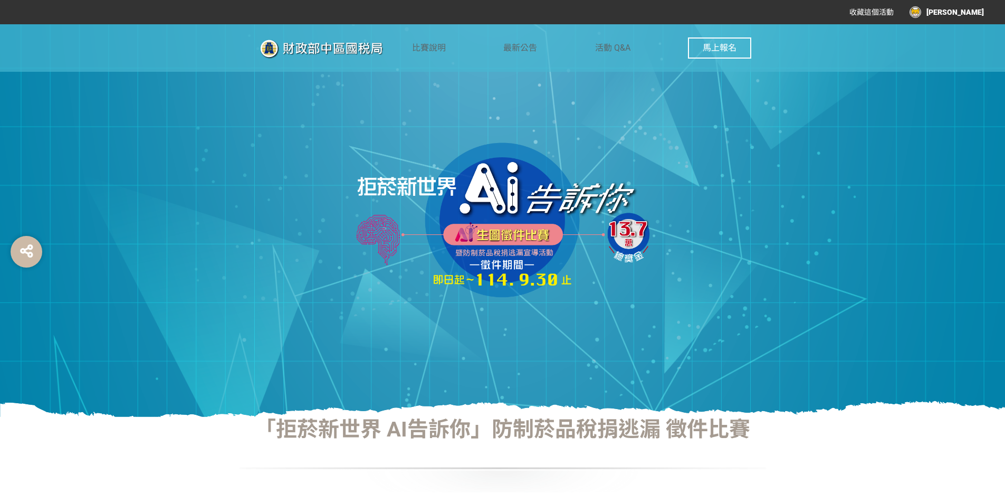
click at [957, 8] on div "[PERSON_NAME]" at bounding box center [947, 12] width 74 height 12
click at [964, 51] on li "投稿記錄" at bounding box center [961, 44] width 58 height 21
click at [961, 46] on link "投稿記錄" at bounding box center [958, 44] width 30 height 8
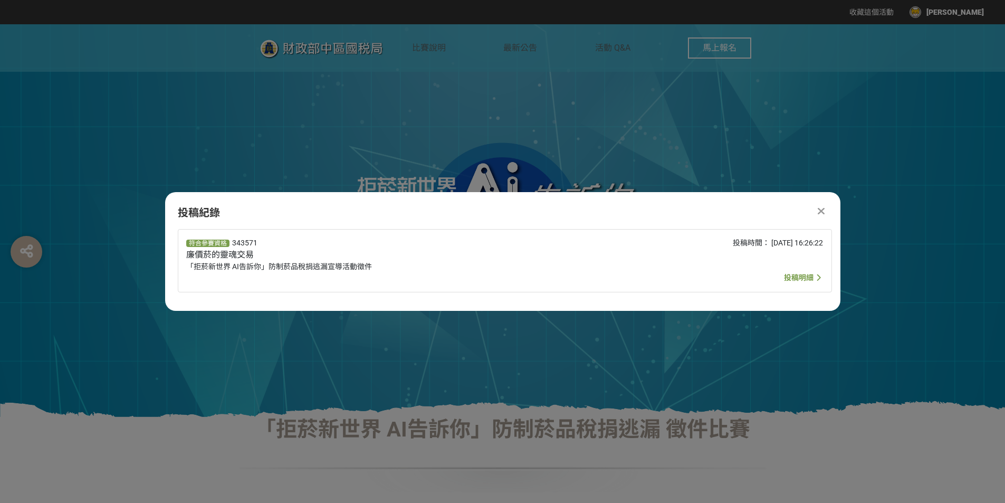
click at [784, 271] on span "投稿明細" at bounding box center [804, 277] width 40 height 13
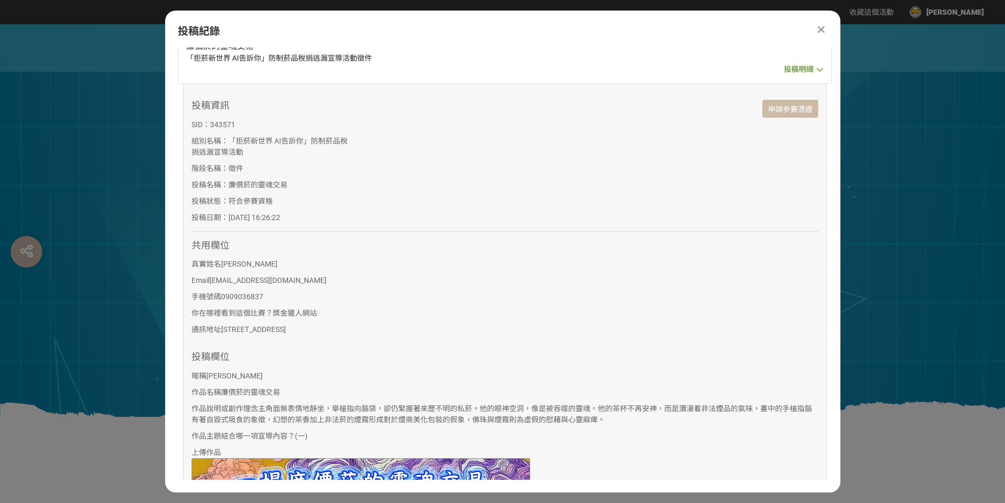
scroll to position [53, 0]
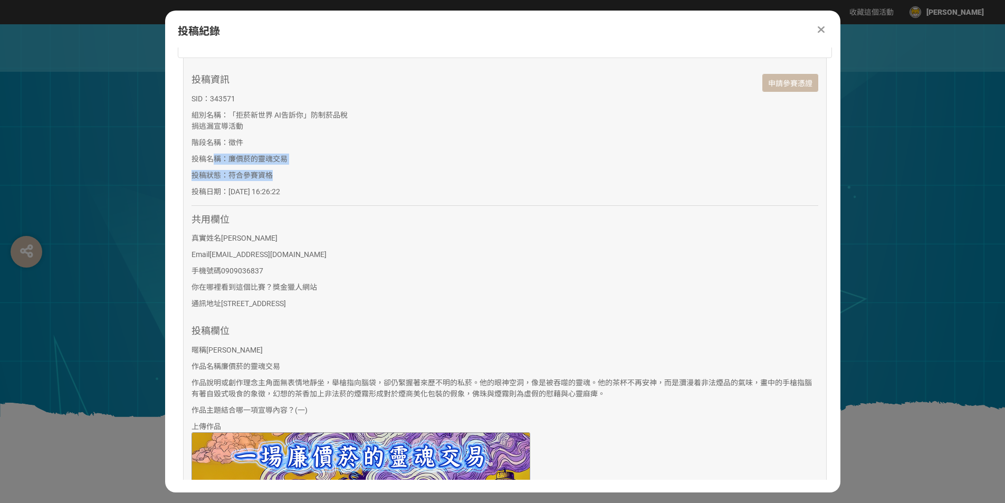
drag, startPoint x: 212, startPoint y: 160, endPoint x: 280, endPoint y: 175, distance: 69.3
click at [280, 175] on div "投稿資訊 SID： 343571 組別名稱： 「拒菸新世界 AI告訴你」防制菸品稅捐逃漏宣導活動 階段名稱： 徵件 投稿名稱： 廉價菸的靈魂交易 投稿狀態： …" at bounding box center [270, 138] width 157 height 129
click at [280, 175] on p "投稿狀態： 符合參賽資格" at bounding box center [270, 175] width 157 height 11
drag, startPoint x: 280, startPoint y: 175, endPoint x: 260, endPoint y: 170, distance: 20.6
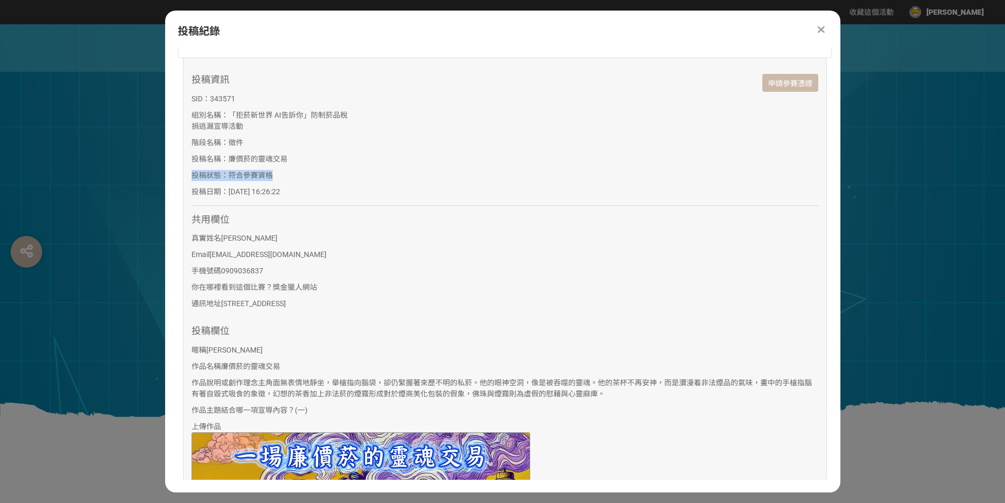
click at [260, 170] on p "投稿狀態： 符合參賽資格" at bounding box center [270, 175] width 157 height 11
click at [260, 171] on span "符合參賽資格" at bounding box center [250, 175] width 44 height 8
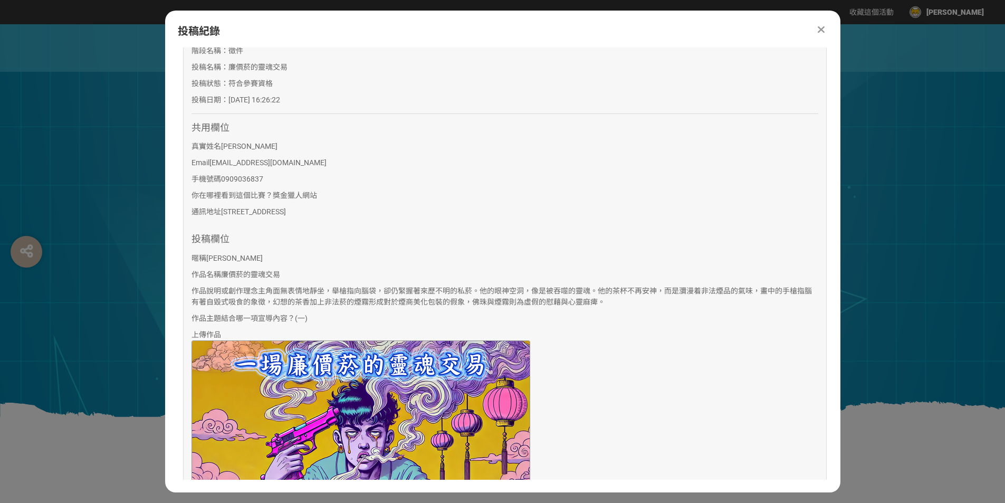
scroll to position [0, 0]
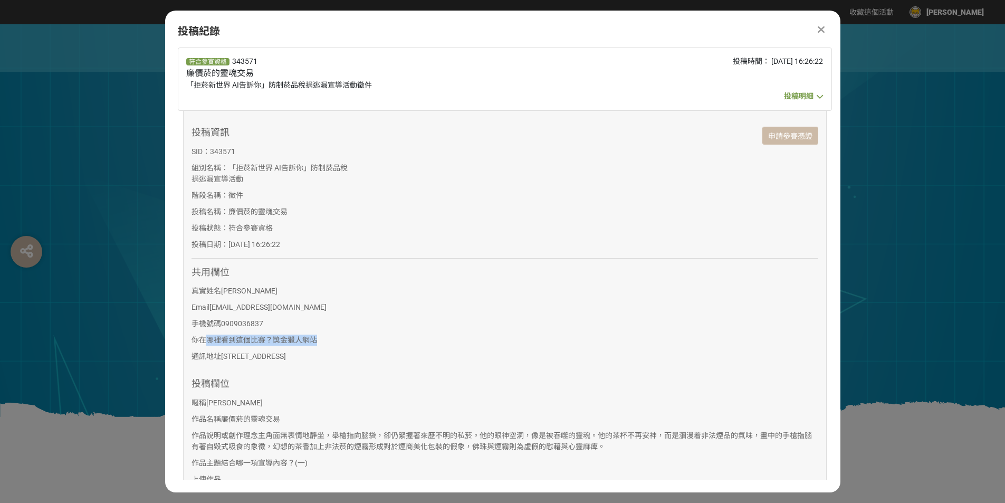
drag, startPoint x: 207, startPoint y: 336, endPoint x: 363, endPoint y: 335, distance: 155.7
click at [363, 335] on p "你在哪裡看到這個比賽？ 獎金獵人網站" at bounding box center [505, 340] width 627 height 11
click at [821, 22] on div "投稿紀錄 符合參賽資格 343571 廉價菸的靈魂交易 「拒菸新世界 AI告訴你」防制菸品稅捐逃漏宣導活動徵件 投稿時間： 2025-08-04 16:26:…" at bounding box center [502, 252] width 675 height 482
click at [817, 27] on div at bounding box center [821, 29] width 13 height 13
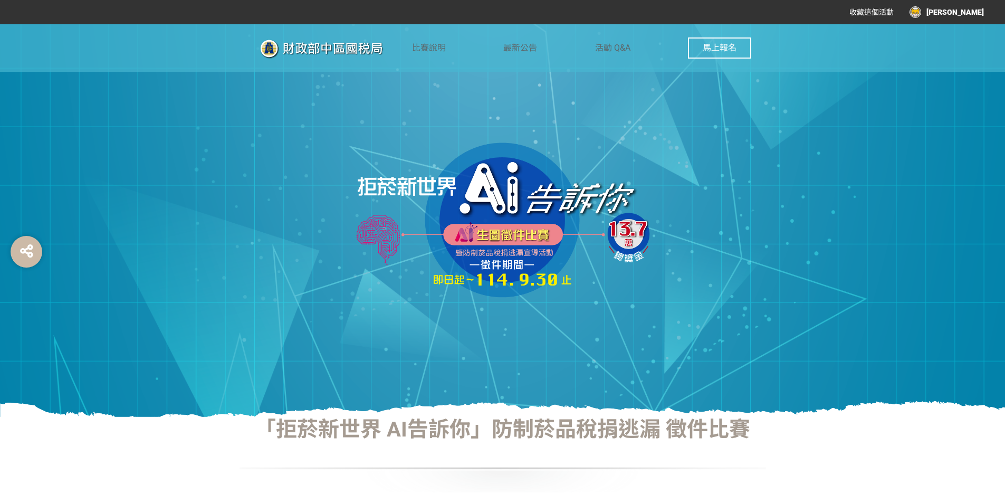
click at [976, 14] on div "[PERSON_NAME]" at bounding box center [947, 12] width 74 height 12
click at [949, 49] on li "投稿記錄" at bounding box center [961, 44] width 58 height 21
click at [949, 43] on link "投稿記錄" at bounding box center [958, 44] width 30 height 8
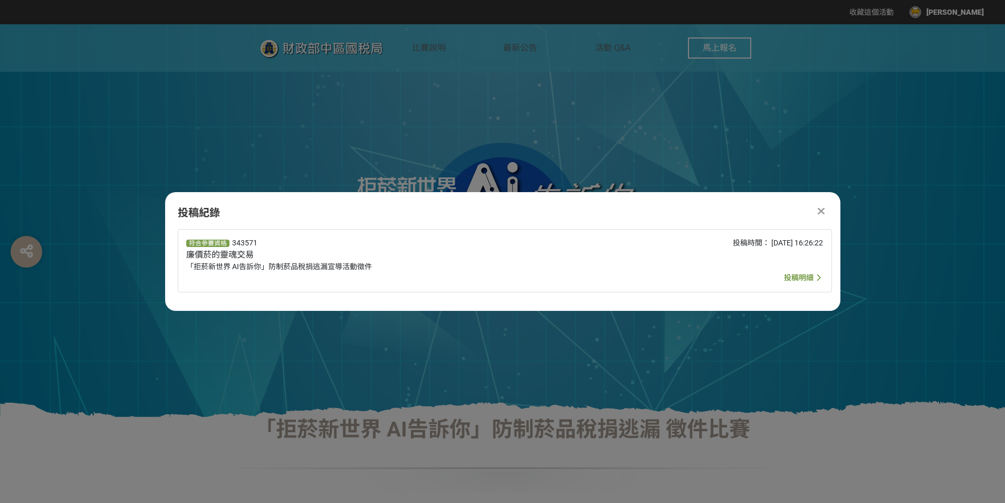
click at [234, 249] on div "符合參賽資格 343571 廉價菸的靈魂交易 「拒菸新世界 AI告訴你」防制菸品稅捐逃漏宣導活動徵件" at bounding box center [372, 260] width 372 height 46
click at [814, 272] on icon at bounding box center [819, 277] width 10 height 13
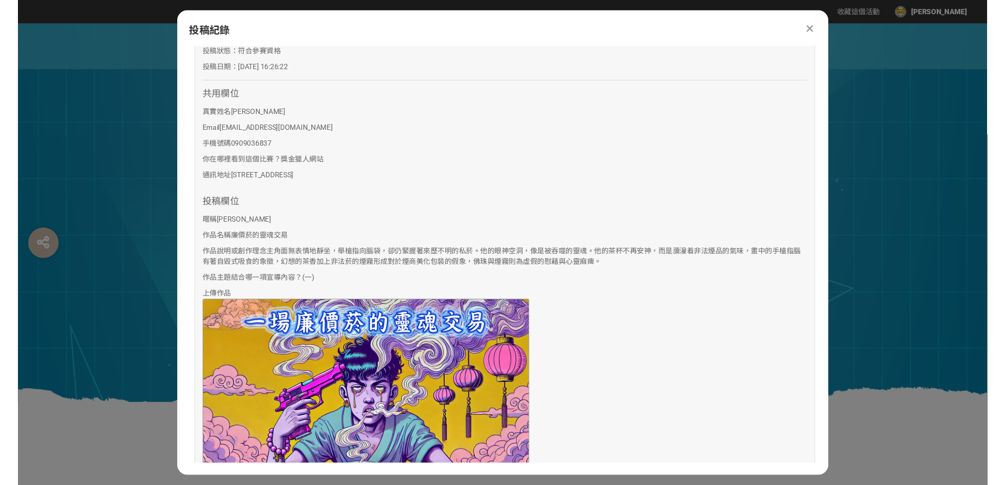
scroll to position [167, 0]
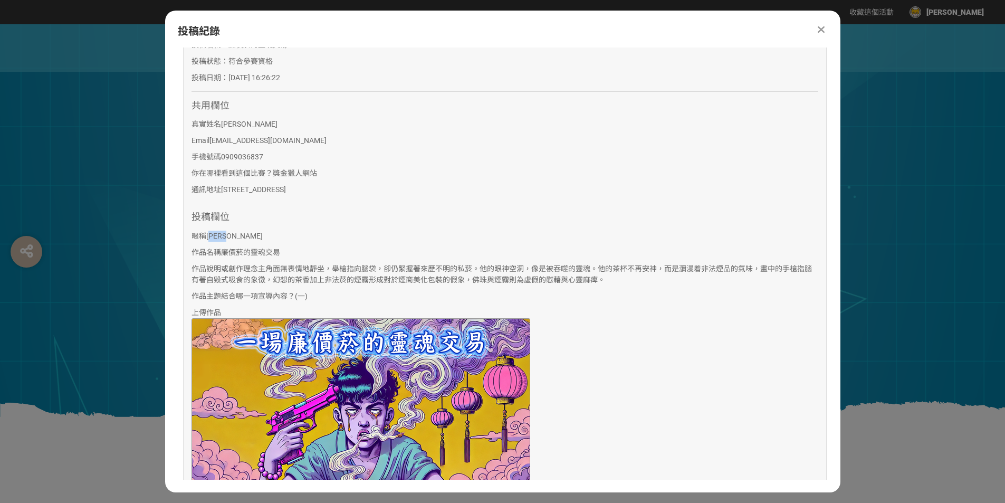
drag, startPoint x: 213, startPoint y: 236, endPoint x: 226, endPoint y: 237, distance: 13.2
click at [226, 237] on span "chang" at bounding box center [234, 236] width 56 height 8
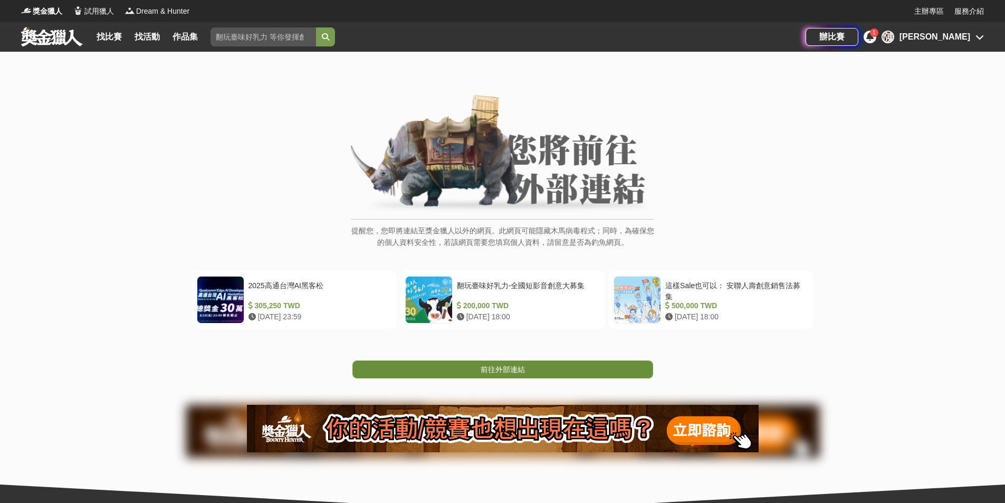
click at [519, 369] on span "前往外部連結" at bounding box center [503, 369] width 44 height 8
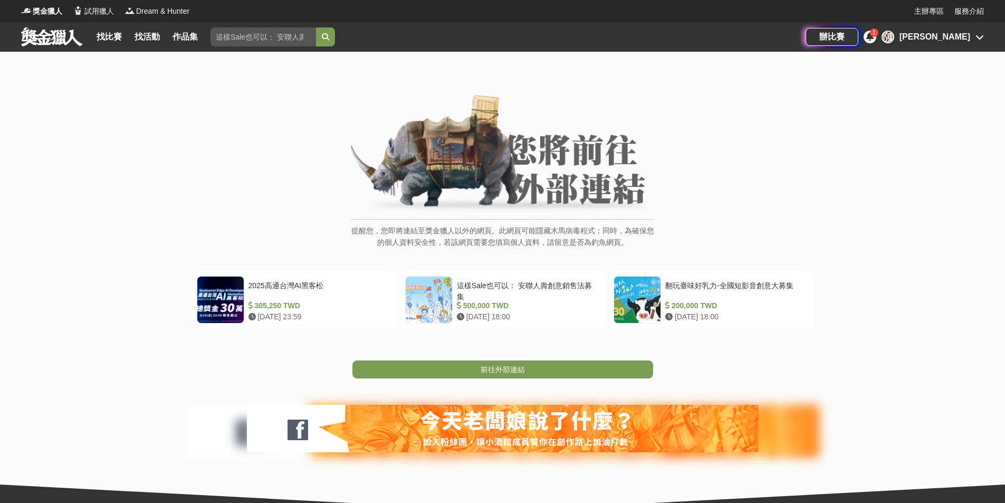
click at [522, 371] on span "前往外部連結" at bounding box center [503, 369] width 44 height 8
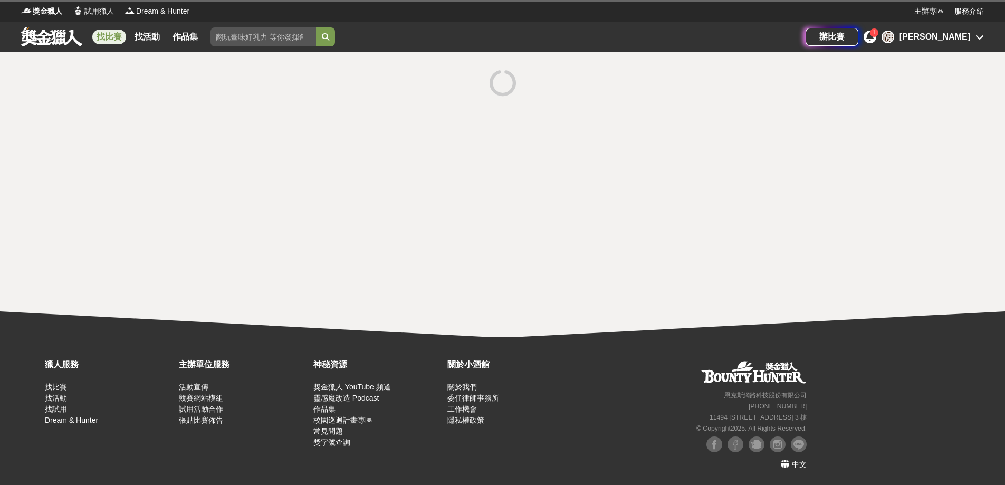
click at [260, 36] on input "search" at bounding box center [264, 36] width 106 height 19
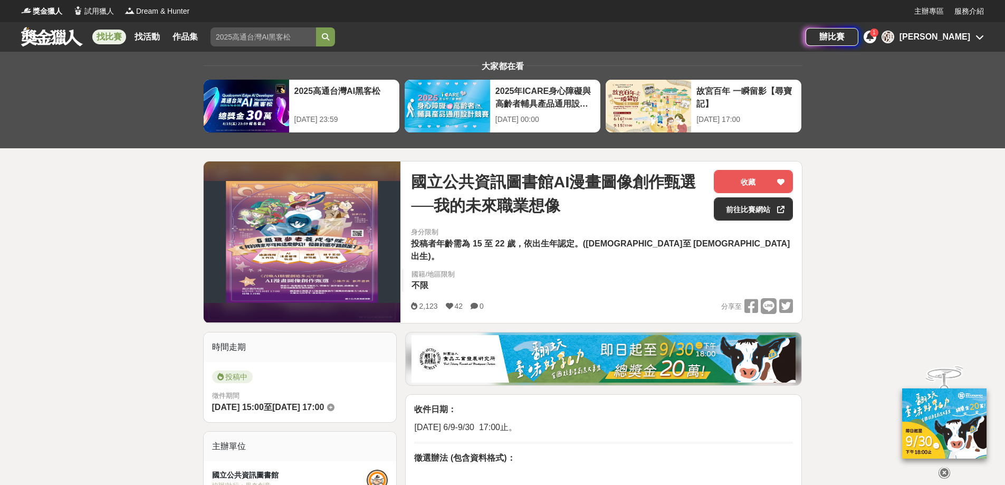
click at [260, 36] on input "search" at bounding box center [264, 36] width 106 height 19
click at [978, 35] on icon at bounding box center [980, 37] width 8 height 8
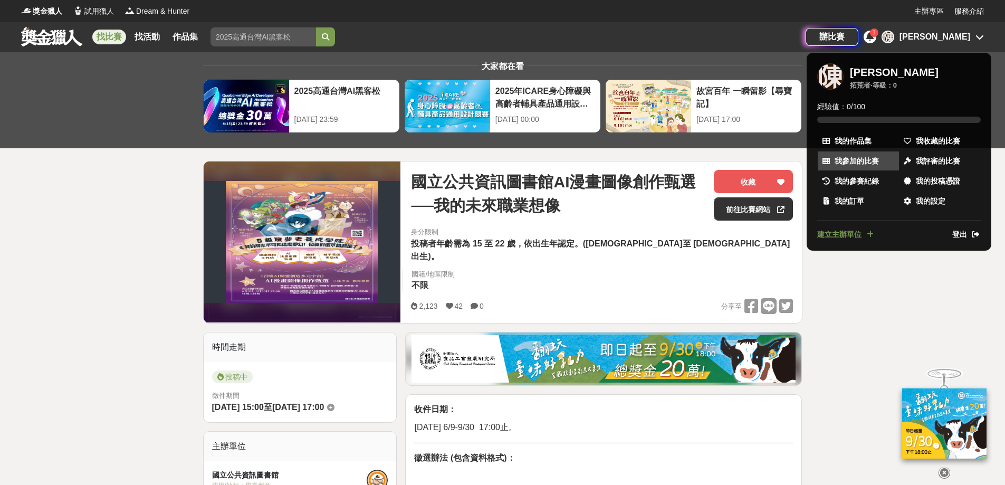
click at [860, 166] on link "我參加的比賽" at bounding box center [858, 160] width 81 height 19
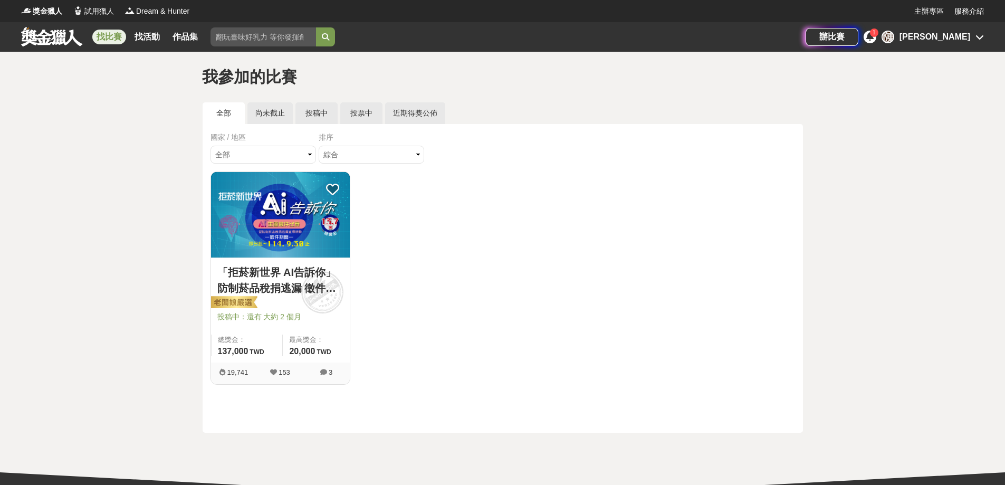
click at [109, 36] on link "找比賽" at bounding box center [109, 37] width 34 height 15
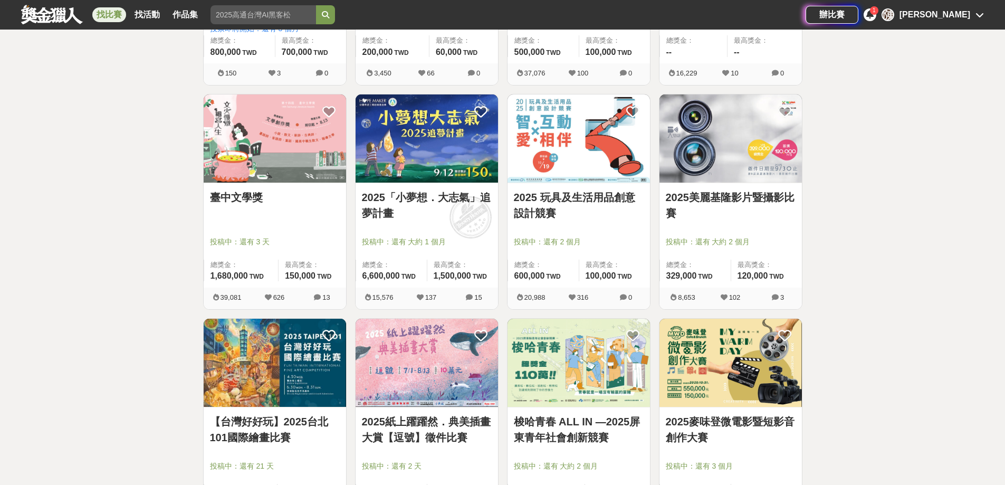
scroll to position [528, 0]
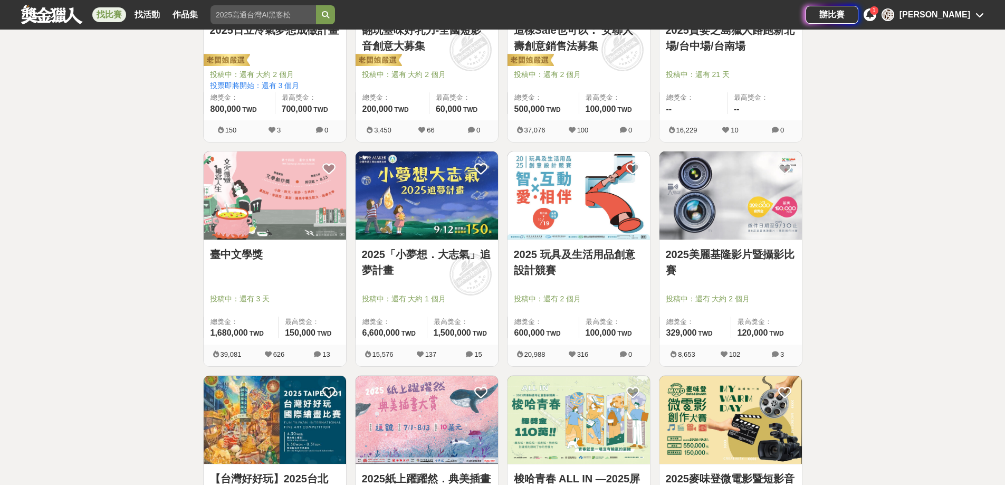
drag, startPoint x: 245, startPoint y: 2, endPoint x: 246, endPoint y: 16, distance: 14.3
click at [245, 9] on div "找比賽 找活動 作品集" at bounding box center [413, 15] width 785 height 30
click at [247, 18] on input "search" at bounding box center [264, 14] width 106 height 19
type input "f"
type input "求職防騙"
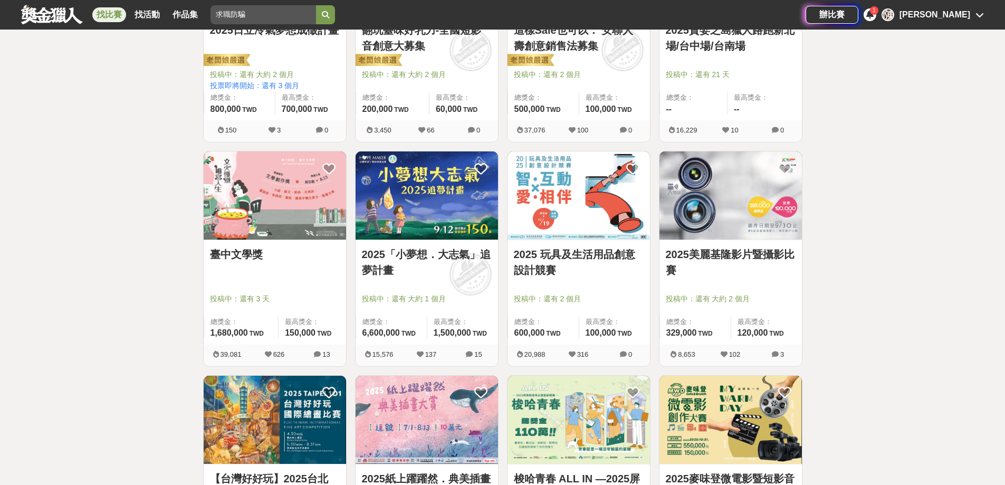
click at [316, 5] on button "submit" at bounding box center [325, 14] width 19 height 19
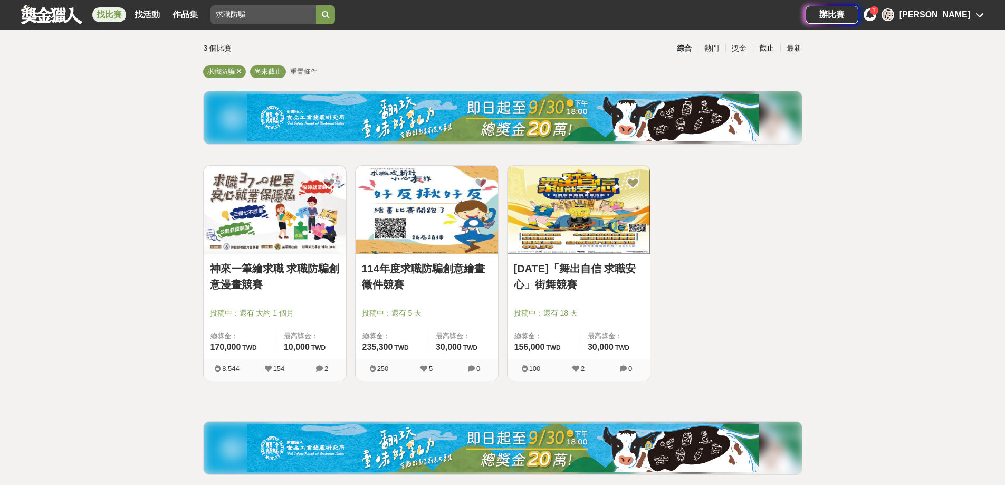
click at [247, 270] on link "神來一筆繪求職 求職防騙創意漫畫競賽" at bounding box center [275, 277] width 130 height 32
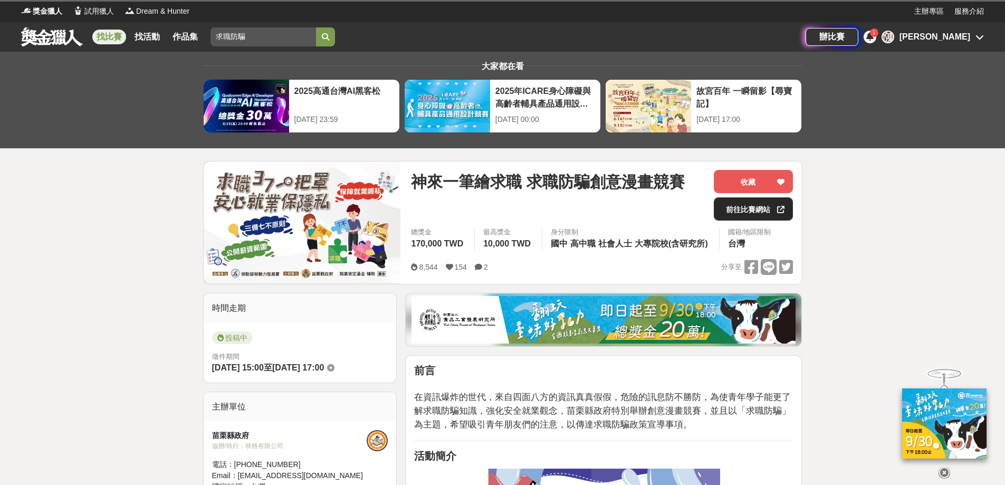
click at [750, 214] on link "前往比賽網站" at bounding box center [753, 208] width 79 height 23
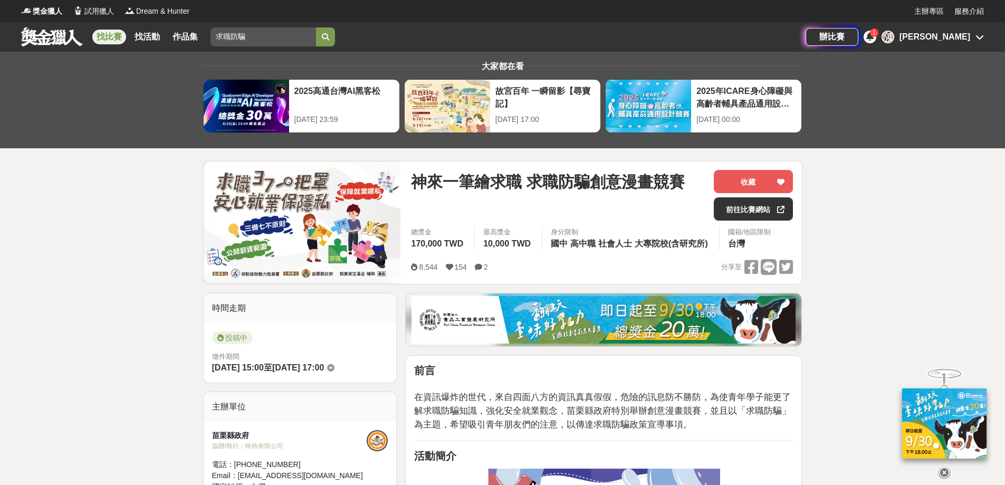
click at [973, 32] on div "陳 陳昶彣" at bounding box center [933, 37] width 102 height 13
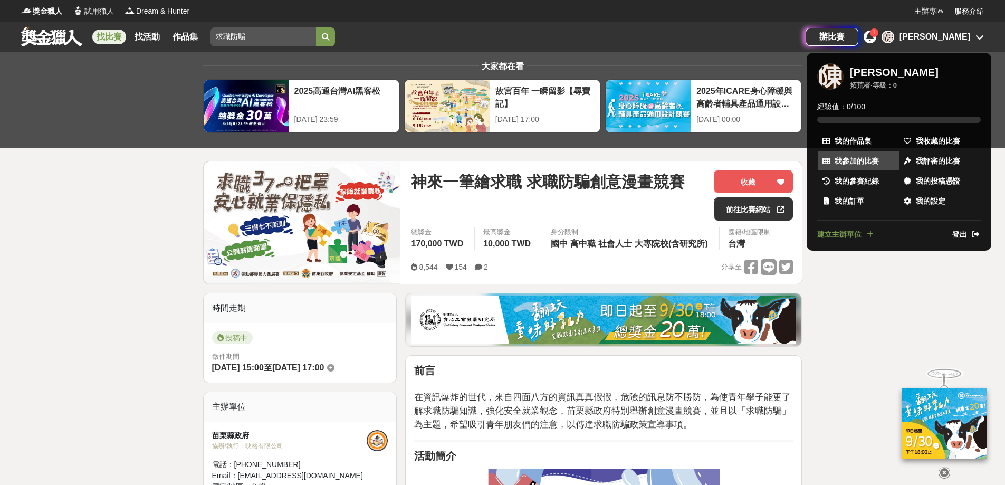
click at [866, 163] on span "我參加的比賽" at bounding box center [857, 161] width 44 height 11
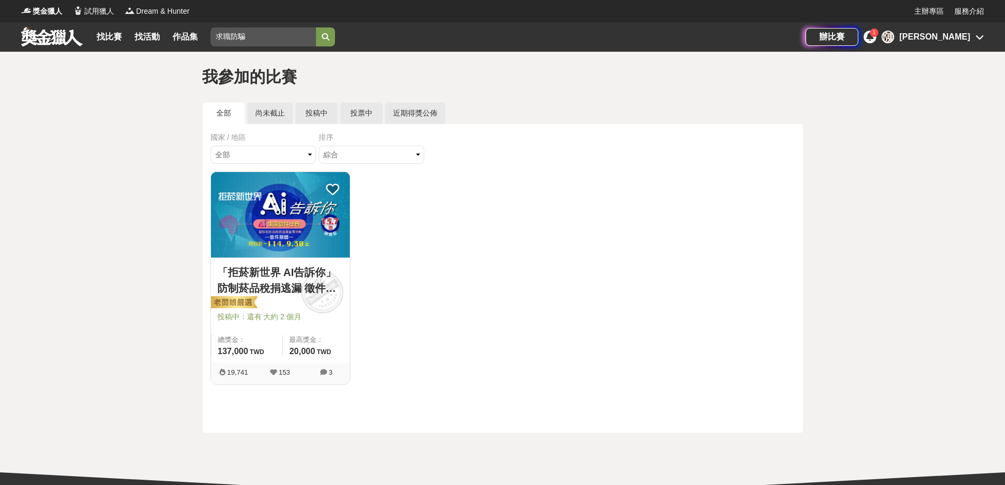
click at [874, 37] on icon at bounding box center [870, 36] width 7 height 8
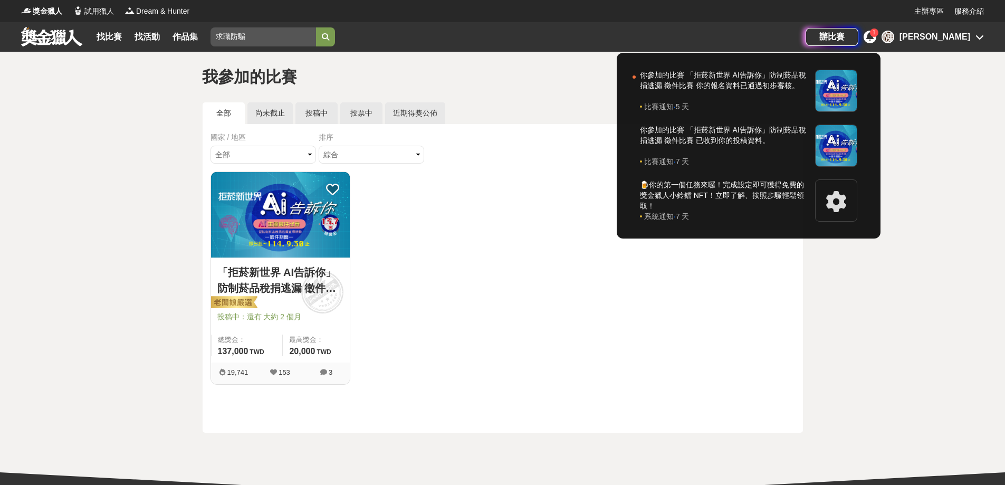
click at [513, 368] on div at bounding box center [502, 242] width 1005 height 485
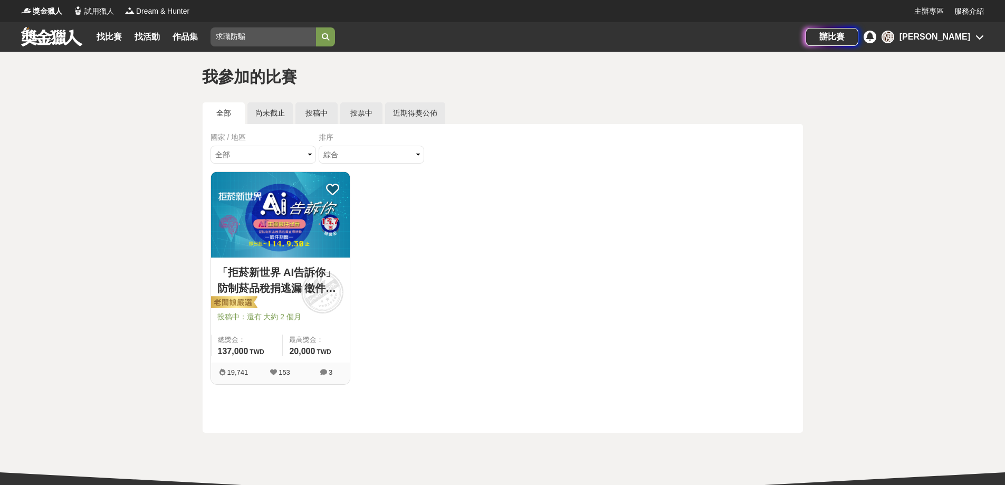
click at [968, 37] on div "[PERSON_NAME]" at bounding box center [935, 37] width 71 height 13
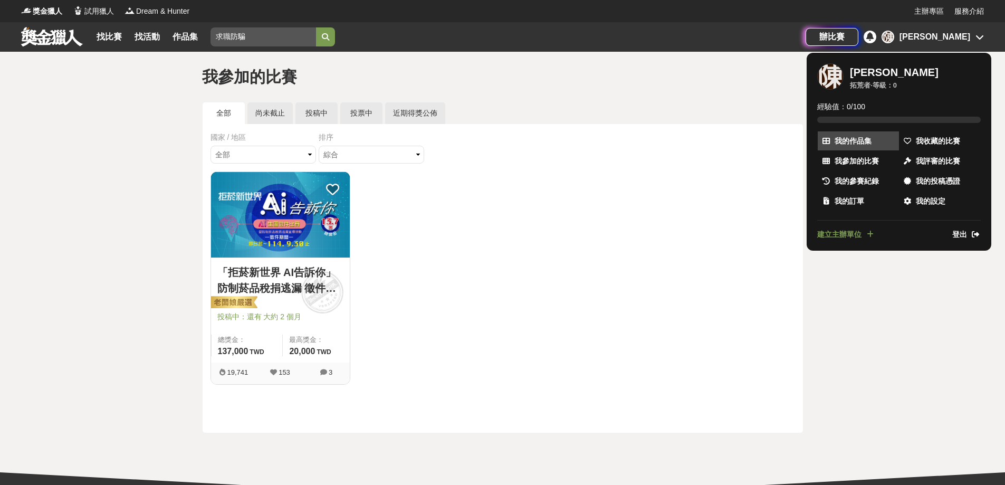
click at [832, 132] on link "我的作品集" at bounding box center [858, 140] width 81 height 19
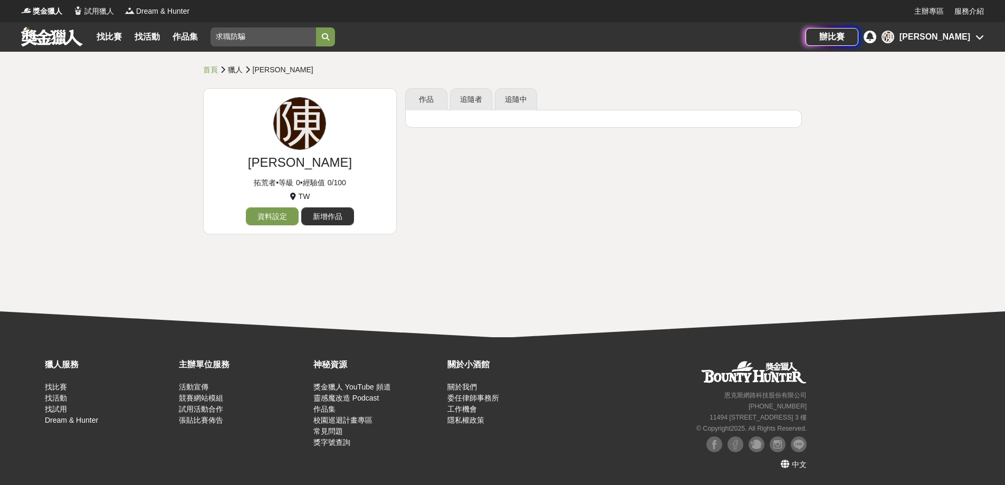
click at [970, 36] on div "[PERSON_NAME]" at bounding box center [935, 37] width 71 height 13
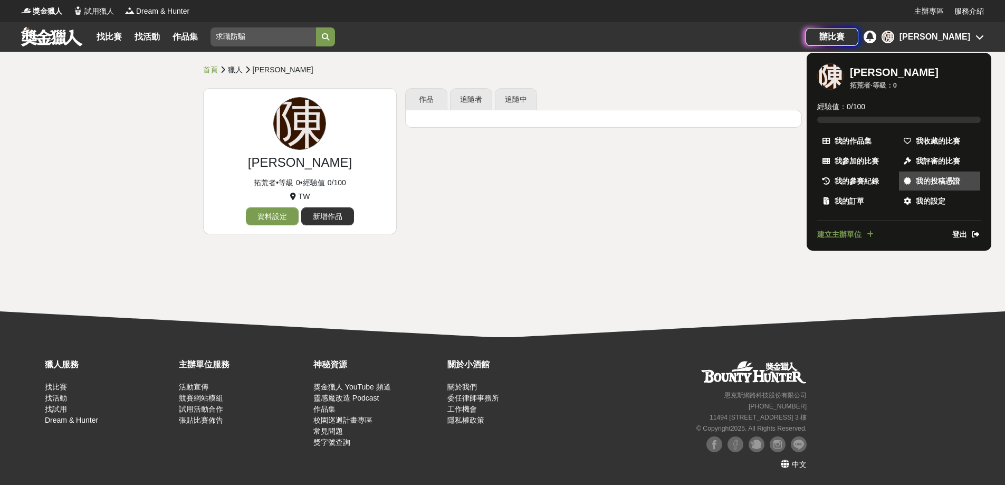
click at [940, 176] on span "我的投稿憑證" at bounding box center [938, 181] width 44 height 11
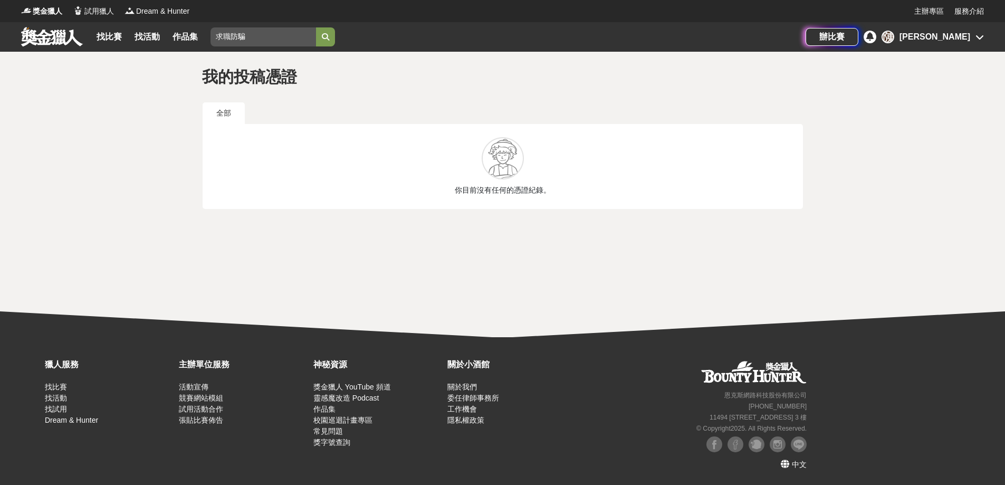
drag, startPoint x: 525, startPoint y: 138, endPoint x: 515, endPoint y: 163, distance: 27.0
click at [520, 139] on div "你目前沒有任何的憑證紀錄。" at bounding box center [503, 166] width 585 height 59
click at [515, 163] on div at bounding box center [503, 158] width 42 height 42
click at [983, 32] on div "陳 陳昶彣" at bounding box center [933, 37] width 102 height 13
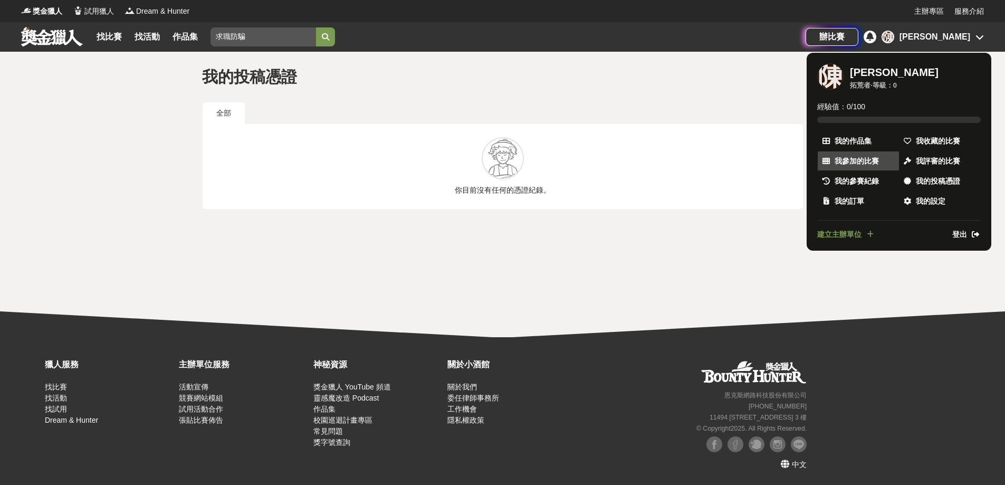
click at [845, 160] on span "我參加的比賽" at bounding box center [857, 161] width 44 height 11
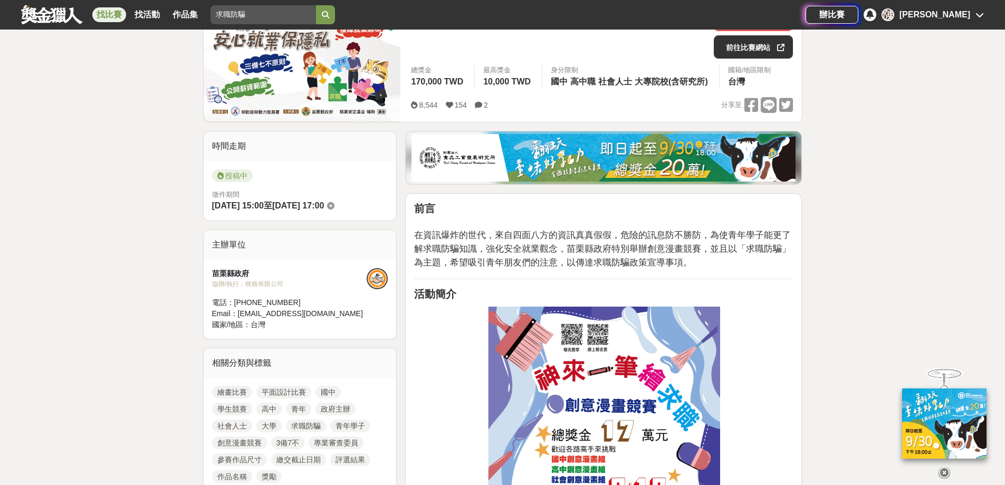
scroll to position [158, 0]
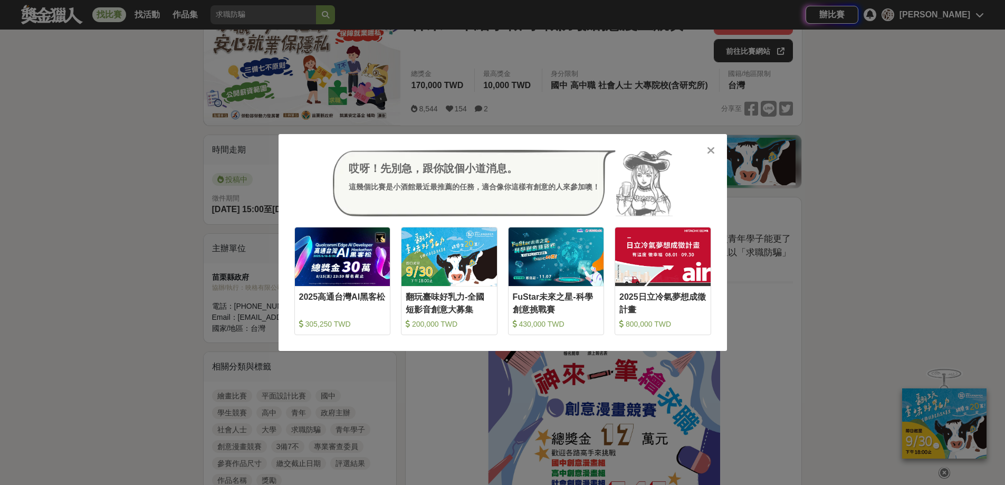
click at [715, 155] on div at bounding box center [711, 150] width 11 height 11
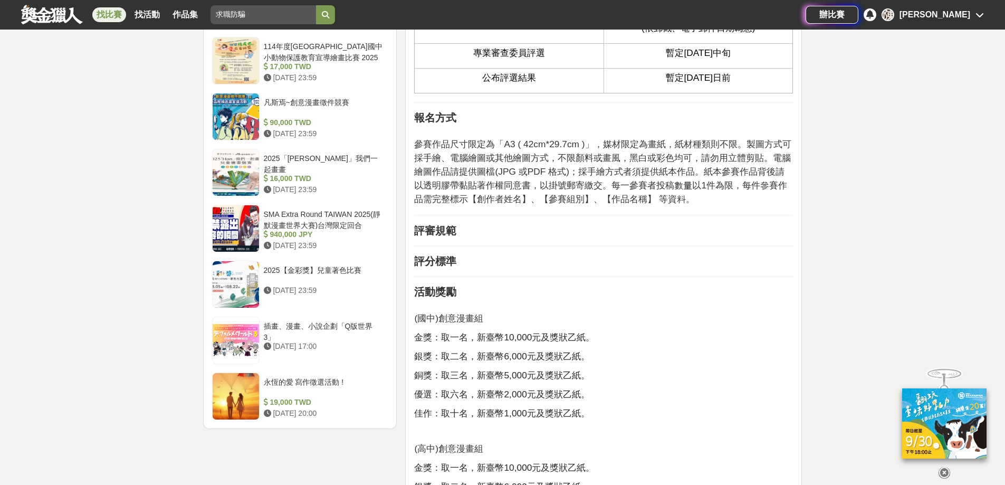
scroll to position [1253, 0]
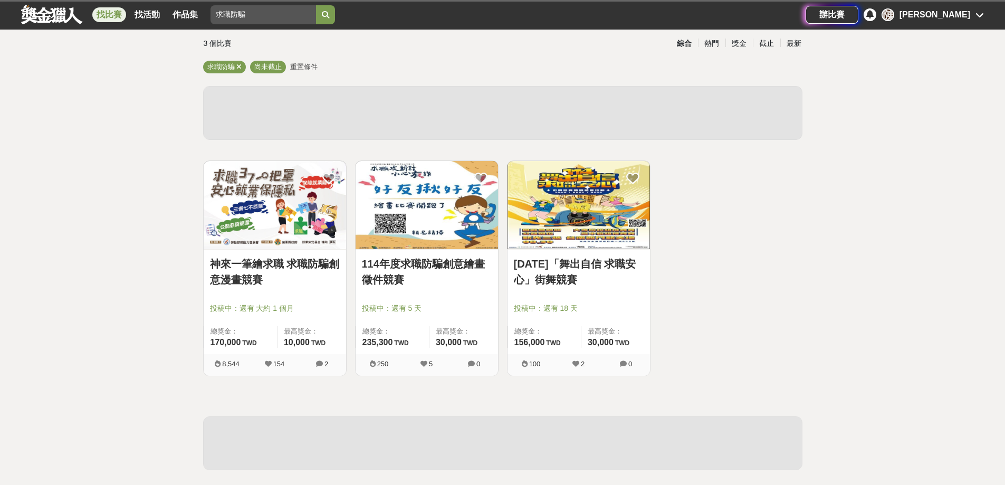
scroll to position [65, 0]
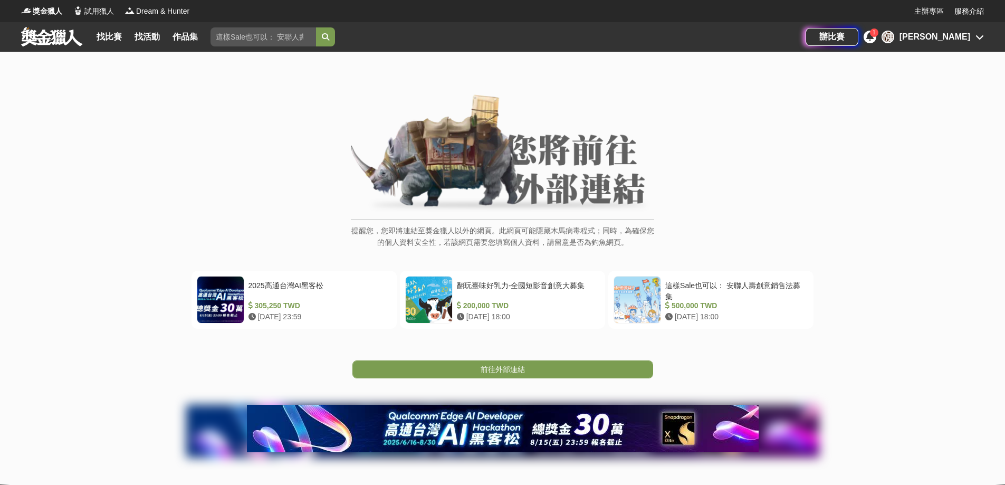
click at [522, 372] on span "前往外部連結" at bounding box center [503, 369] width 44 height 8
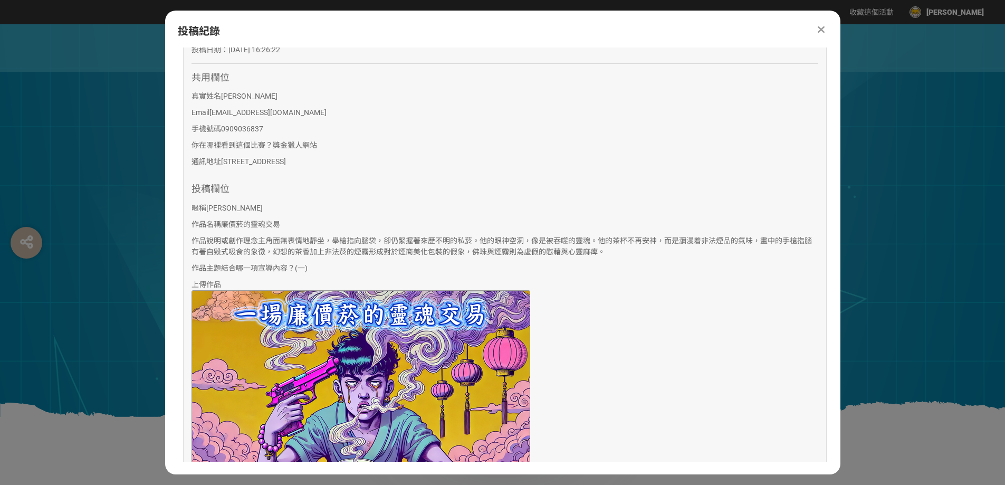
scroll to position [114, 0]
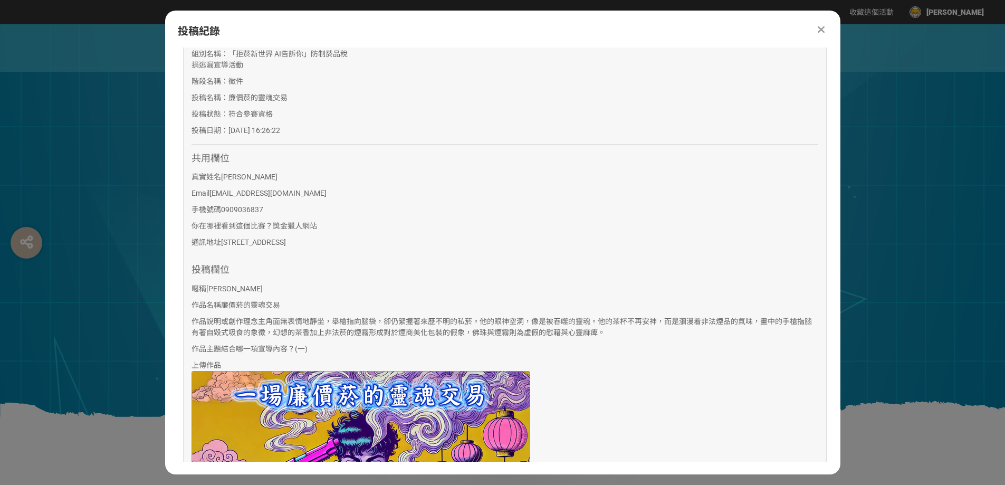
click at [821, 33] on icon at bounding box center [821, 29] width 7 height 11
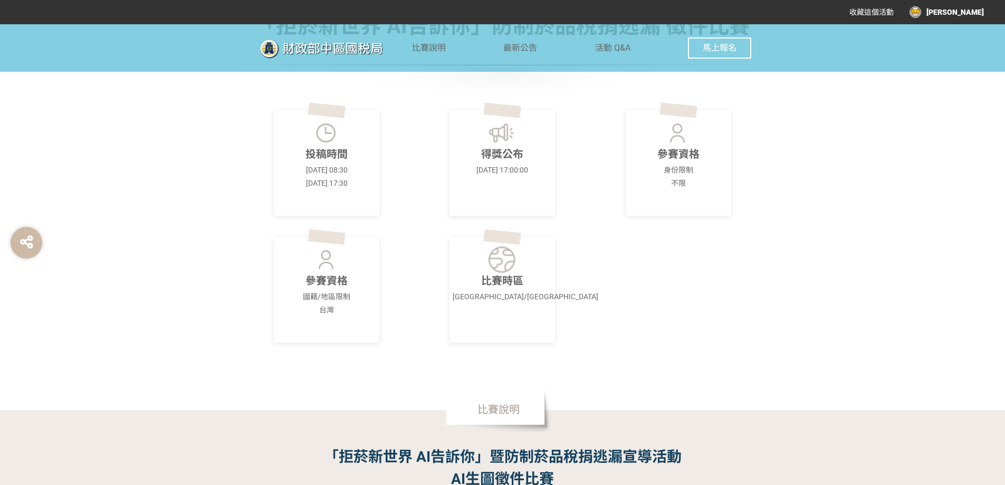
scroll to position [317, 0]
